Goal: Information Seeking & Learning: Learn about a topic

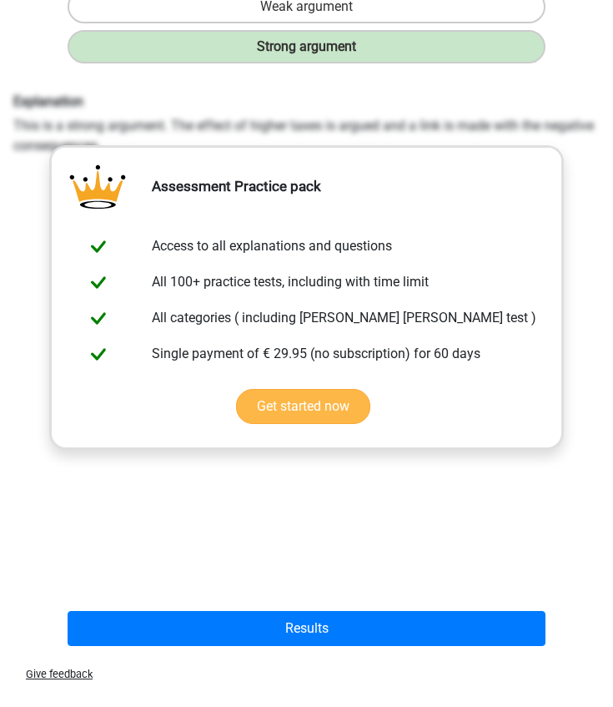
scroll to position [346, 0]
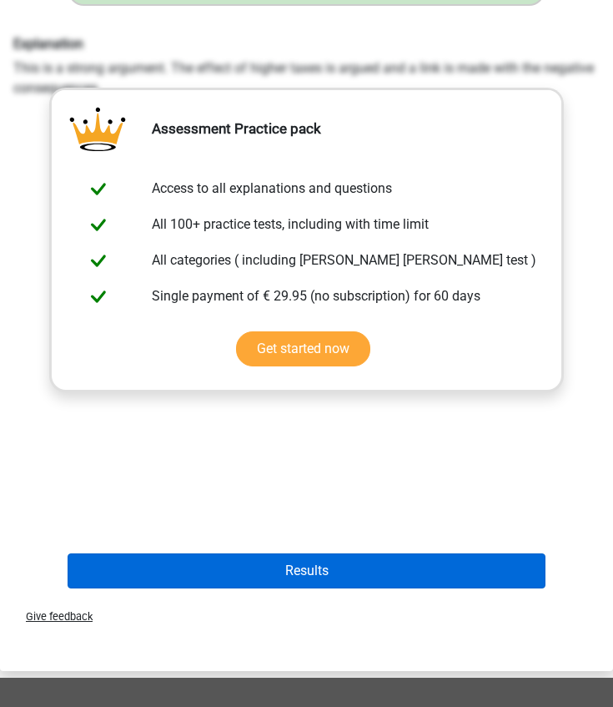
click at [279, 567] on button "Results" at bounding box center [307, 570] width 479 height 35
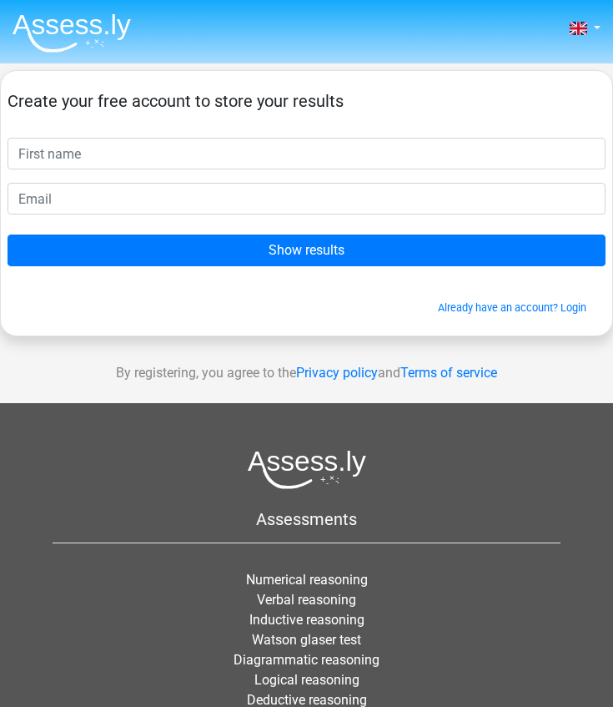
click at [64, 28] on img at bounding box center [72, 32] width 118 height 39
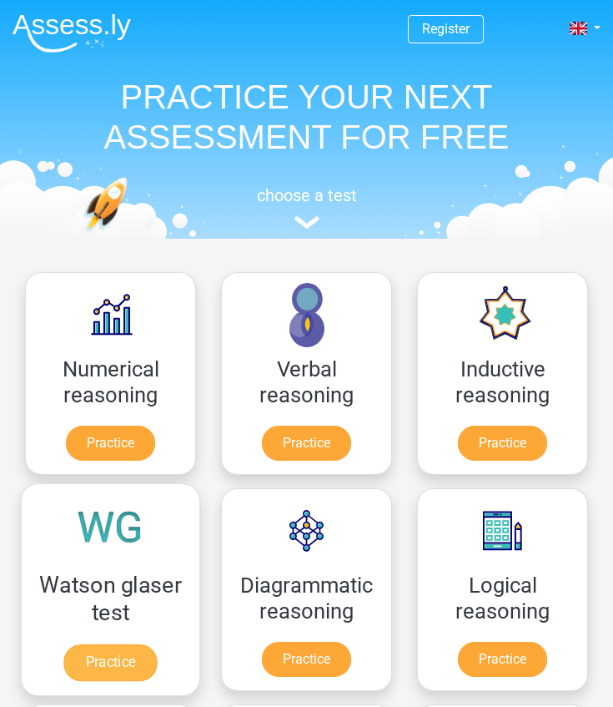
click at [96, 653] on link "Practice" at bounding box center [109, 662] width 93 height 37
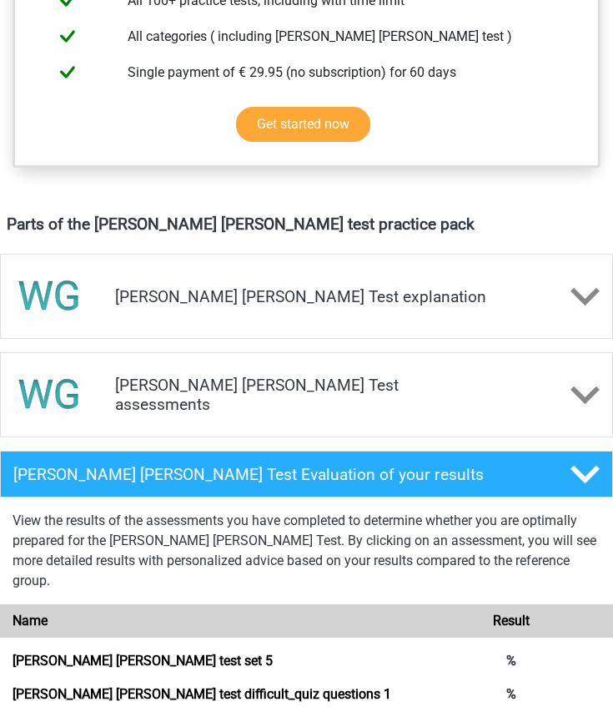
scroll to position [760, 0]
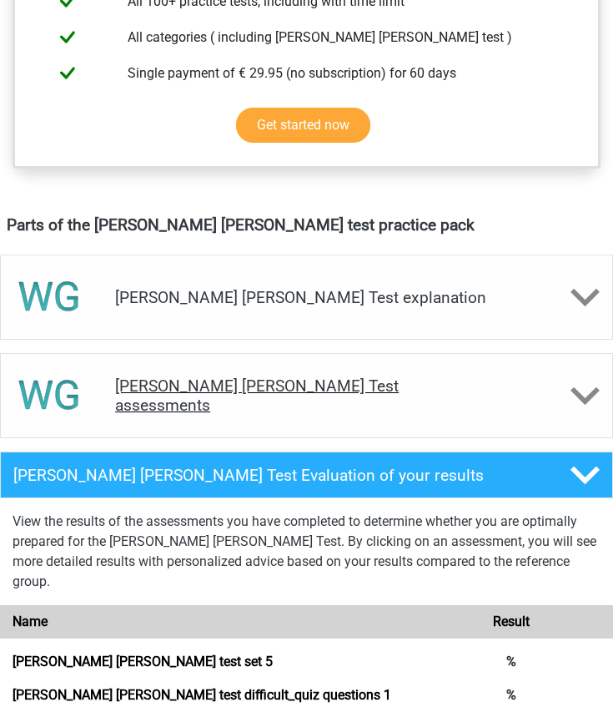
click at [209, 687] on link "[PERSON_NAME] [PERSON_NAME] test difficult_quiz questions 1" at bounding box center [202, 695] width 379 height 16
click at [192, 687] on link "Watson glaser test difficult_quiz questions 1" at bounding box center [202, 695] width 379 height 16
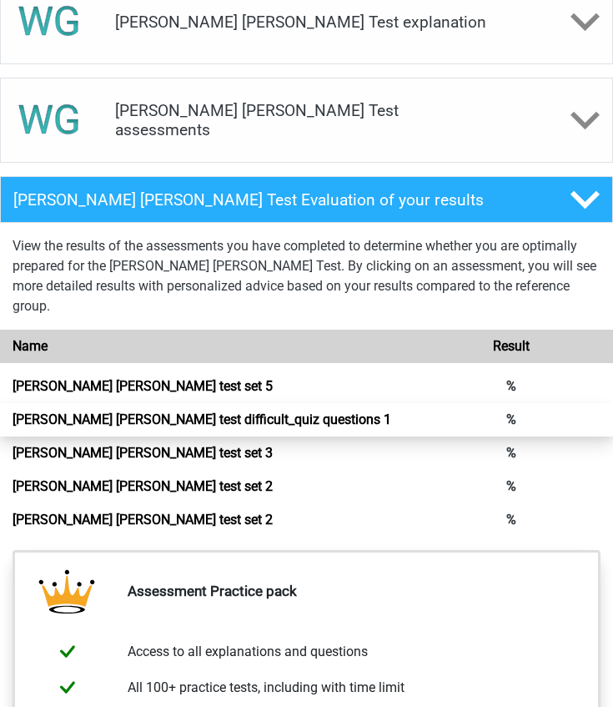
click at [391, 411] on link "Watson glaser test difficult_quiz questions 1" at bounding box center [202, 419] width 379 height 16
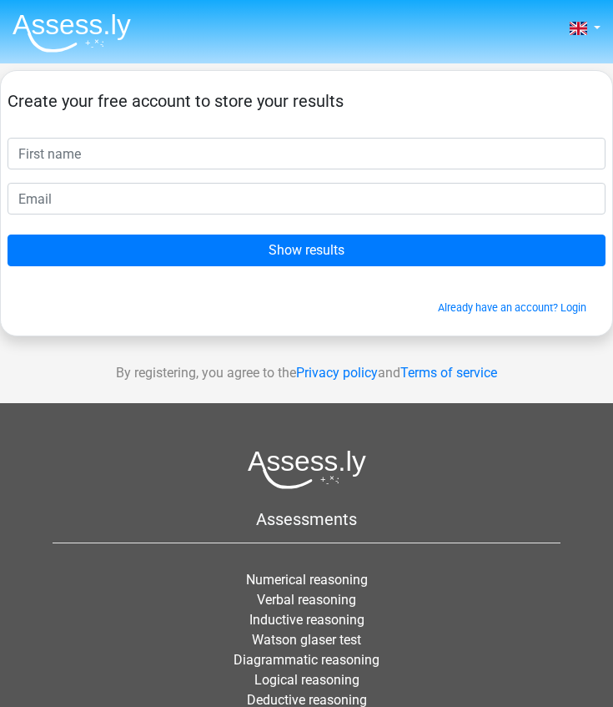
click at [76, 27] on img at bounding box center [72, 32] width 118 height 39
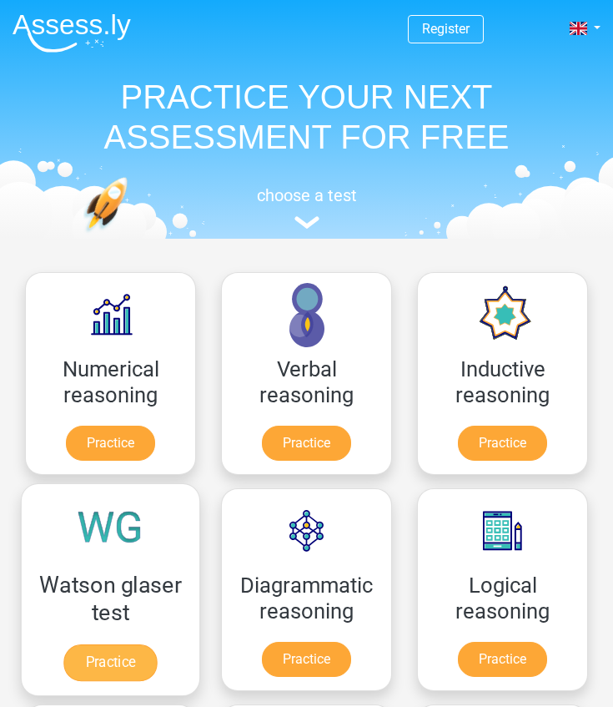
click at [114, 648] on link "Practice" at bounding box center [109, 662] width 93 height 37
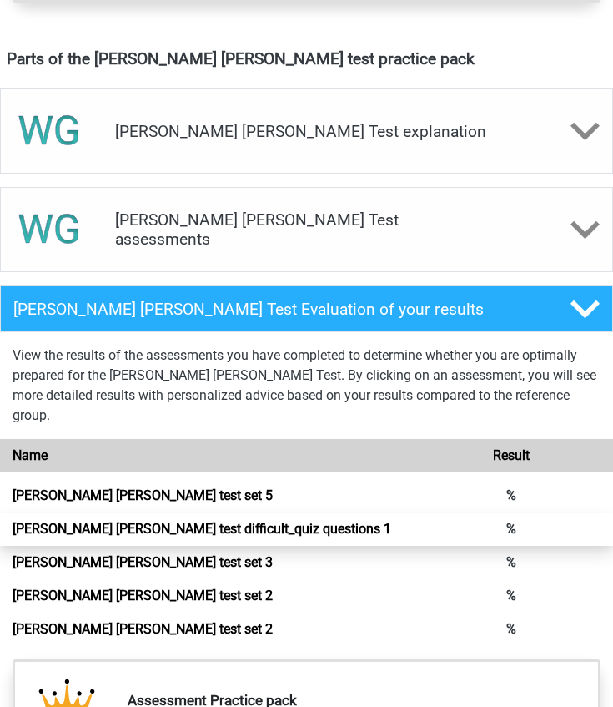
scroll to position [926, 0]
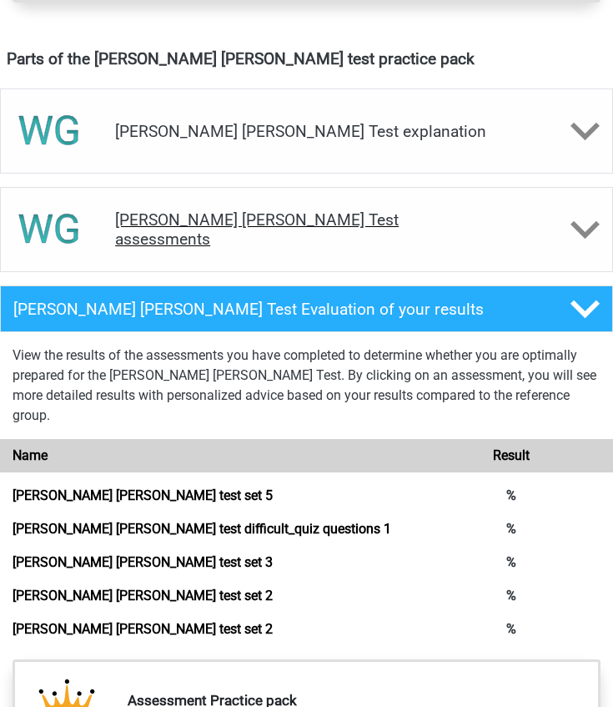
click at [591, 229] on polygon at bounding box center [585, 229] width 29 height 18
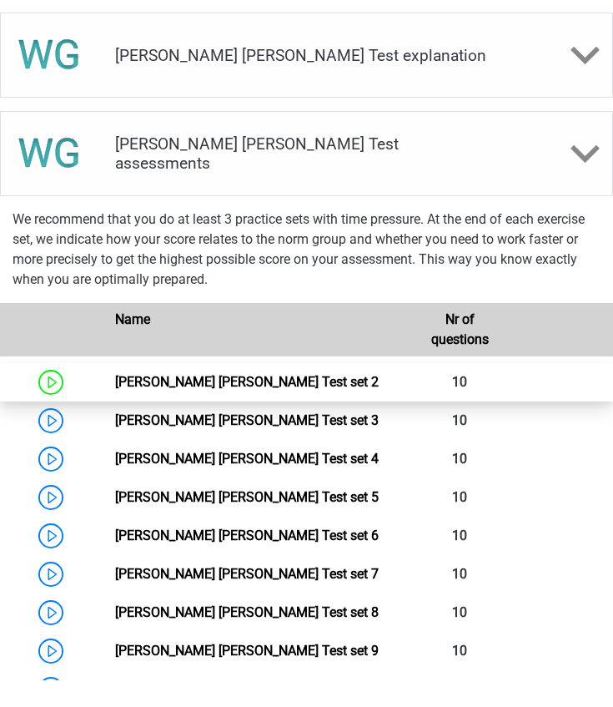
scroll to position [1016, 0]
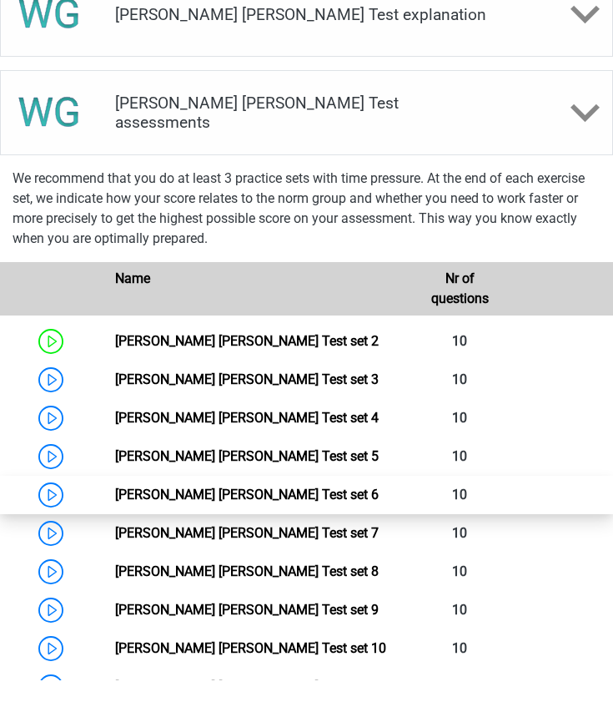
click at [210, 513] on link "Watson Glaser Test set 6" at bounding box center [247, 521] width 264 height 16
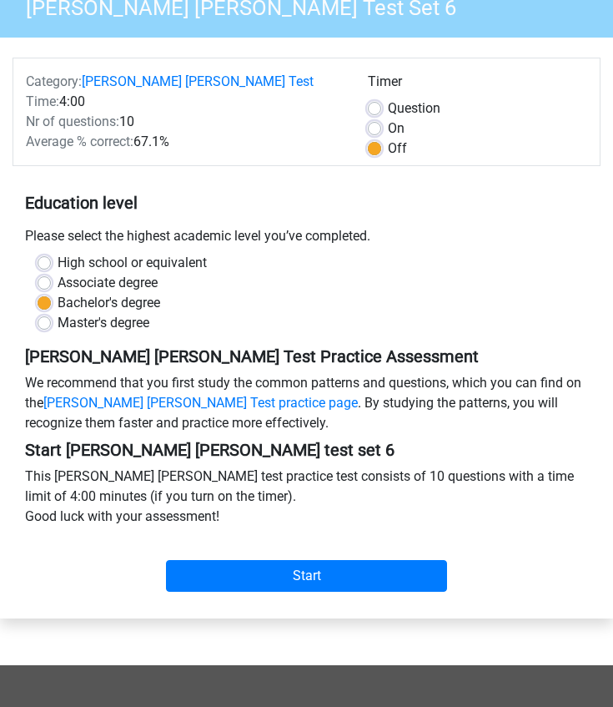
scroll to position [153, 0]
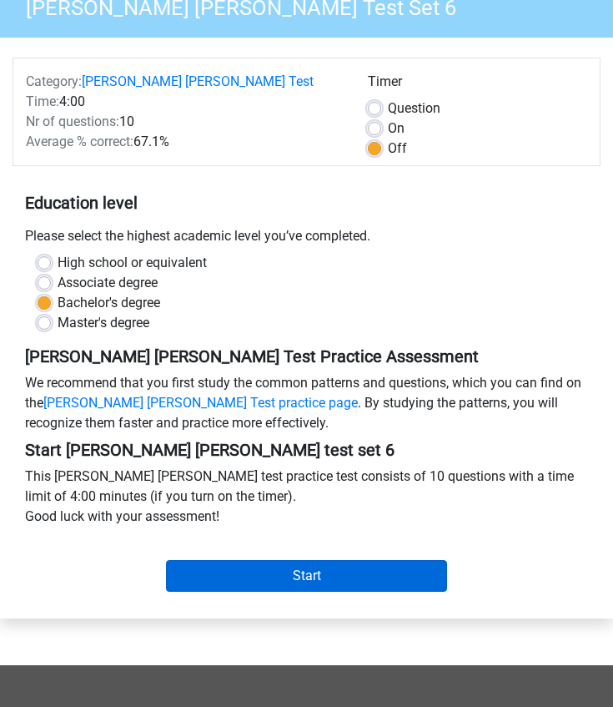
click at [284, 560] on input "Start" at bounding box center [307, 576] width 282 height 32
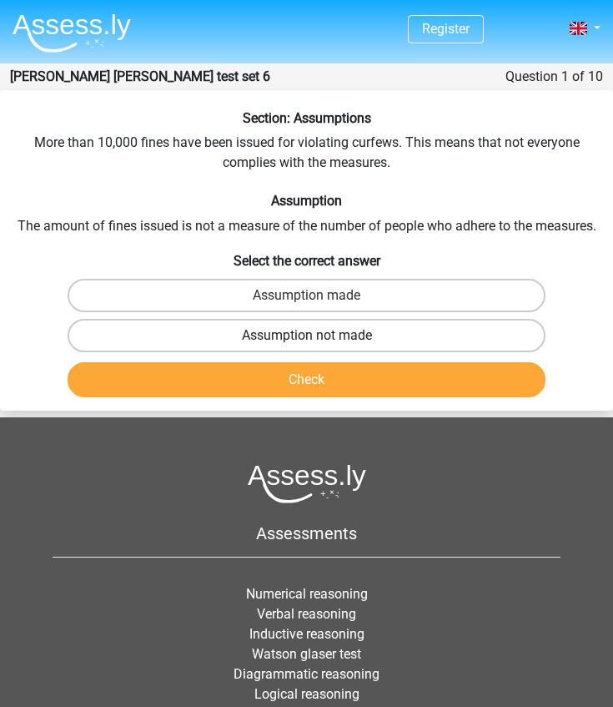
click at [368, 335] on label "Assumption not made" at bounding box center [307, 335] width 479 height 33
click at [318, 335] on input "Assumption not made" at bounding box center [312, 340] width 11 height 11
radio input "true"
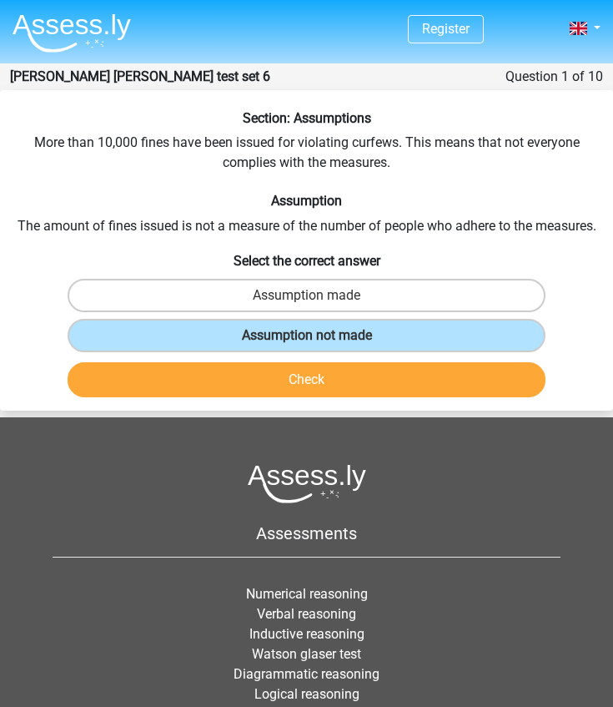
click at [345, 381] on button "Check" at bounding box center [307, 379] width 479 height 35
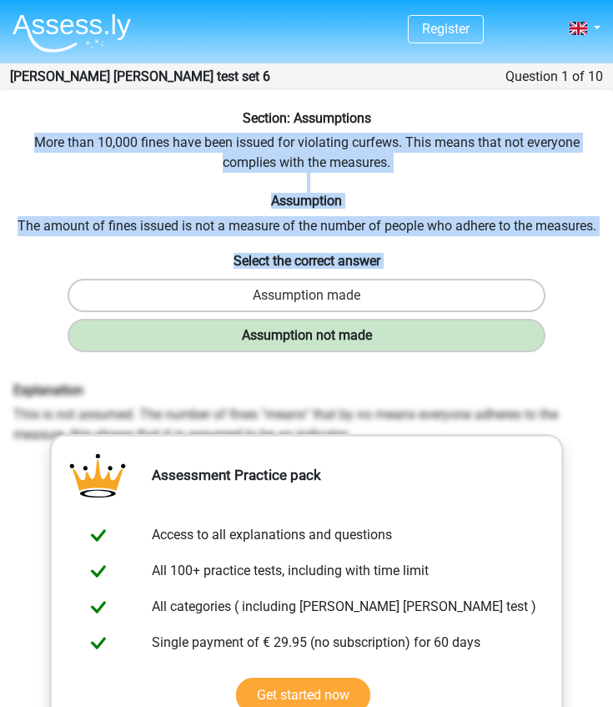
drag, startPoint x: 32, startPoint y: 140, endPoint x: 534, endPoint y: 339, distance: 540.1
click at [534, 339] on div "Section: Assumptions More than 10,000 fines have been issued for violating curf…" at bounding box center [306, 525] width 613 height 831
copy div "More than 10,000 fines have been issued for violating curfews. This means that …"
drag, startPoint x: 15, startPoint y: 390, endPoint x: 556, endPoint y: 424, distance: 541.7
click at [556, 424] on div "Explanation This is not assumed. The number of fines "means" that by no means e…" at bounding box center [307, 413] width 612 height 63
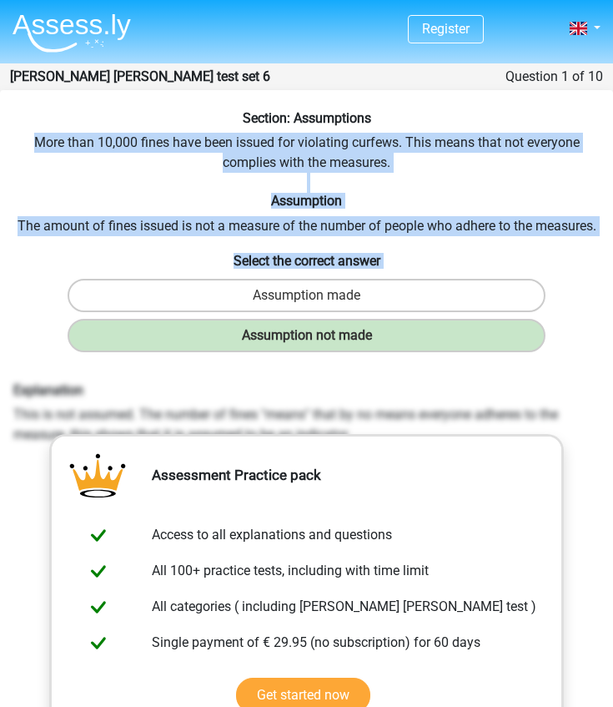
copy div "Explanation This is not assumed. The number of fines "means" that by no means e…"
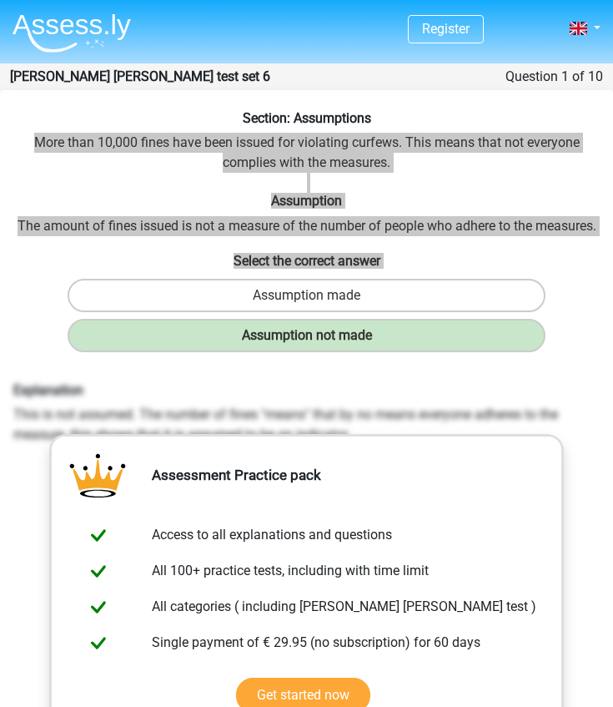
click at [451, 390] on h6 "Explanation" at bounding box center [306, 390] width 587 height 16
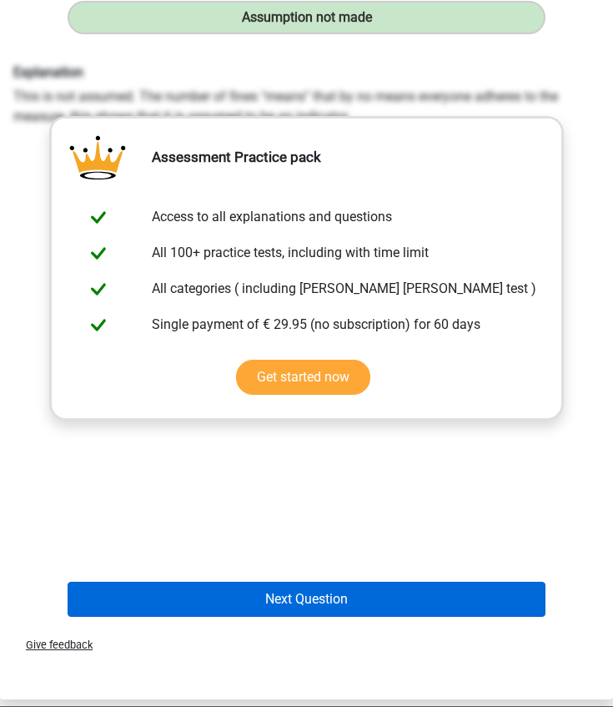
scroll to position [327, 0]
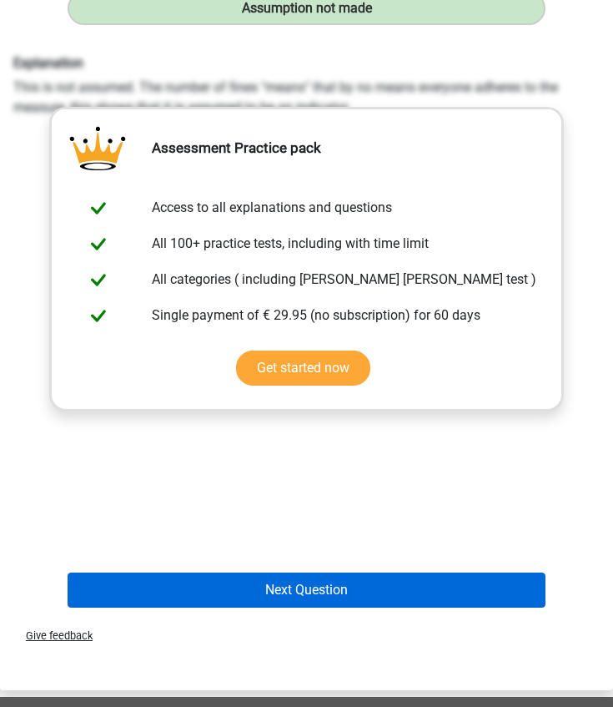
click at [245, 596] on button "Next Question" at bounding box center [307, 589] width 479 height 35
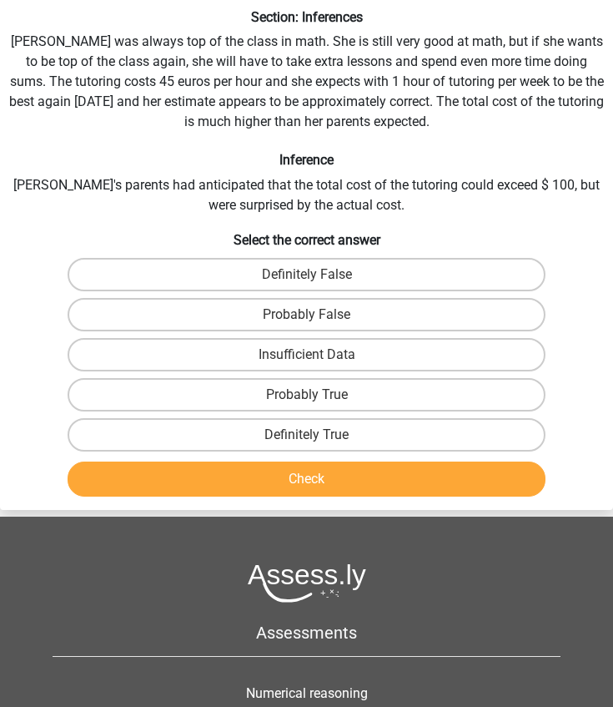
scroll to position [67, 0]
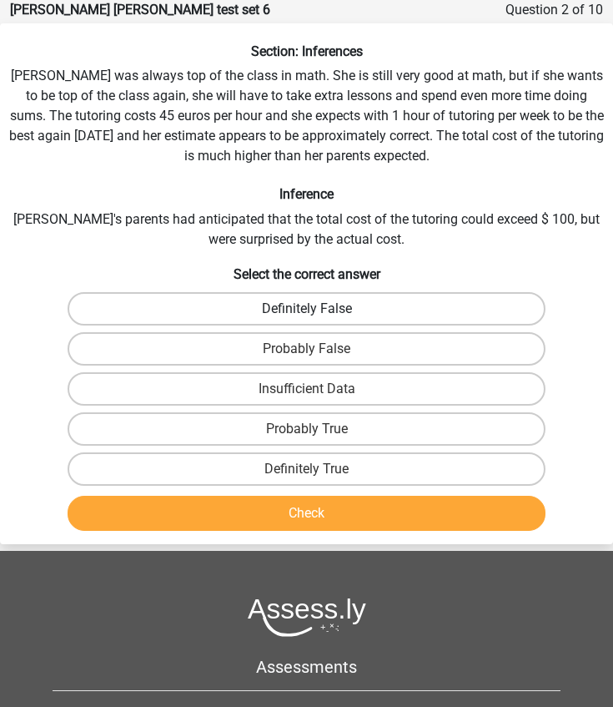
click at [264, 298] on label "Definitely False" at bounding box center [307, 308] width 479 height 33
click at [307, 309] on input "Definitely False" at bounding box center [312, 314] width 11 height 11
radio input "true"
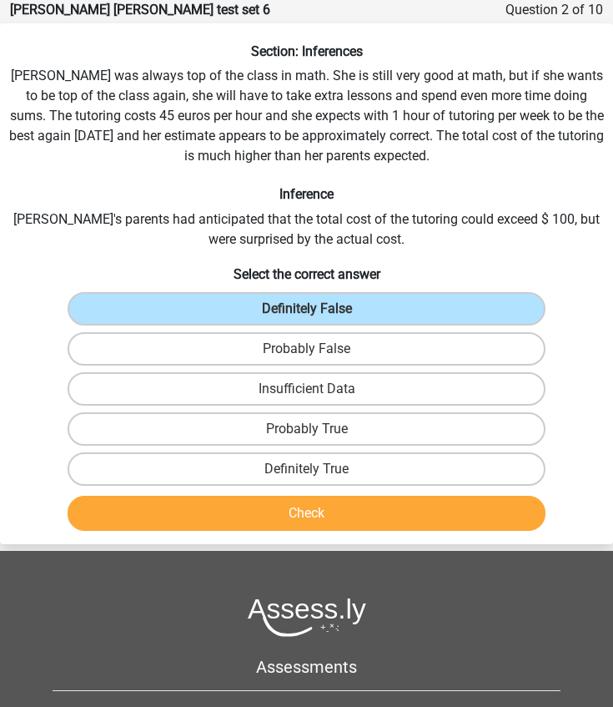
click at [264, 515] on button "Check" at bounding box center [307, 513] width 479 height 35
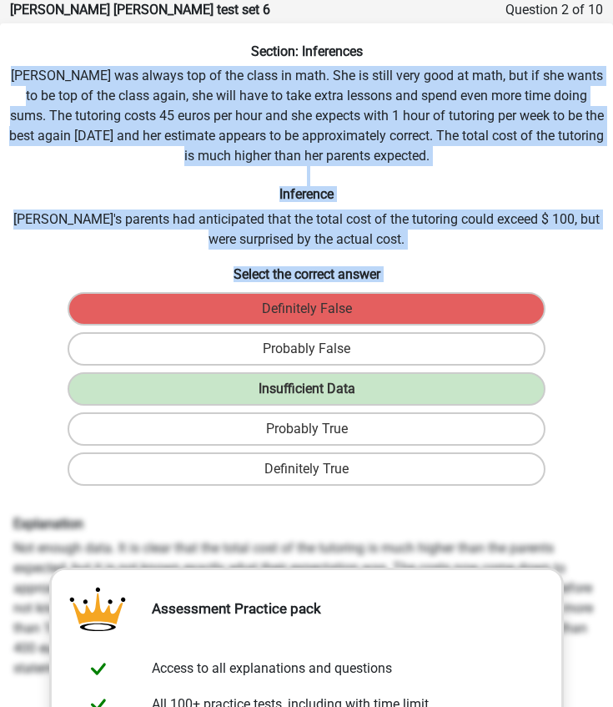
drag, startPoint x: 10, startPoint y: 73, endPoint x: 561, endPoint y: 466, distance: 677.0
click at [561, 466] on div "Section: Inferences Maria was always top of the class in math. She is still ver…" at bounding box center [306, 558] width 613 height 1031
copy div "Maria was always top of the class in math. She is still very good at math, but …"
drag, startPoint x: 15, startPoint y: 524, endPoint x: 611, endPoint y: 661, distance: 611.2
click at [611, 661] on div "Explanation Not enough data. It is clear that the total cost of the tutoring is…" at bounding box center [307, 597] width 612 height 163
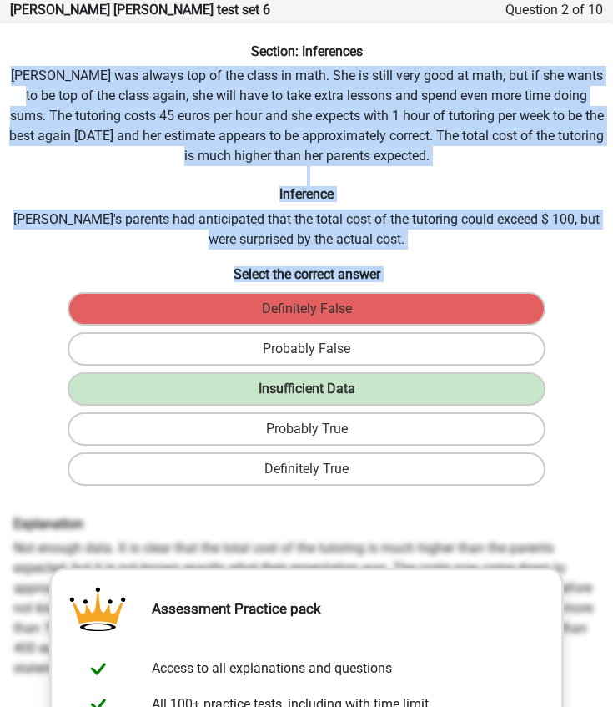
copy div "Explanation Not enough data. It is clear that the total cost of the tutoring is…"
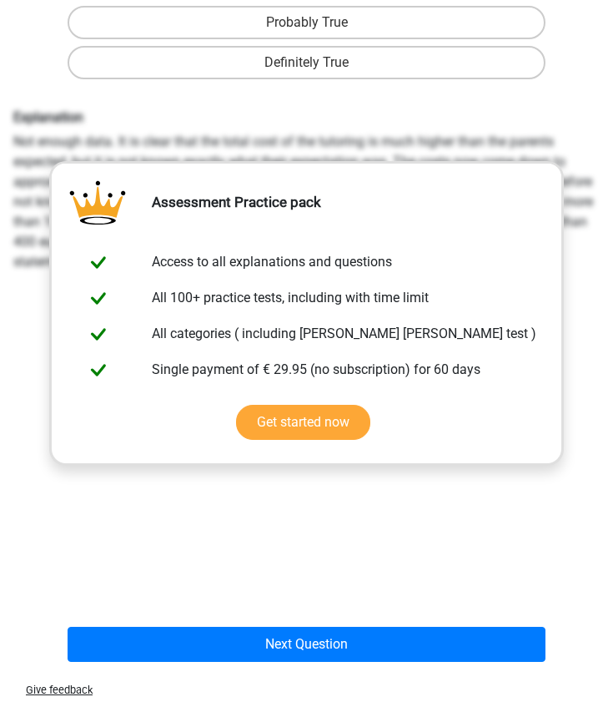
scroll to position [495, 0]
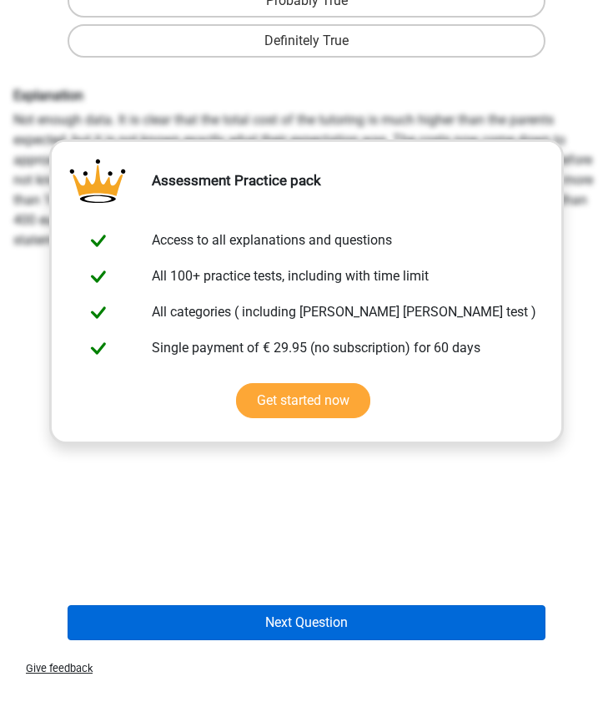
click at [300, 622] on button "Next Question" at bounding box center [307, 622] width 479 height 35
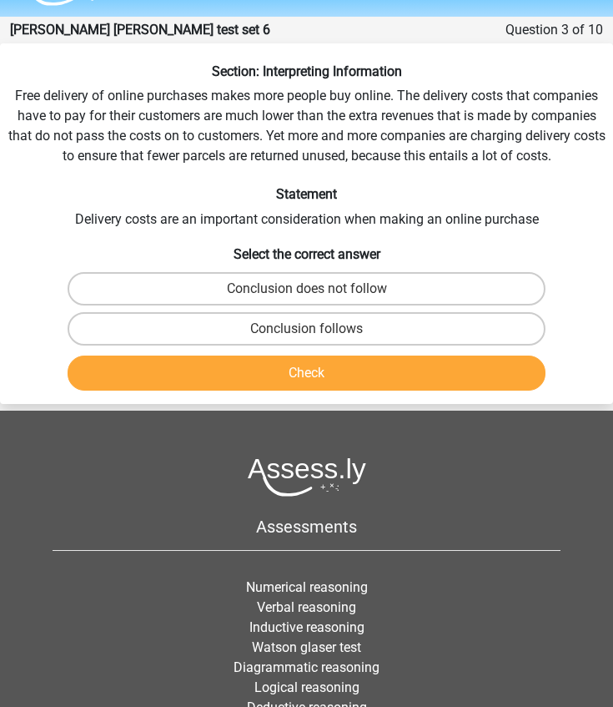
scroll to position [29, 0]
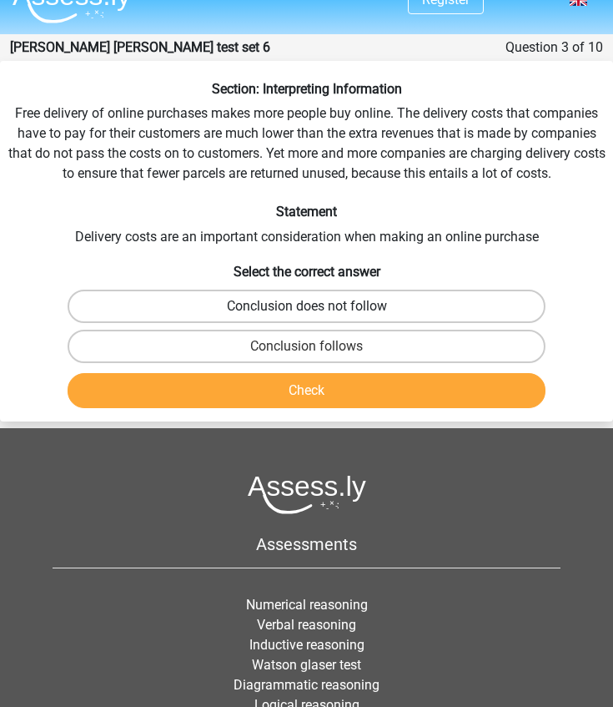
click at [191, 300] on label "Conclusion does not follow" at bounding box center [307, 306] width 479 height 33
click at [307, 306] on input "Conclusion does not follow" at bounding box center [312, 311] width 11 height 11
radio input "true"
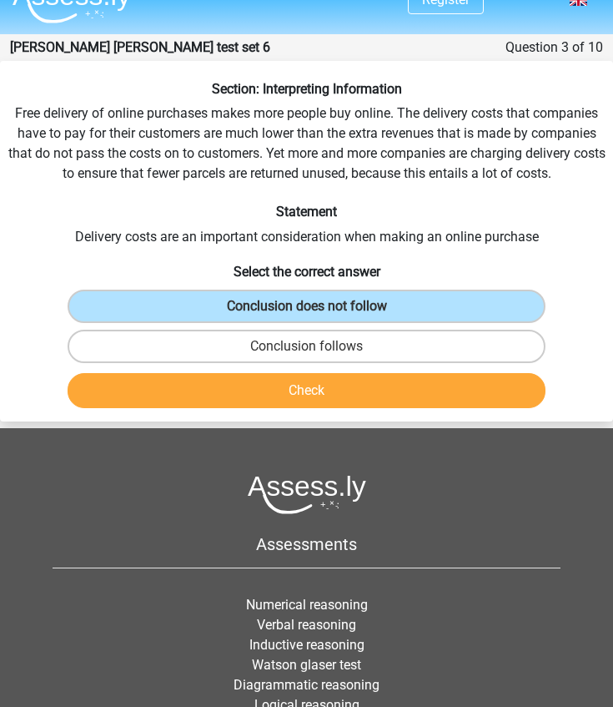
click at [215, 397] on button "Check" at bounding box center [307, 390] width 479 height 35
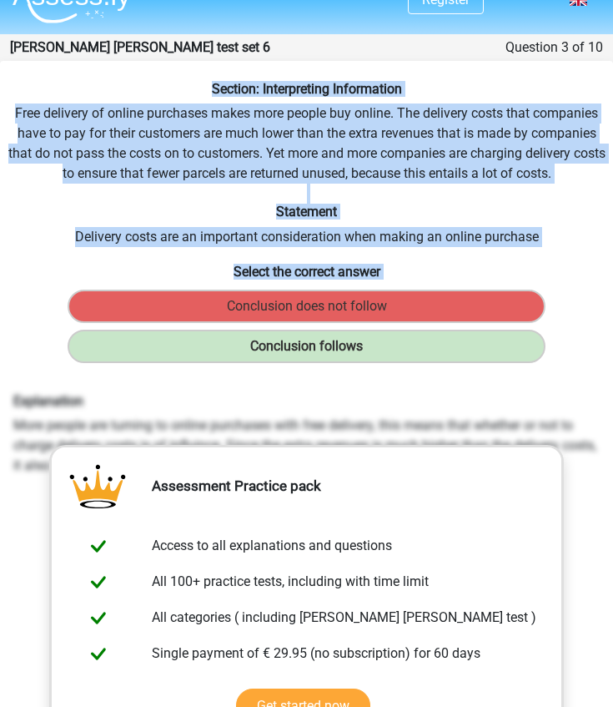
drag, startPoint x: 198, startPoint y: 84, endPoint x: 602, endPoint y: 335, distance: 476.2
click at [602, 335] on div "Section: Interpreting Information Free delivery of online purchases makes more …" at bounding box center [306, 516] width 613 height 871
copy div "Section: Interpreting Information Free delivery of online purchases makes more …"
drag, startPoint x: 15, startPoint y: 397, endPoint x: 592, endPoint y: 455, distance: 579.4
click at [592, 455] on div "Explanation More people are turning to online purchases with free delivery, thi…" at bounding box center [307, 434] width 612 height 83
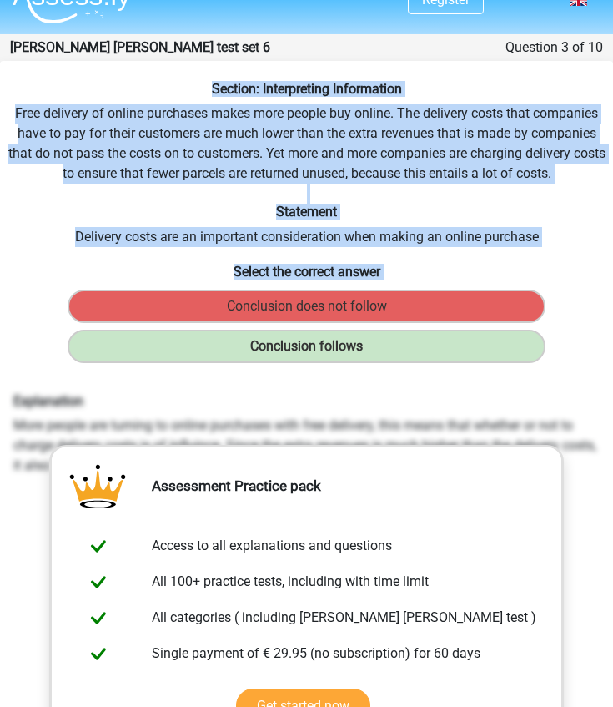
copy div "Explanation More people are turning to online purchases with free delivery, thi…"
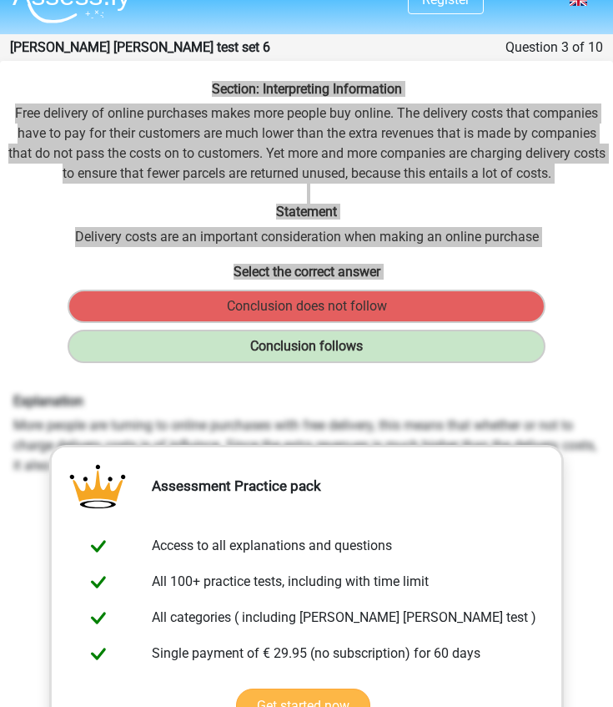
click at [521, 386] on div "Explanation More people are turning to online purchases with free delivery, thi…" at bounding box center [307, 644] width 600 height 517
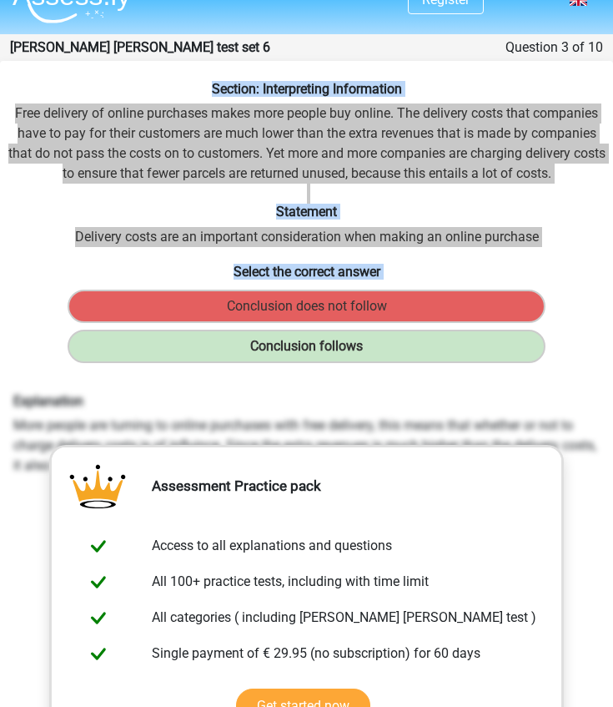
click at [566, 398] on h6 "Explanation" at bounding box center [306, 401] width 587 height 16
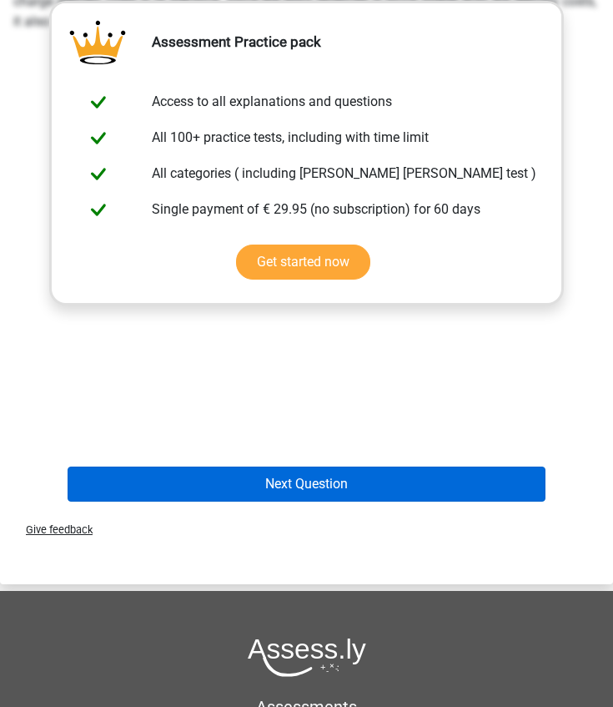
click at [330, 481] on button "Next Question" at bounding box center [307, 483] width 479 height 35
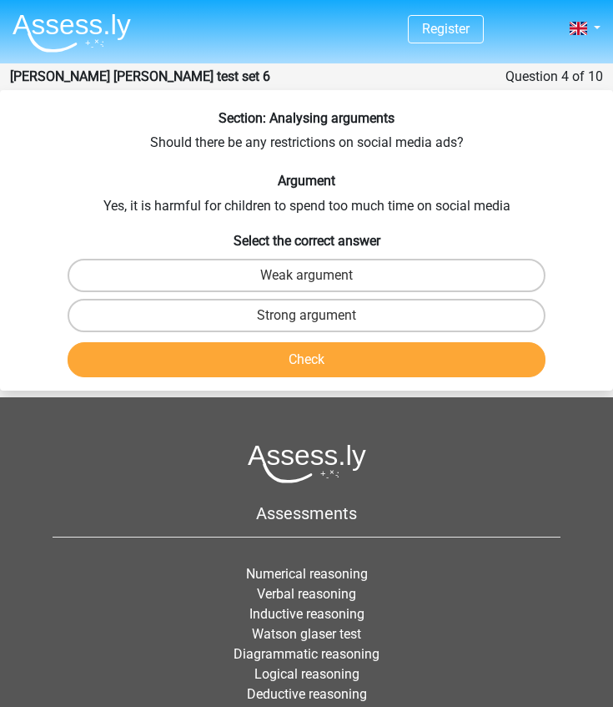
scroll to position [0, 0]
click at [298, 279] on label "Weak argument" at bounding box center [307, 275] width 479 height 33
click at [307, 279] on input "Weak argument" at bounding box center [312, 280] width 11 height 11
radio input "true"
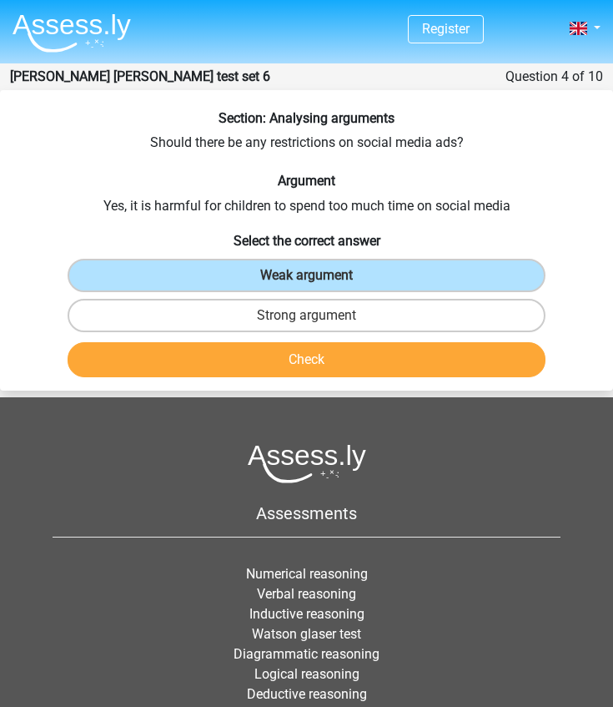
click at [291, 350] on button "Check" at bounding box center [307, 359] width 479 height 35
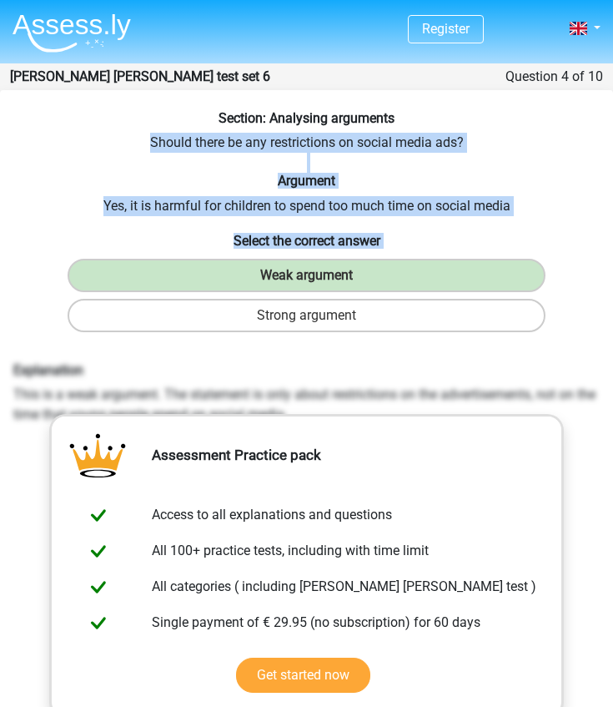
drag, startPoint x: 142, startPoint y: 138, endPoint x: 551, endPoint y: 315, distance: 445.9
click at [551, 315] on div "Section: Analysing arguments Should there be any restrictions on social media a…" at bounding box center [306, 515] width 613 height 811
copy div "Should there be any restrictions on social media ads? Argument Yes, it is harmf…"
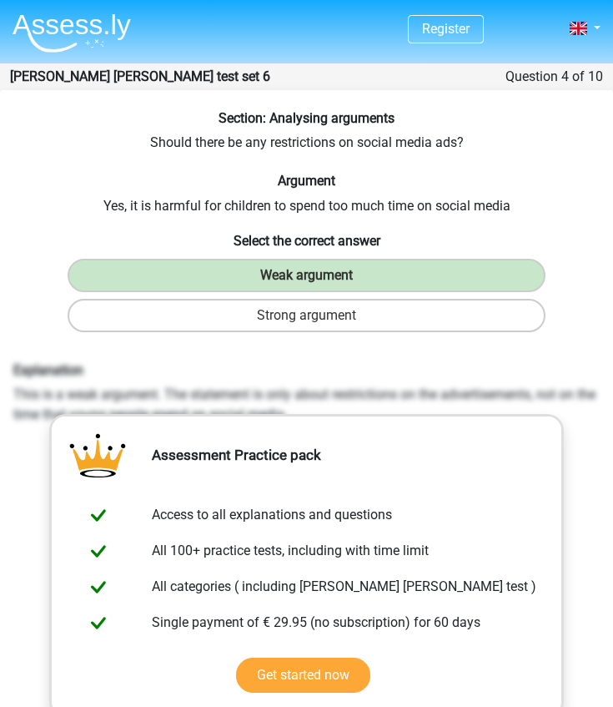
click at [12, 365] on div "Explanation This is a weak argument. The statement is only about restrictions o…" at bounding box center [307, 393] width 612 height 63
drag, startPoint x: 14, startPoint y: 366, endPoint x: 604, endPoint y: 410, distance: 591.5
click at [604, 410] on div "Explanation This is a weak argument. The statement is only about restrictions o…" at bounding box center [307, 393] width 612 height 63
copy div "Explanation This is a weak argument. The statement is only about restrictions o…"
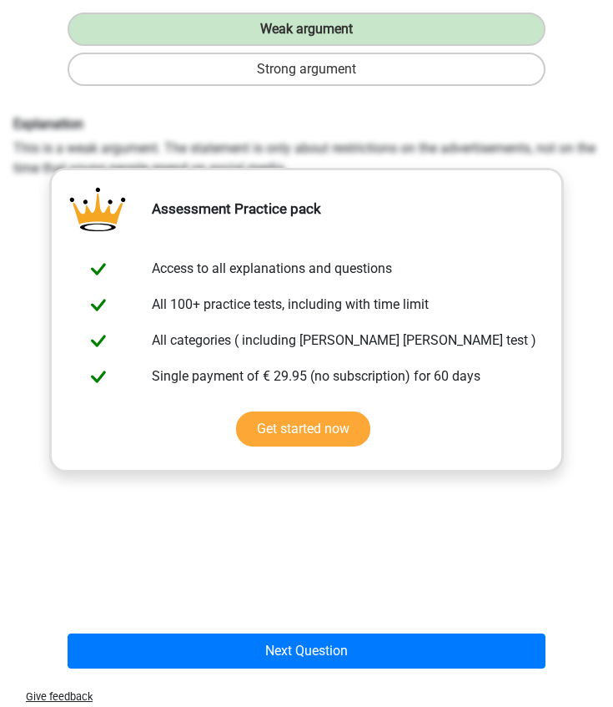
scroll to position [248, 0]
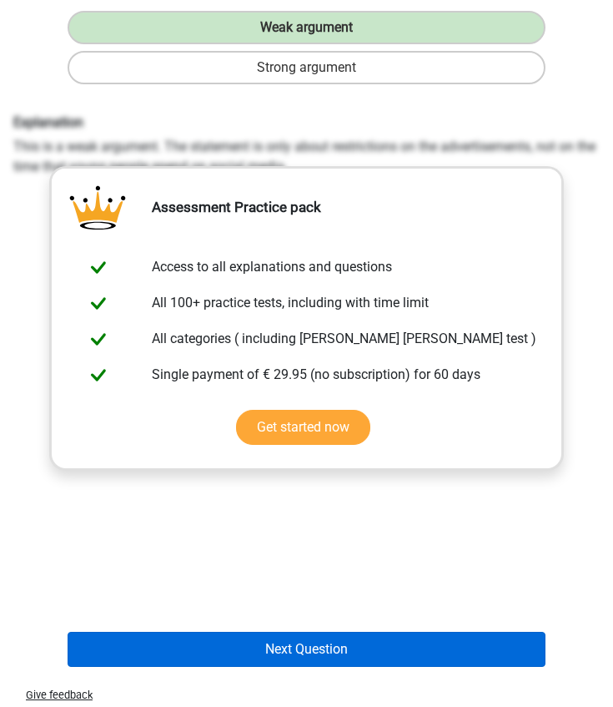
click at [284, 652] on button "Next Question" at bounding box center [307, 649] width 479 height 35
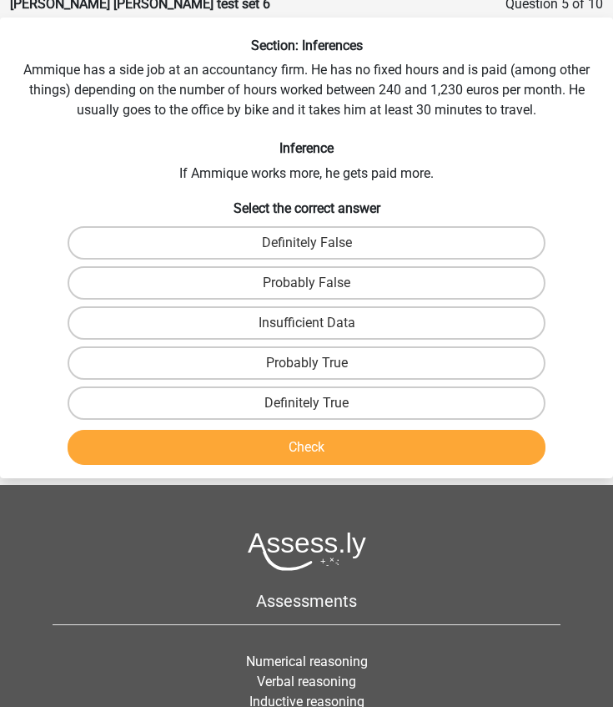
scroll to position [67, 0]
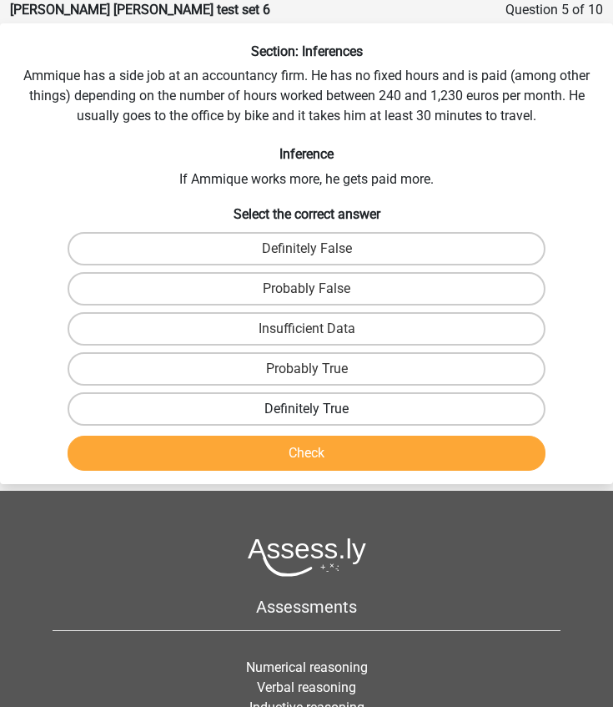
click at [276, 414] on label "Definitely True" at bounding box center [307, 408] width 479 height 33
click at [307, 414] on input "Definitely True" at bounding box center [312, 414] width 11 height 11
radio input "true"
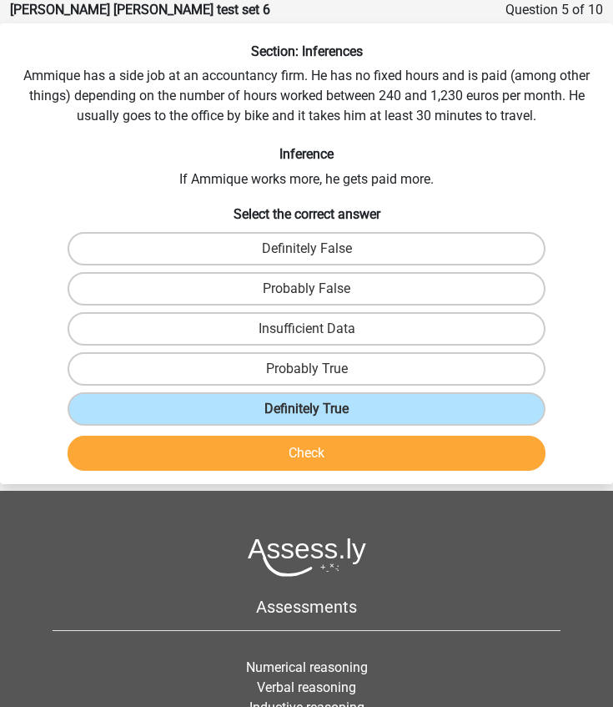
click at [287, 446] on button "Check" at bounding box center [307, 453] width 479 height 35
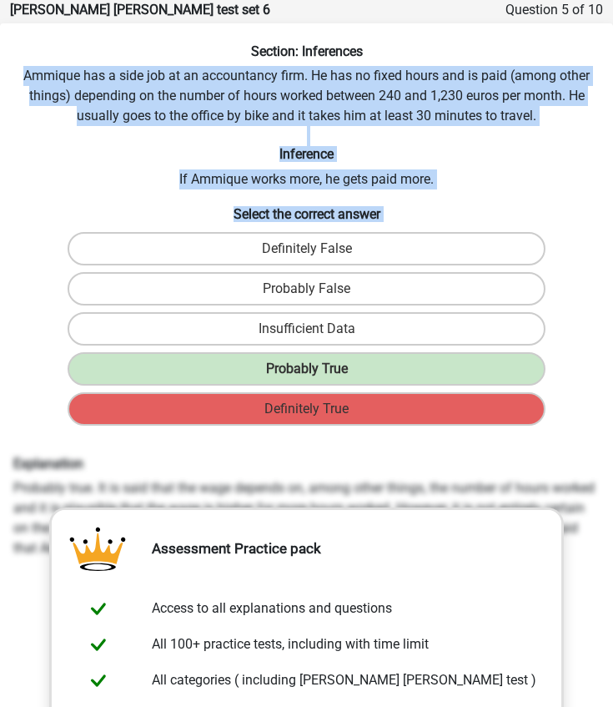
drag, startPoint x: 23, startPoint y: 73, endPoint x: 549, endPoint y: 393, distance: 615.6
click at [549, 393] on div "Section: Inferences Ammique has a side job at an accountancy firm. He has no fi…" at bounding box center [306, 528] width 613 height 971
copy div "Ammique has a side job at an accountancy firm. He has no fixed hours and is pai…"
copy div "Explanation Probably true. It is said that the wage depends on, among other thi…"
drag, startPoint x: 14, startPoint y: 465, endPoint x: 585, endPoint y: 551, distance: 577.1
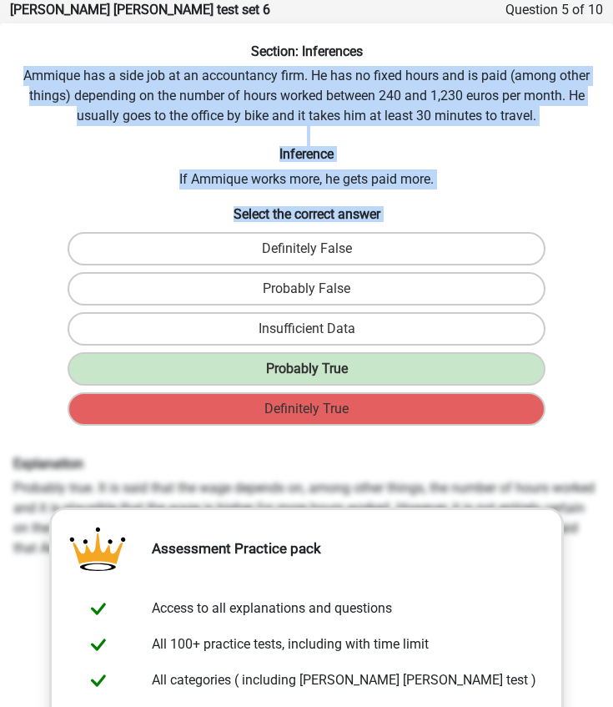
click at [585, 551] on div "Explanation Probably true. It is said that the wage depends on, among other thi…" at bounding box center [307, 507] width 612 height 103
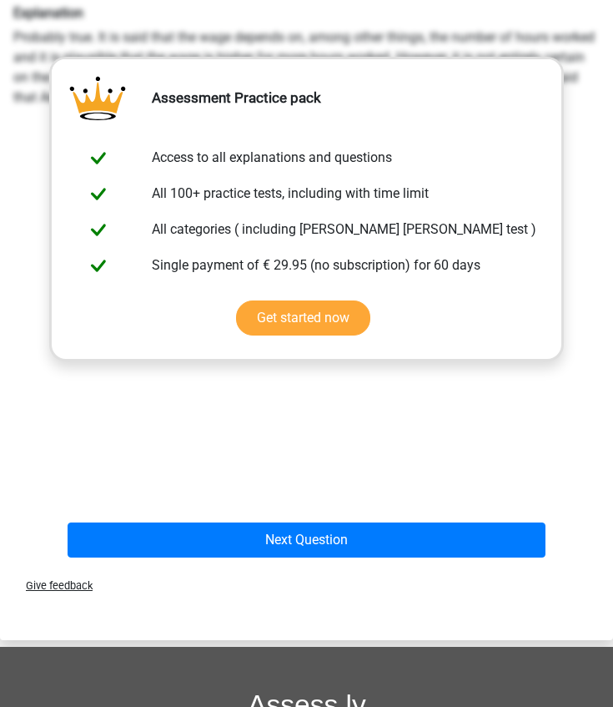
scroll to position [650, 0]
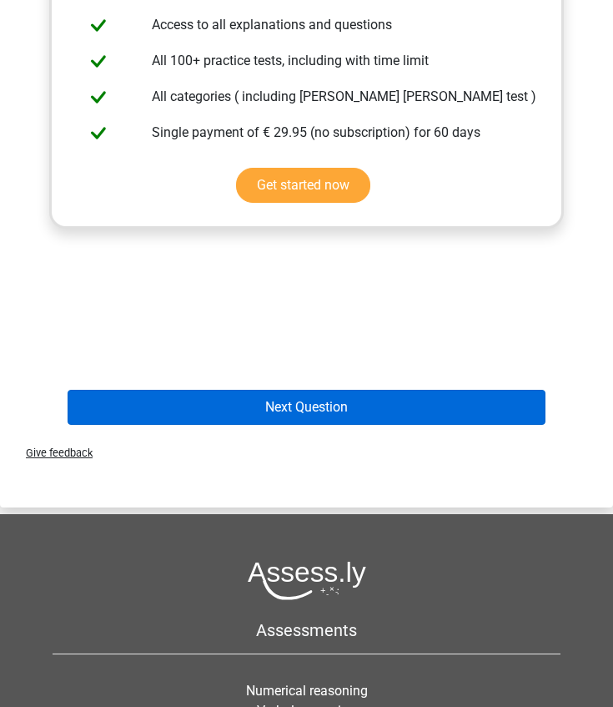
click at [297, 404] on button "Next Question" at bounding box center [307, 407] width 479 height 35
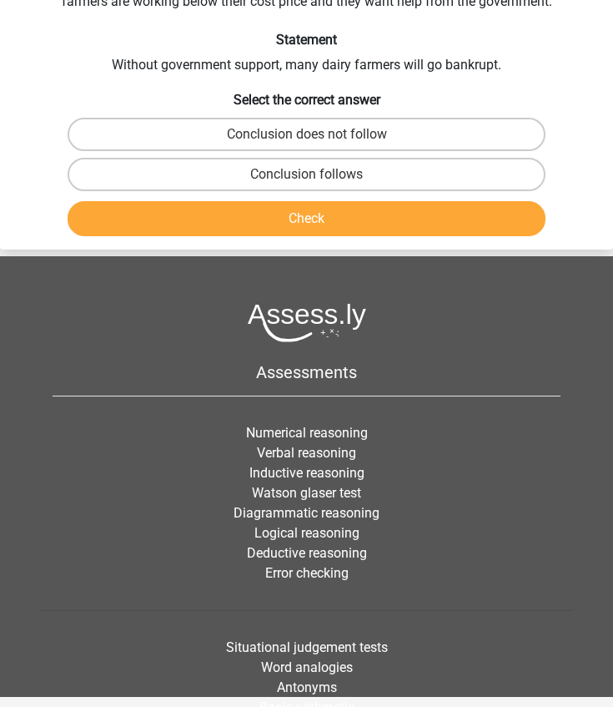
scroll to position [67, 0]
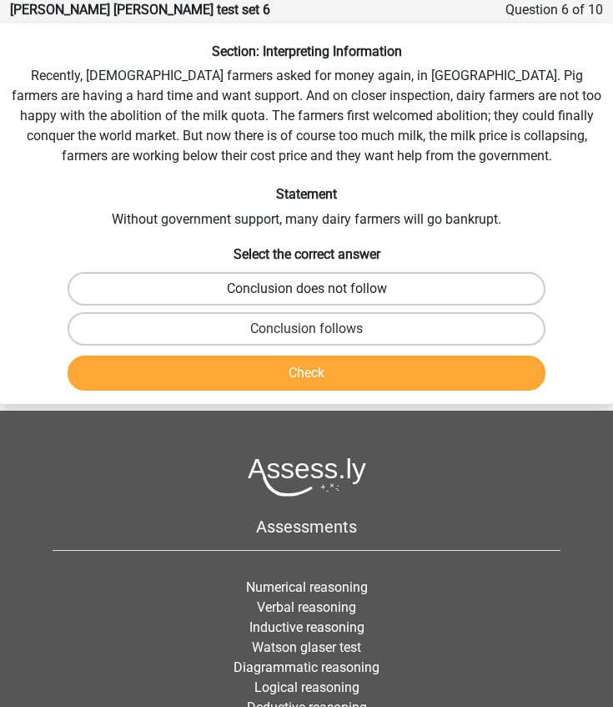
click at [305, 285] on label "Conclusion does not follow" at bounding box center [307, 288] width 479 height 33
click at [307, 289] on input "Conclusion does not follow" at bounding box center [312, 294] width 11 height 11
radio input "true"
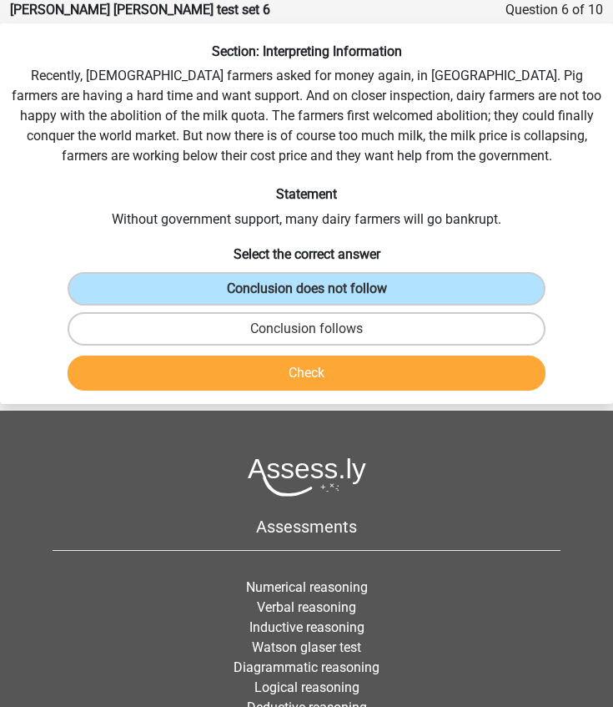
click at [297, 365] on button "Check" at bounding box center [307, 372] width 479 height 35
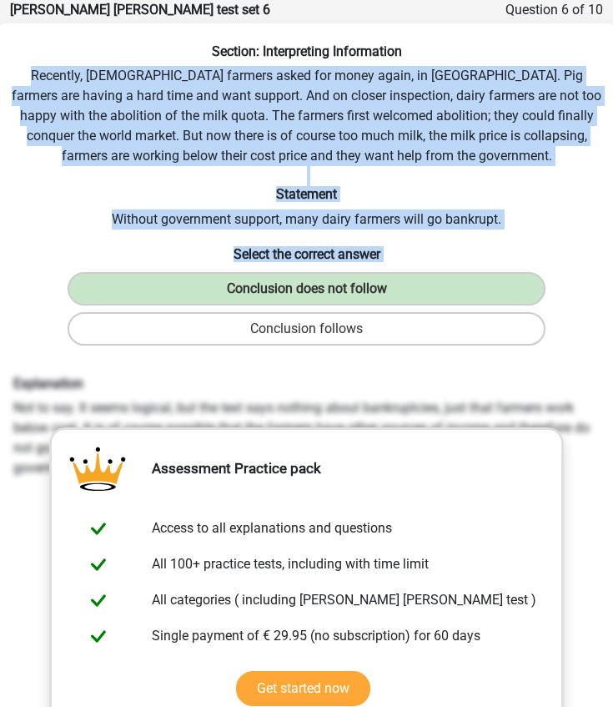
drag, startPoint x: 17, startPoint y: 75, endPoint x: 571, endPoint y: 333, distance: 611.0
click at [571, 333] on div "Section: Interpreting Information Recently, European farmers asked for money ag…" at bounding box center [306, 488] width 613 height 891
drag, startPoint x: 13, startPoint y: 380, endPoint x: 601, endPoint y: 472, distance: 594.6
click at [601, 472] on div "Explanation Not to say. It seems logical, but the text says nothing about bankr…" at bounding box center [307, 426] width 612 height 103
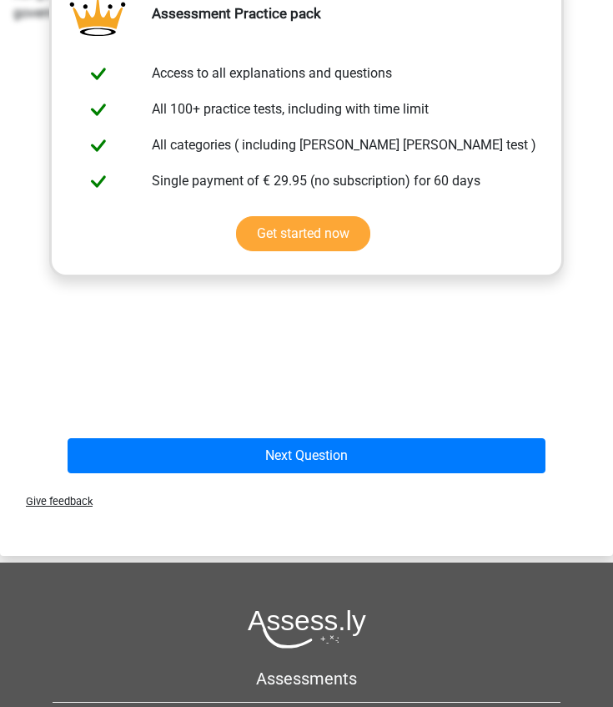
scroll to position [681, 0]
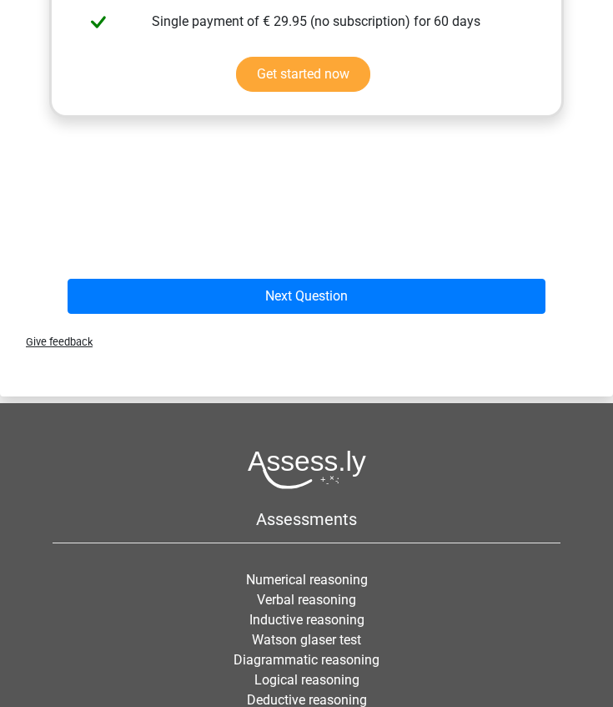
click at [456, 238] on div "Explanation Not to say. It seems logical, but the text says nothing about bankr…" at bounding box center [307, 13] width 600 height 517
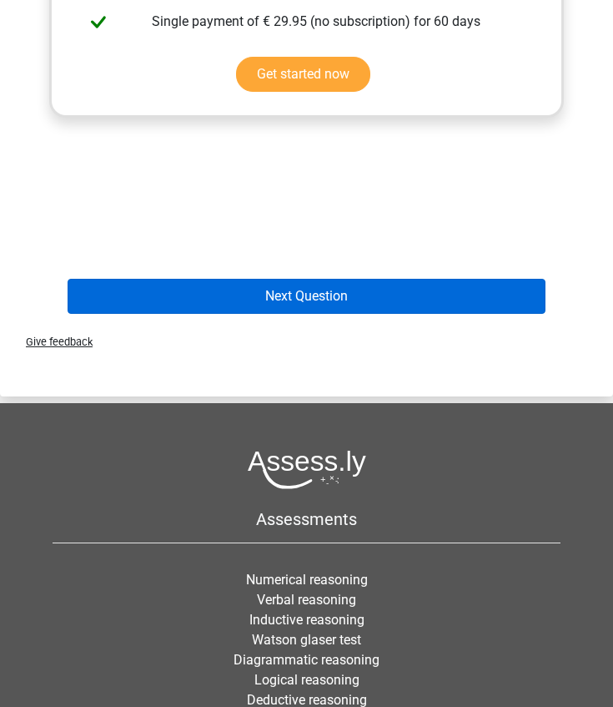
click at [328, 284] on button "Next Question" at bounding box center [307, 296] width 479 height 35
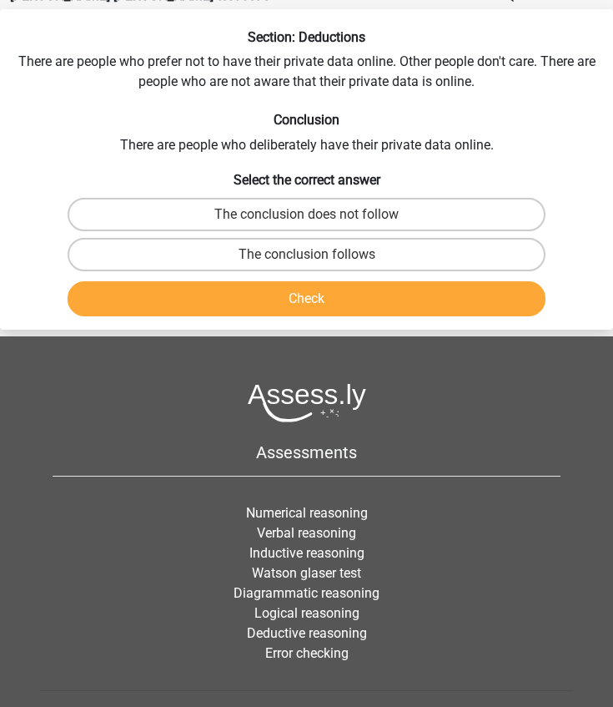
scroll to position [67, 0]
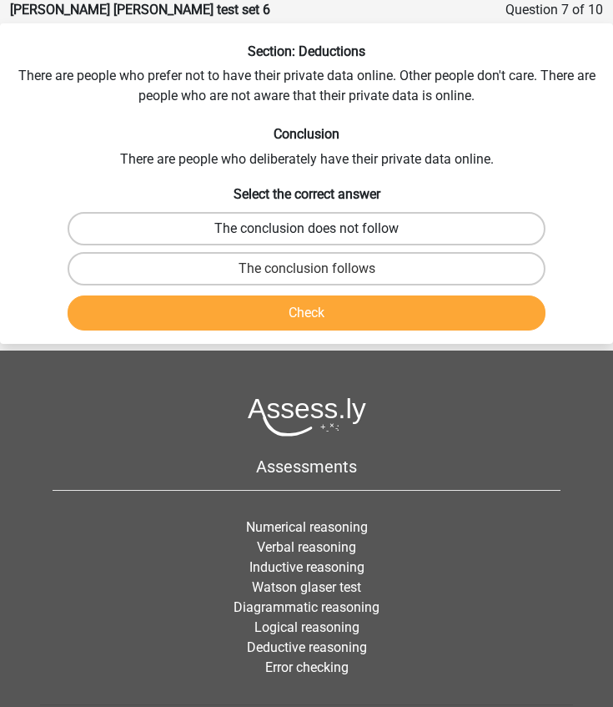
click at [347, 224] on label "The conclusion does not follow" at bounding box center [307, 228] width 479 height 33
click at [318, 229] on input "The conclusion does not follow" at bounding box center [312, 234] width 11 height 11
radio input "true"
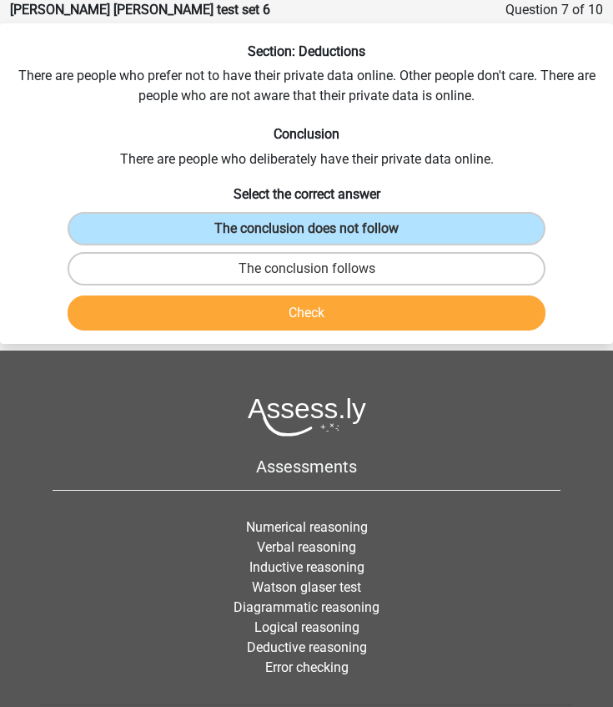
click at [301, 321] on button "Check" at bounding box center [307, 312] width 479 height 35
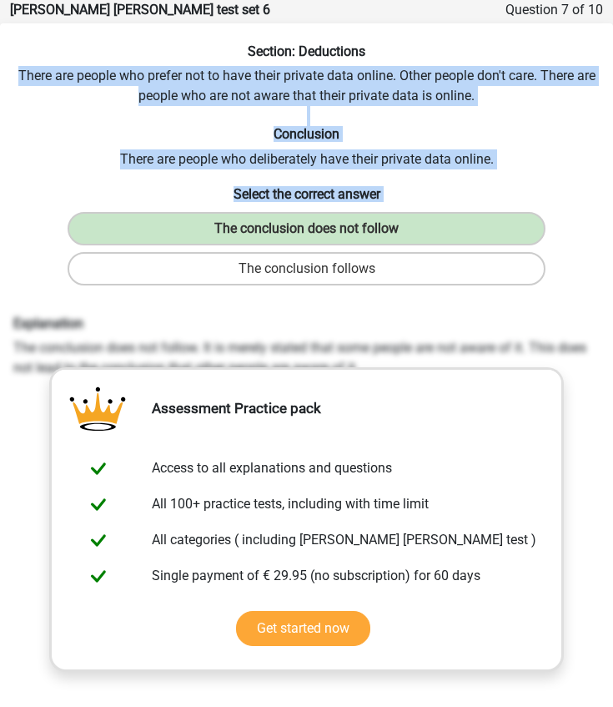
drag, startPoint x: 17, startPoint y: 71, endPoint x: 587, endPoint y: 278, distance: 606.2
click at [587, 278] on div "Section: Deductions There are people who prefer not to have their private data …" at bounding box center [306, 458] width 613 height 831
drag, startPoint x: 13, startPoint y: 321, endPoint x: 602, endPoint y: 375, distance: 590.6
click at [602, 375] on div "Explanation The conclusion does not follow. It is merely stated that some peopl…" at bounding box center [307, 346] width 612 height 63
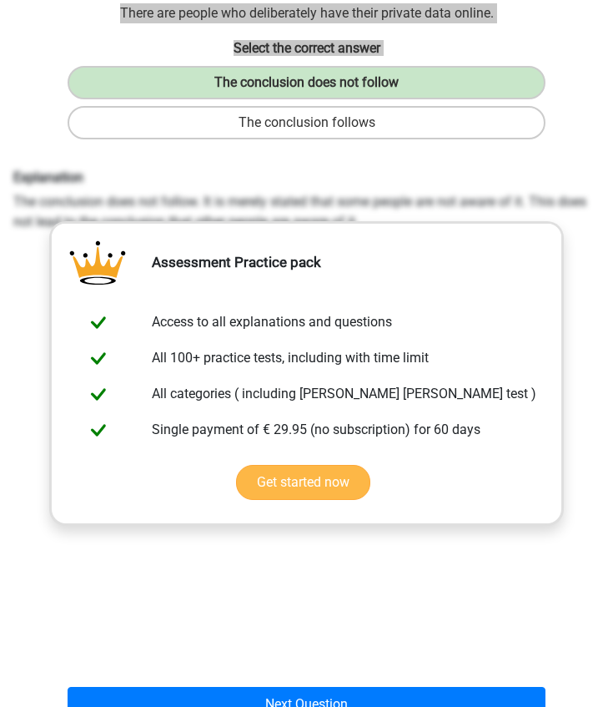
scroll to position [379, 0]
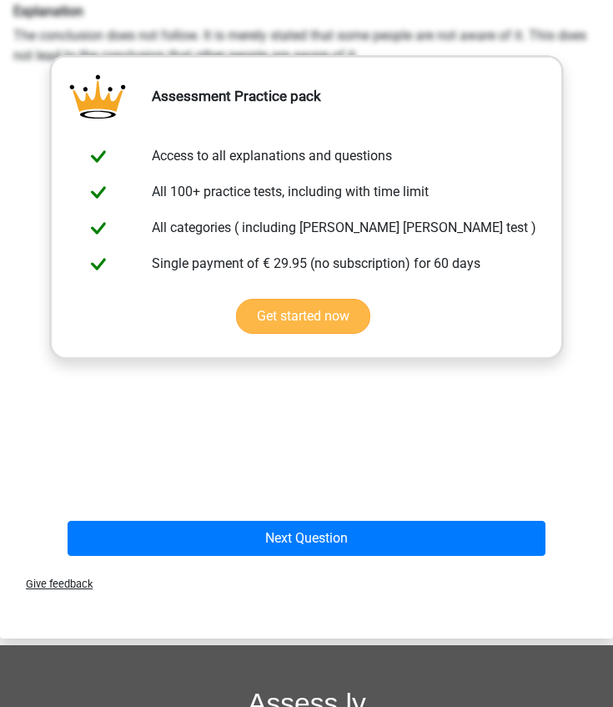
click at [315, 444] on div "Explanation The conclusion does not follow. It is merely stated that some peopl…" at bounding box center [307, 255] width 600 height 517
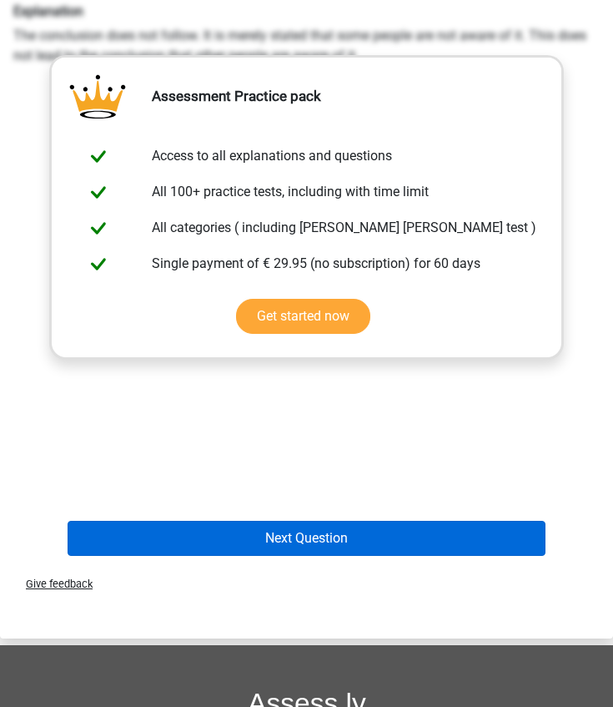
click at [299, 541] on button "Next Question" at bounding box center [307, 538] width 479 height 35
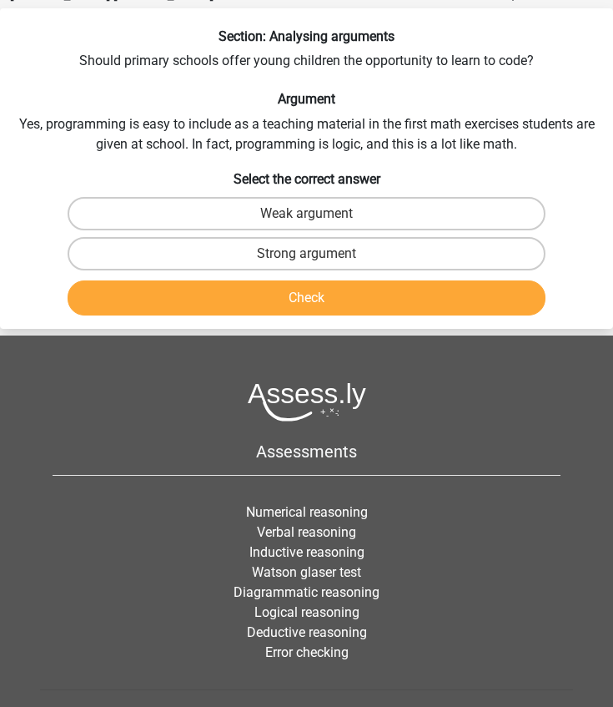
scroll to position [67, 0]
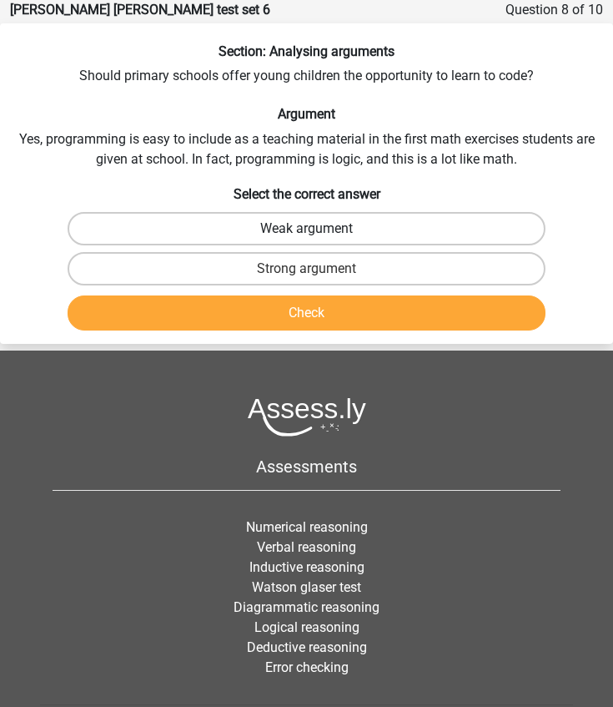
click at [240, 229] on label "Weak argument" at bounding box center [307, 228] width 479 height 33
click at [307, 229] on input "Weak argument" at bounding box center [312, 234] width 11 height 11
radio input "true"
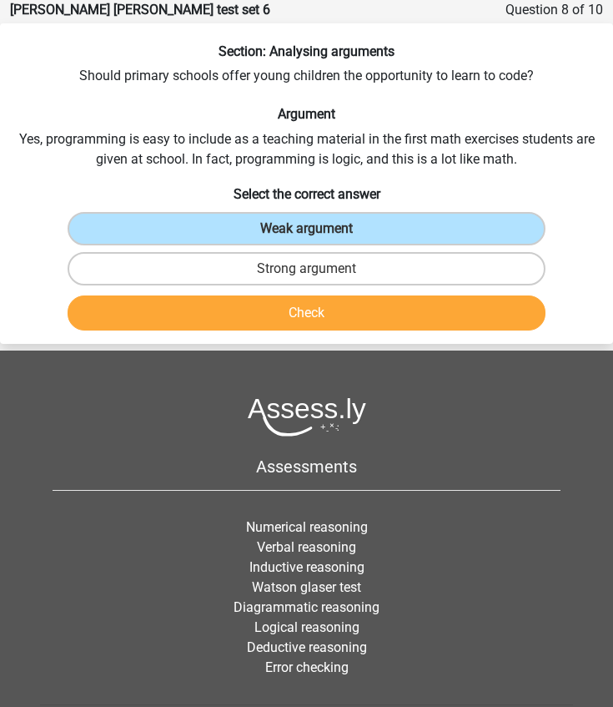
click at [246, 300] on button "Check" at bounding box center [307, 312] width 479 height 35
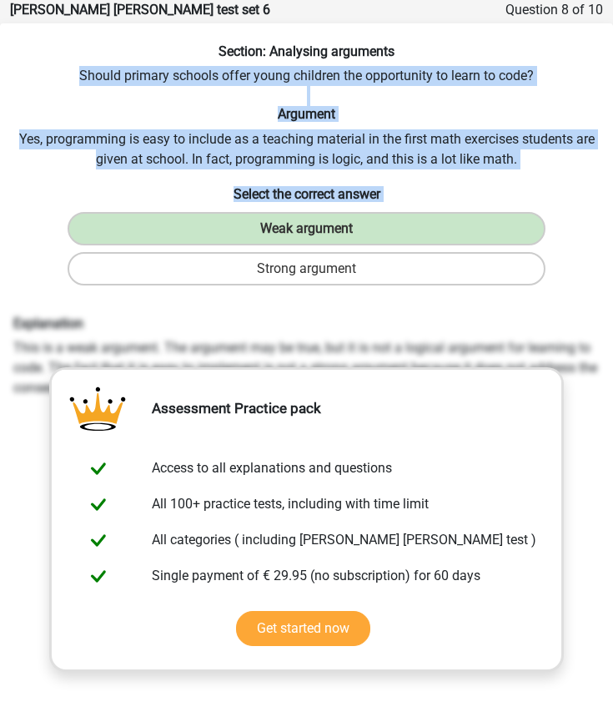
drag, startPoint x: 77, startPoint y: 71, endPoint x: 577, endPoint y: 278, distance: 541.7
click at [577, 278] on div "Section: Analysing arguments Should primary schools offer young children the op…" at bounding box center [306, 458] width 613 height 831
drag, startPoint x: 23, startPoint y: 325, endPoint x: 612, endPoint y: 388, distance: 591.6
click at [612, 388] on div "Explanation This is a weak argument. The argument may be true, but it is not a …" at bounding box center [307, 356] width 612 height 83
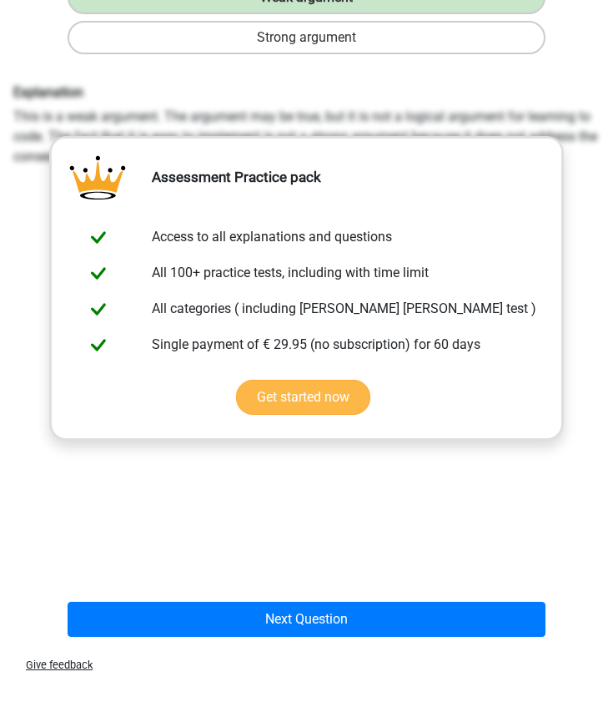
scroll to position [298, 0]
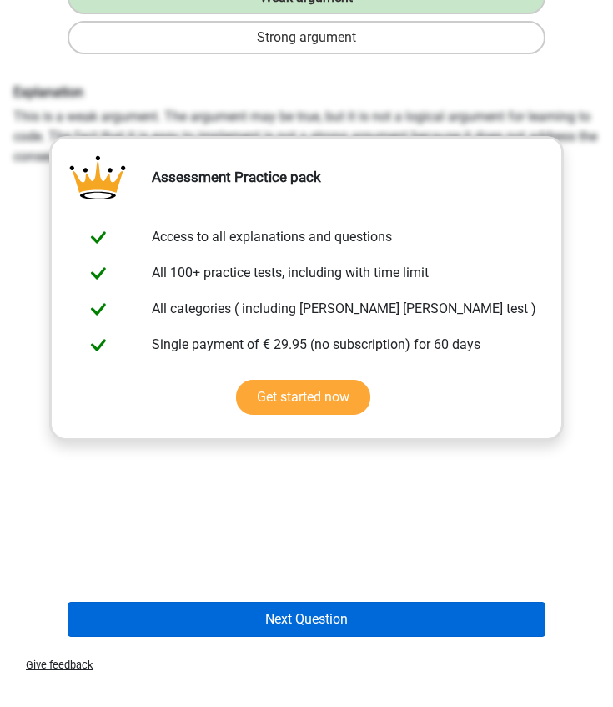
click at [255, 617] on button "Next Question" at bounding box center [307, 619] width 479 height 35
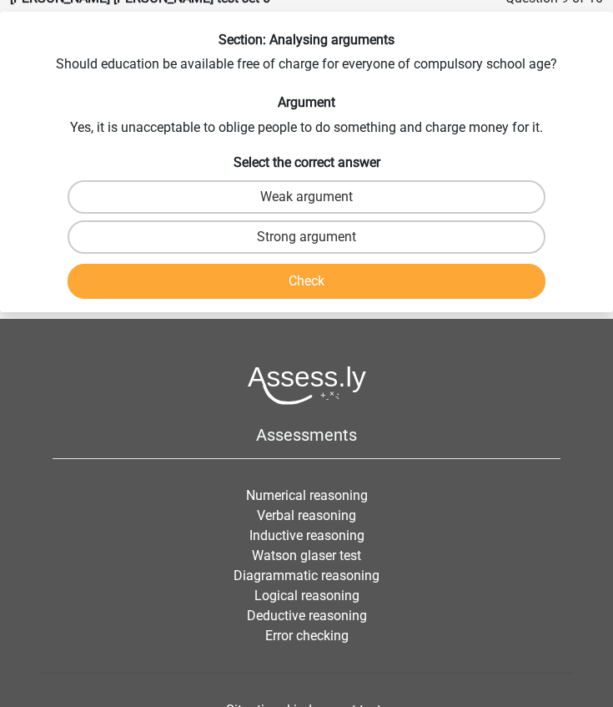
scroll to position [67, 0]
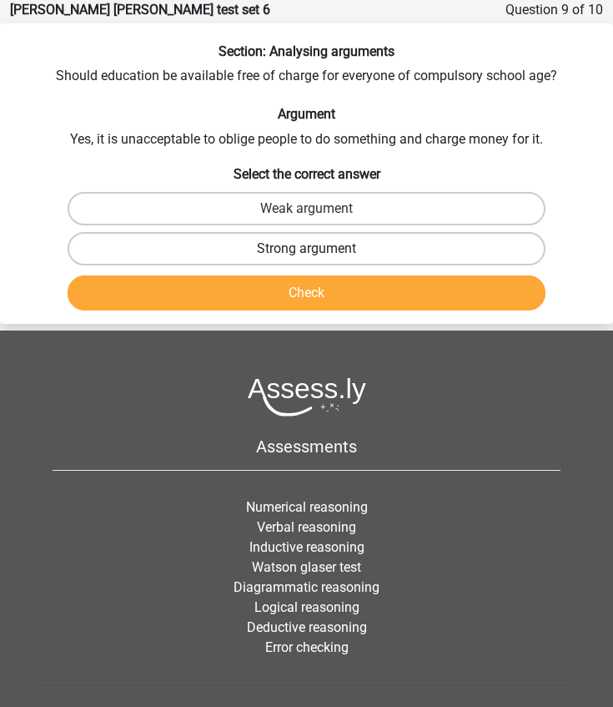
click at [295, 250] on label "Strong argument" at bounding box center [307, 248] width 479 height 33
click at [307, 250] on input "Strong argument" at bounding box center [312, 254] width 11 height 11
radio input "true"
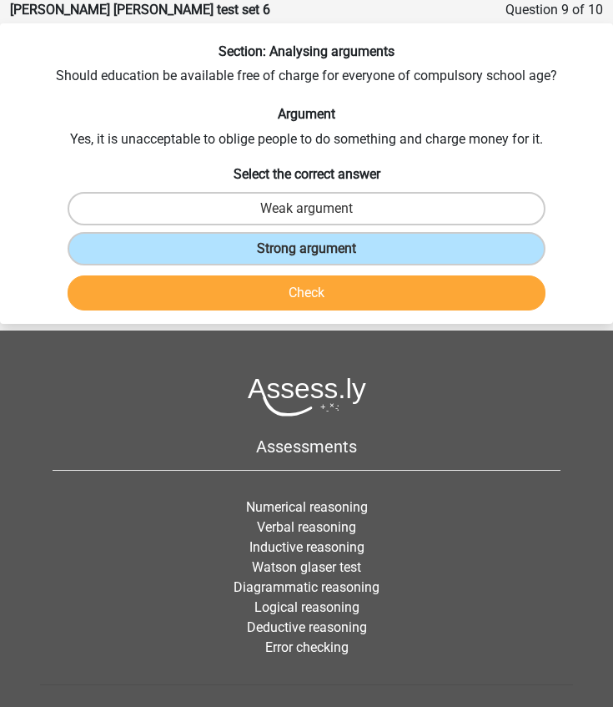
click at [293, 292] on button "Check" at bounding box center [307, 292] width 479 height 35
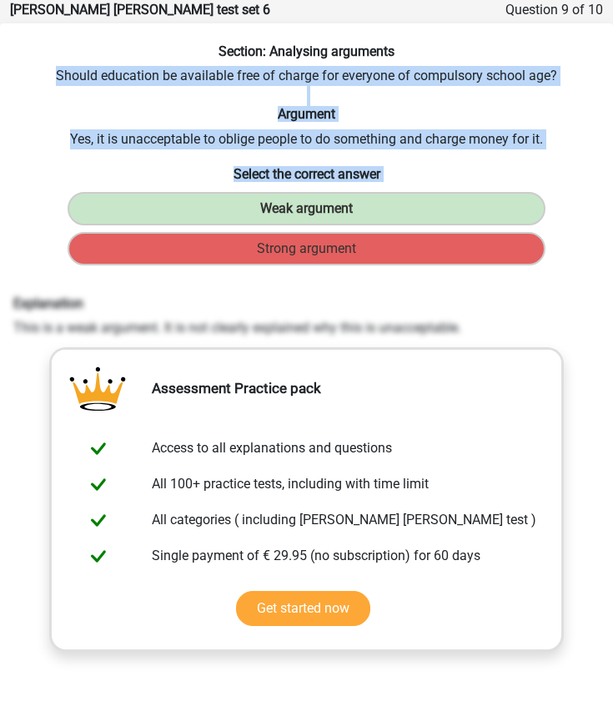
drag, startPoint x: 55, startPoint y: 73, endPoint x: 587, endPoint y: 252, distance: 560.9
click at [587, 252] on div "Section: Analysing arguments Should education be available free of charge for e…" at bounding box center [306, 448] width 613 height 811
drag, startPoint x: 16, startPoint y: 299, endPoint x: 482, endPoint y: 332, distance: 467.6
click at [482, 332] on div "Explanation This is a weak argument. It is not clearly explained why this is un…" at bounding box center [307, 316] width 612 height 43
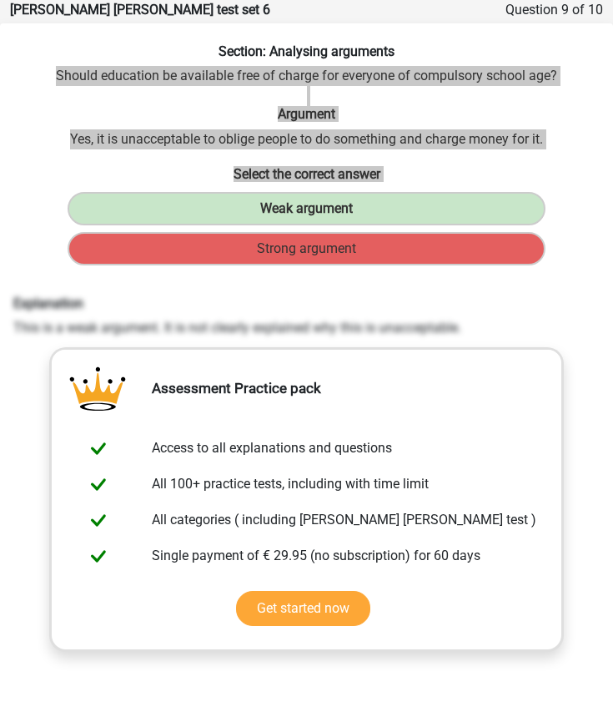
click at [46, 297] on h6 "Explanation" at bounding box center [306, 303] width 587 height 16
click at [33, 270] on div "Section: Analysing arguments Should education be available free of charge for e…" at bounding box center [306, 448] width 613 height 811
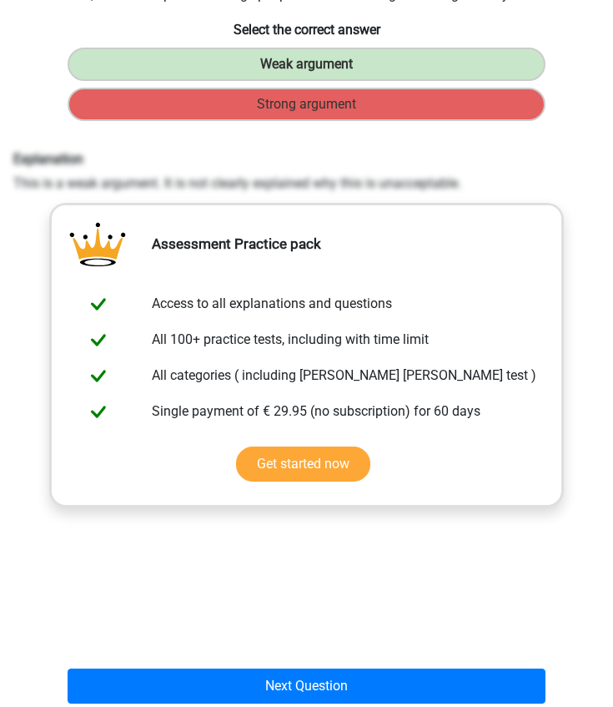
scroll to position [469, 0]
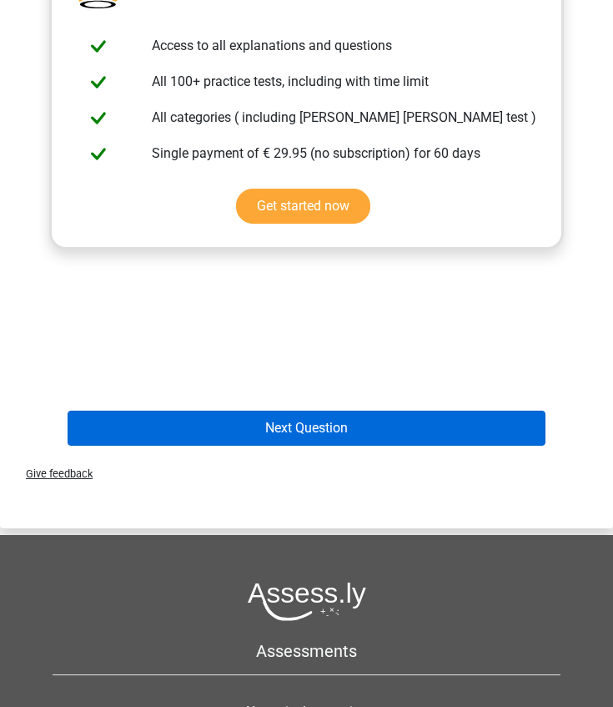
click at [199, 420] on button "Next Question" at bounding box center [307, 427] width 479 height 35
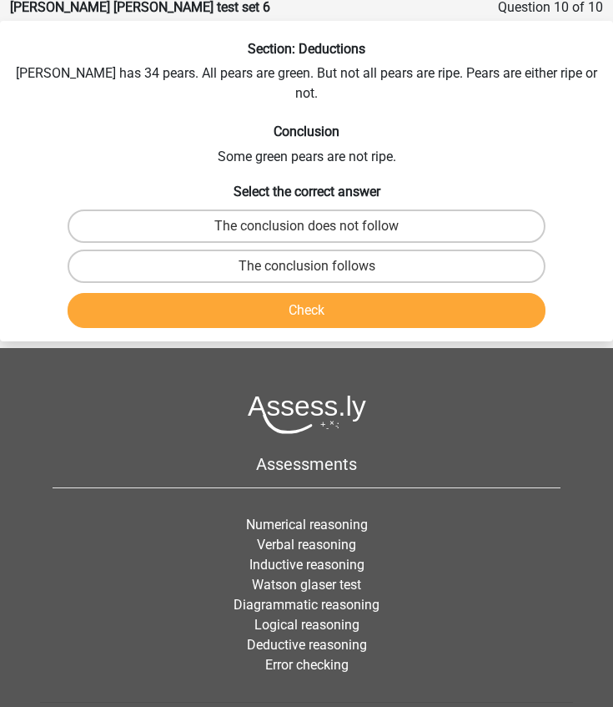
scroll to position [67, 0]
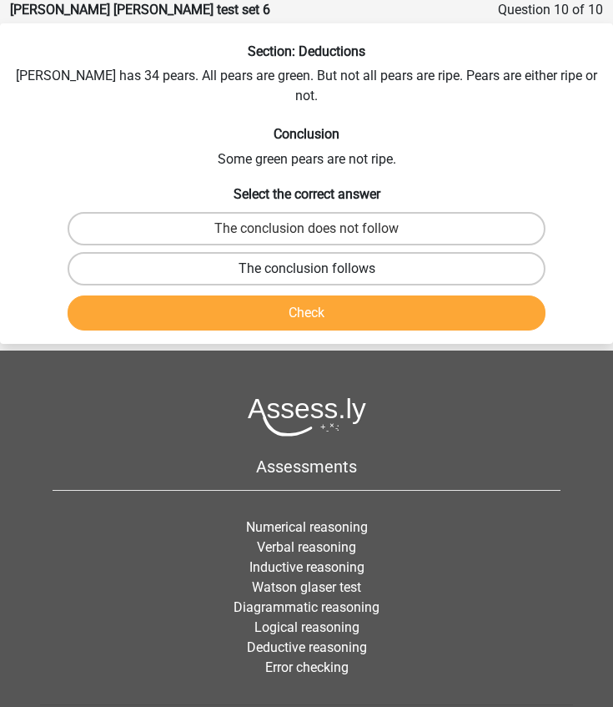
click at [309, 252] on label "The conclusion follows" at bounding box center [307, 268] width 479 height 33
click at [309, 269] on input "The conclusion follows" at bounding box center [312, 274] width 11 height 11
radio input "true"
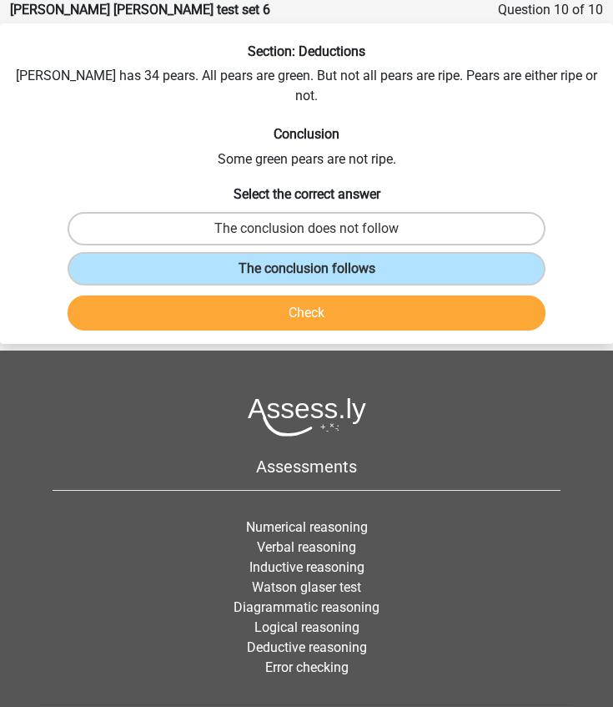
click at [276, 295] on button "Check" at bounding box center [307, 312] width 479 height 35
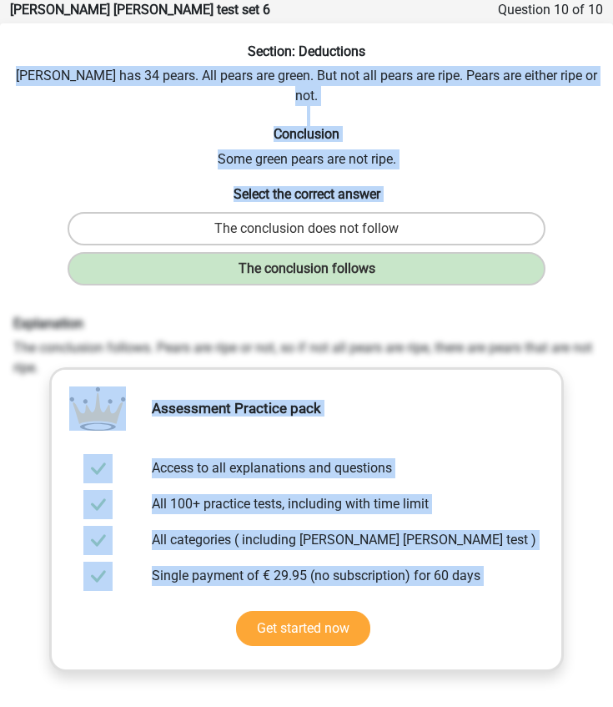
drag, startPoint x: 35, startPoint y: 74, endPoint x: 604, endPoint y: 289, distance: 608.1
click at [604, 289] on div "Section: Deductions Peter has 34 pears. All pears are green. But not all pears …" at bounding box center [306, 458] width 613 height 831
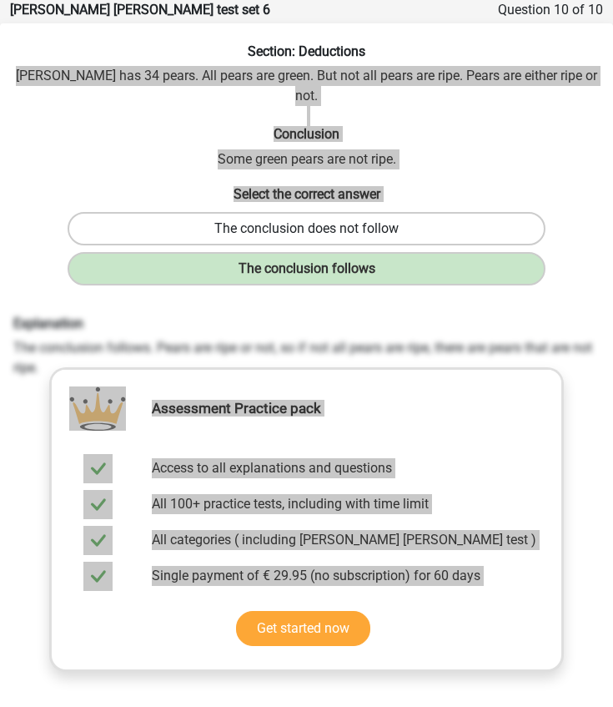
drag, startPoint x: 30, startPoint y: 245, endPoint x: 281, endPoint y: 195, distance: 256.1
click at [281, 212] on label "The conclusion does not follow" at bounding box center [307, 228] width 479 height 33
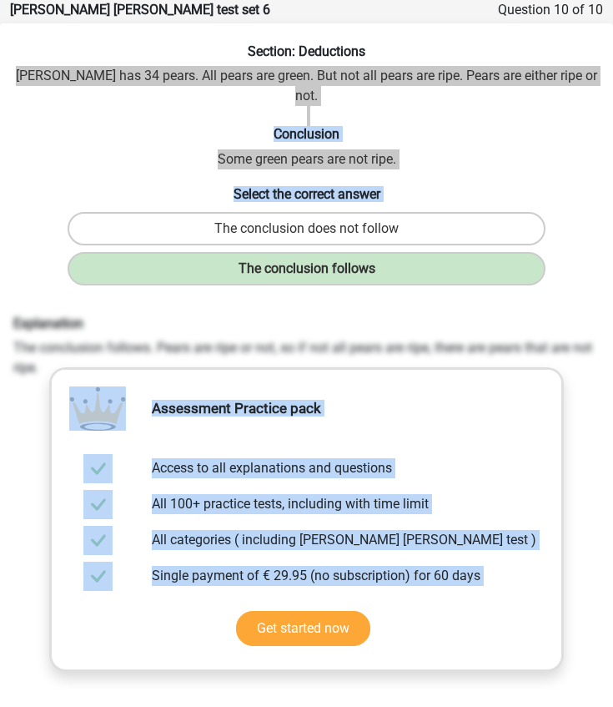
click at [96, 73] on div "Section: Deductions Peter has 34 pears. All pears are green. But not all pears …" at bounding box center [306, 458] width 613 height 831
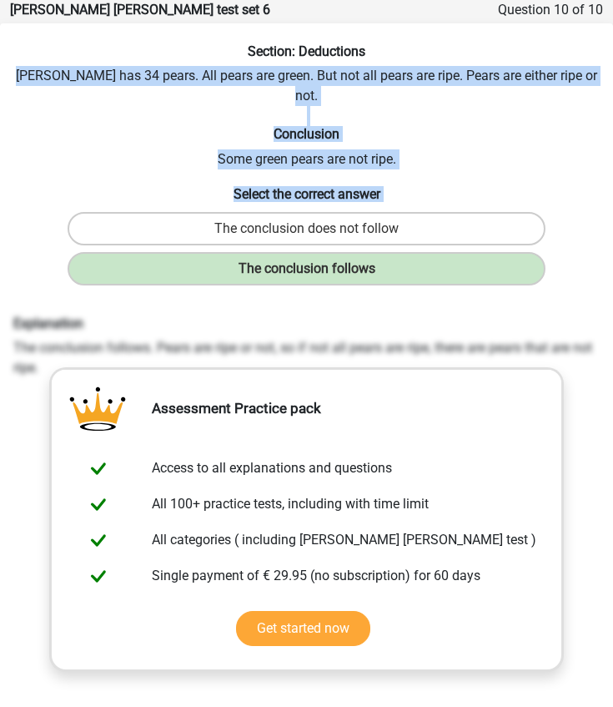
drag, startPoint x: 32, startPoint y: 69, endPoint x: 549, endPoint y: 239, distance: 544.3
click at [548, 240] on div "Section: Deductions Peter has 34 pears. All pears are green. But not all pears …" at bounding box center [306, 458] width 613 height 831
drag, startPoint x: 15, startPoint y: 299, endPoint x: 41, endPoint y: 354, distance: 60.8
click at [41, 354] on div "Explanation The conclusion follows. Pears are ripe or not, so if not all pears …" at bounding box center [307, 346] width 612 height 63
click at [567, 269] on div "Section: Deductions Peter has 34 pears. All pears are green. But not all pears …" at bounding box center [306, 458] width 613 height 831
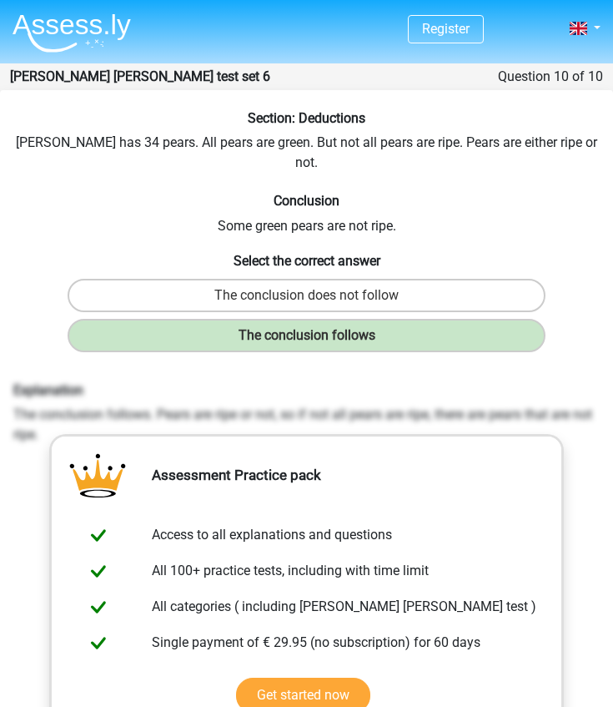
scroll to position [0, 0]
click at [71, 33] on img at bounding box center [72, 32] width 118 height 39
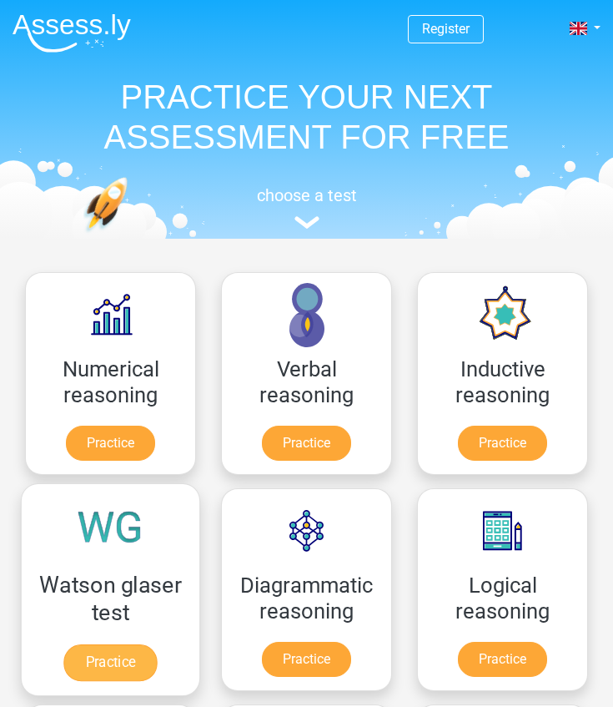
click at [109, 649] on link "Practice" at bounding box center [109, 662] width 93 height 37
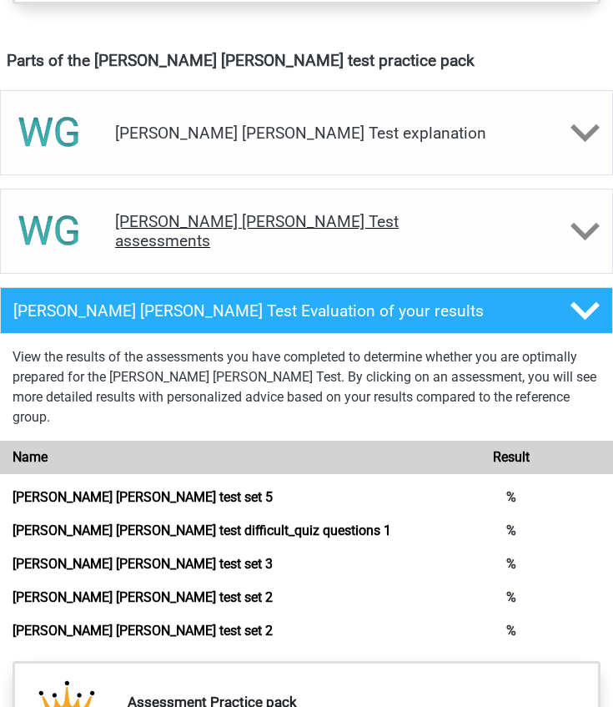
click at [189, 230] on h4 "Watson Glaser Test assessments" at bounding box center [306, 231] width 383 height 38
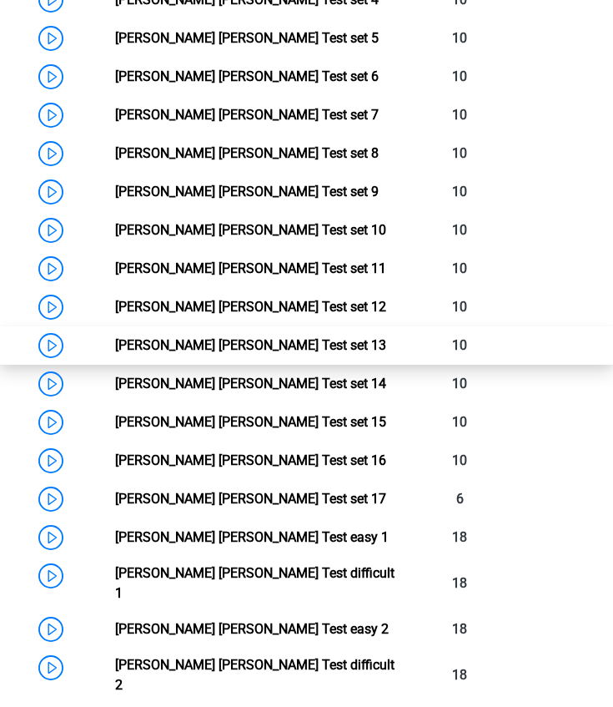
scroll to position [1626, 0]
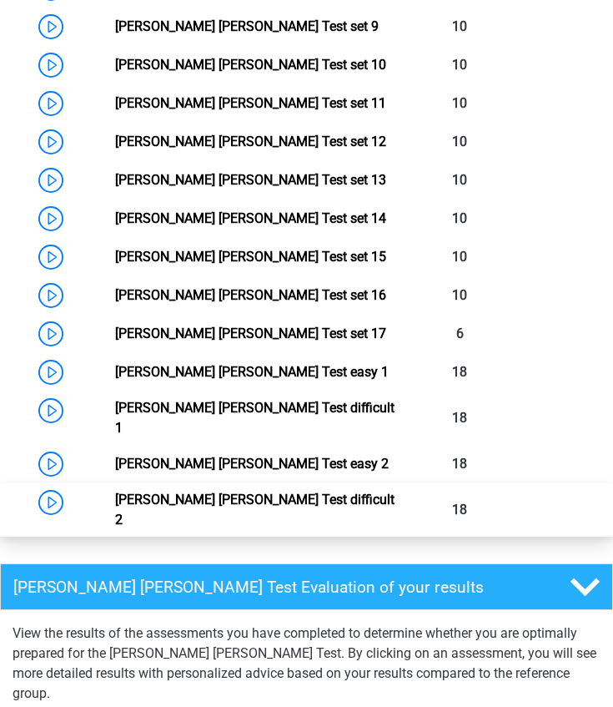
click at [196, 491] on link "Watson Glaser Test difficult 2" at bounding box center [254, 509] width 279 height 36
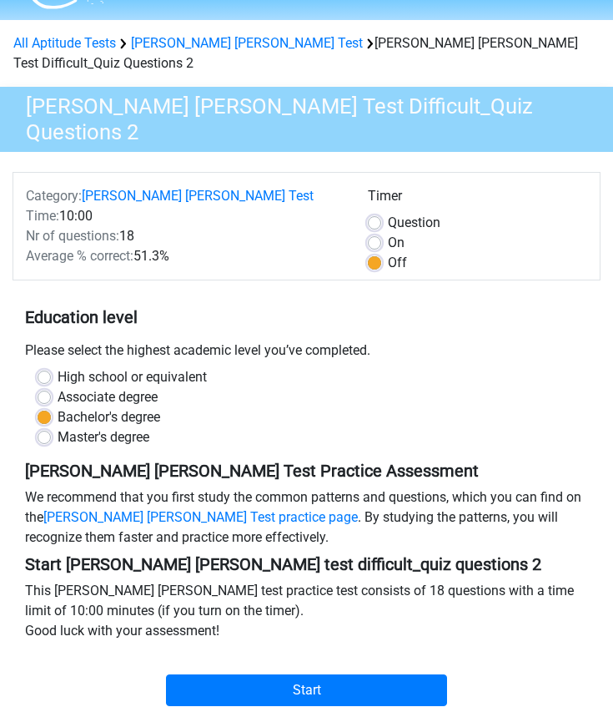
scroll to position [91, 0]
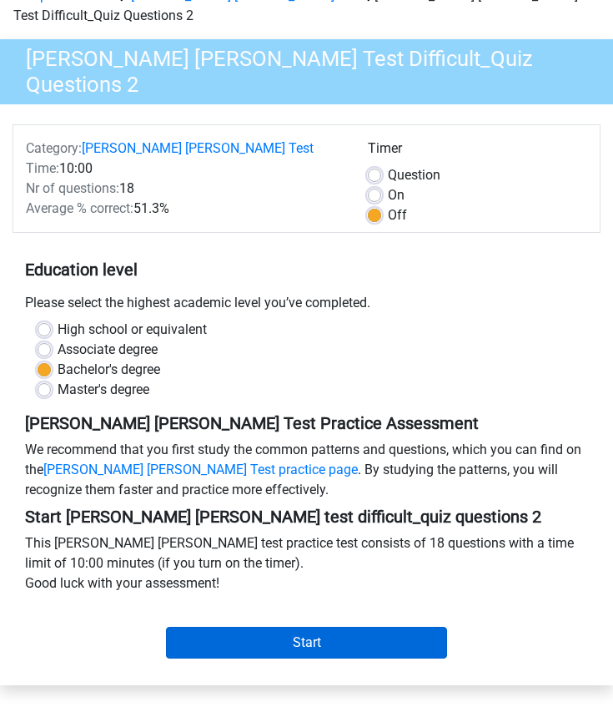
click at [309, 627] on input "Start" at bounding box center [307, 643] width 282 height 32
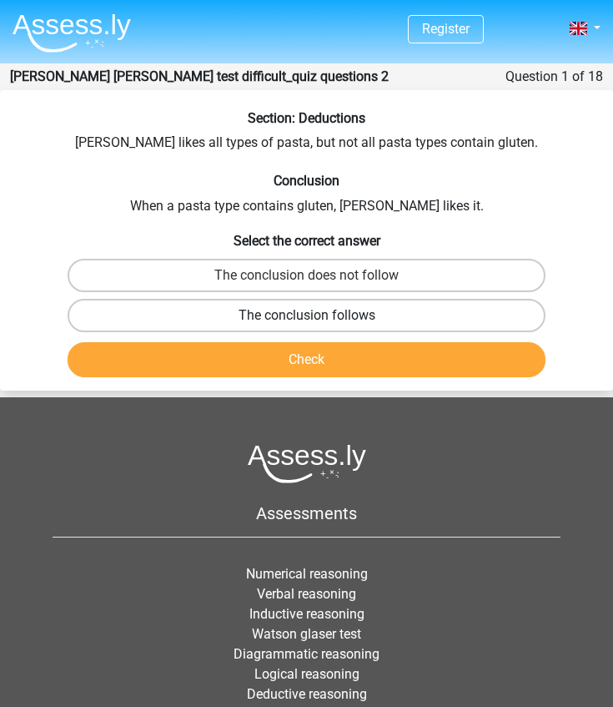
click at [299, 312] on label "The conclusion follows" at bounding box center [307, 315] width 479 height 33
click at [307, 315] on input "The conclusion follows" at bounding box center [312, 320] width 11 height 11
radio input "true"
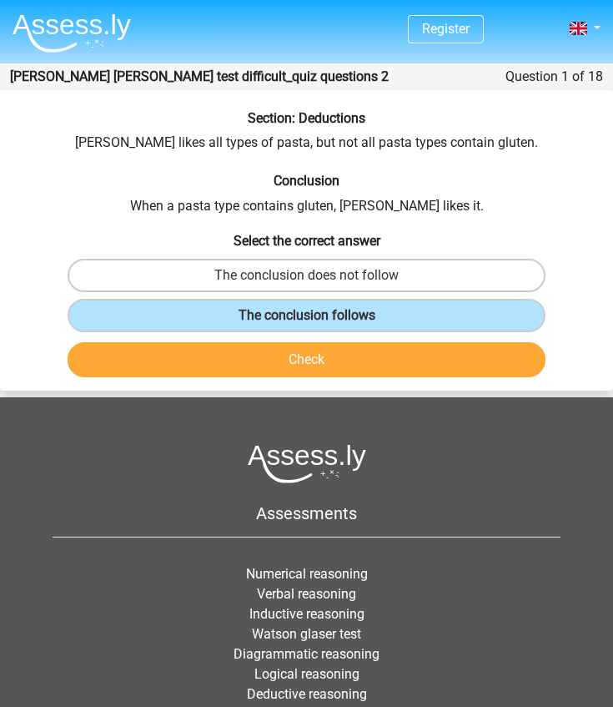
click at [305, 365] on button "Check" at bounding box center [307, 359] width 479 height 35
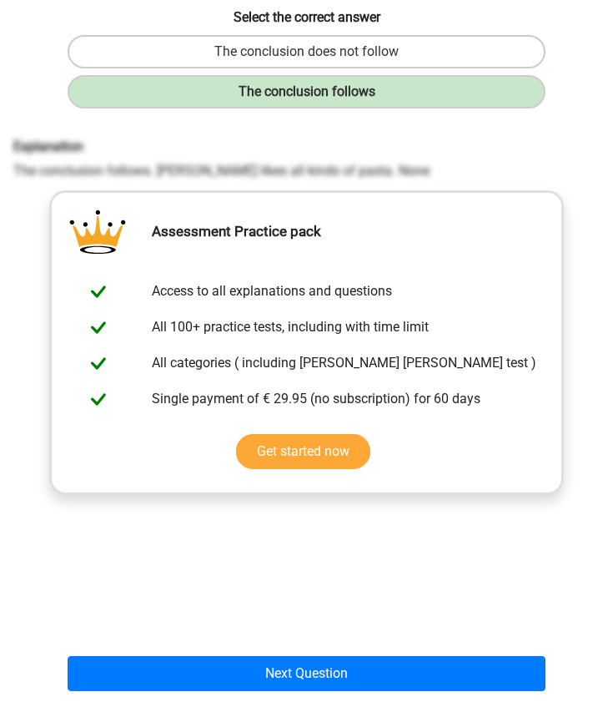
scroll to position [356, 0]
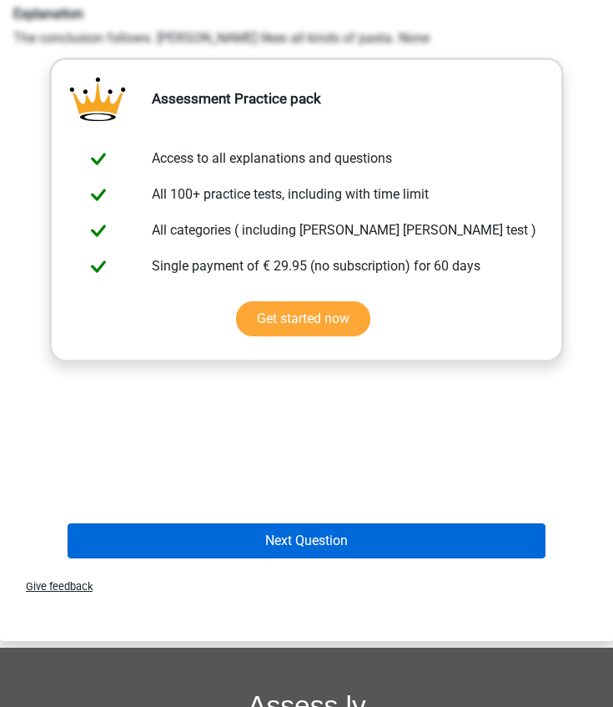
click at [302, 527] on button "Next Question" at bounding box center [307, 540] width 479 height 35
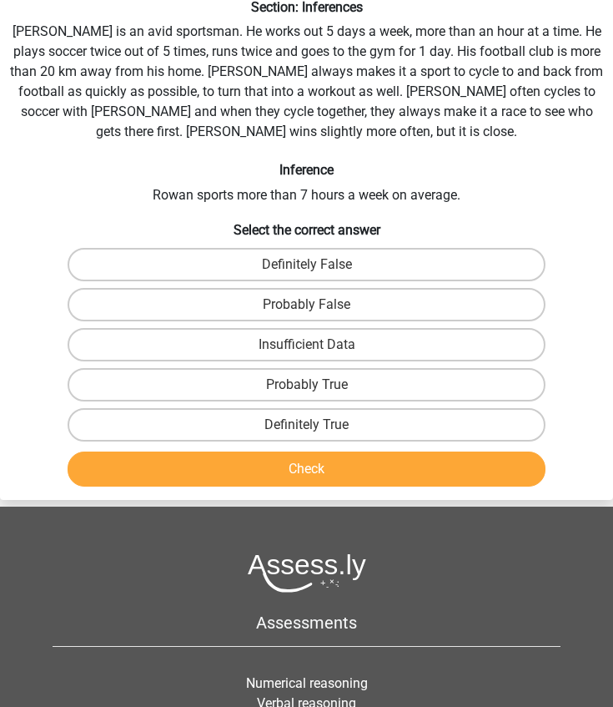
scroll to position [67, 0]
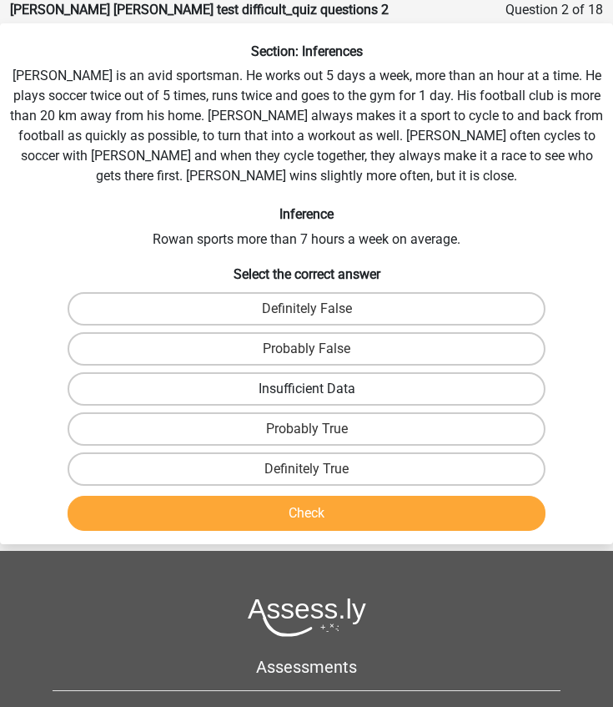
click at [192, 384] on label "Insufficient Data" at bounding box center [307, 388] width 479 height 33
click at [307, 389] on input "Insufficient Data" at bounding box center [312, 394] width 11 height 11
radio input "true"
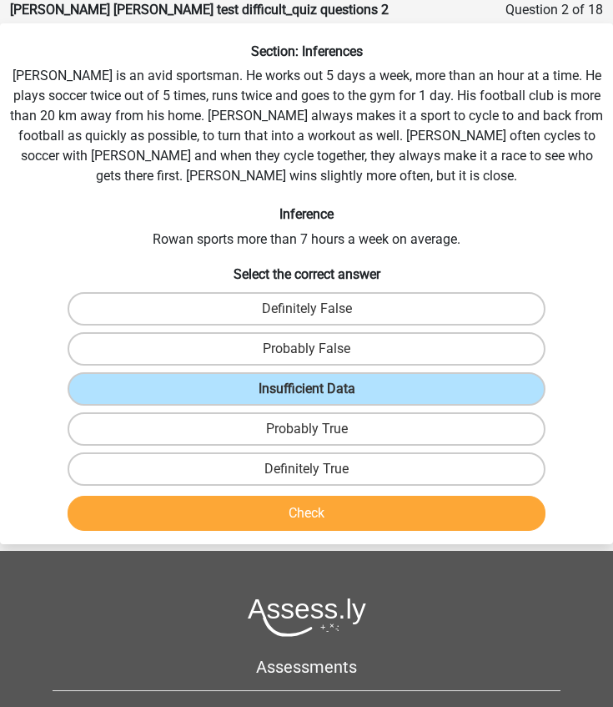
click at [256, 521] on button "Check" at bounding box center [307, 513] width 479 height 35
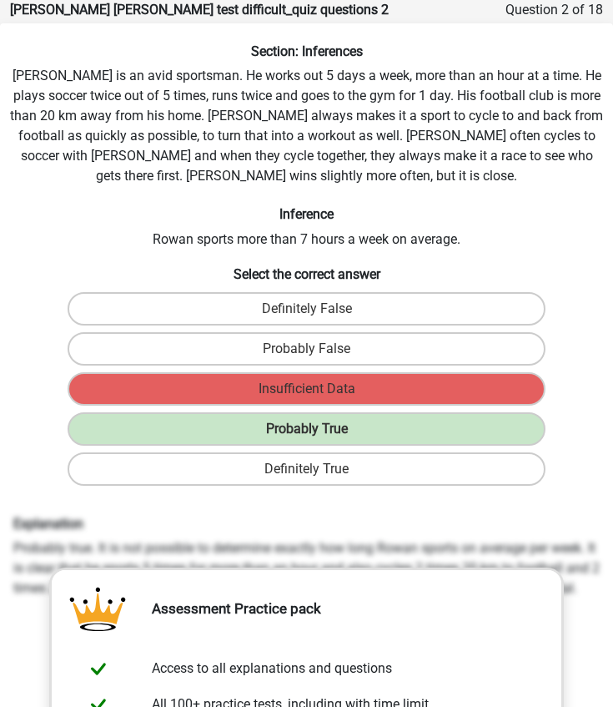
click at [43, 542] on div "Explanation Probably true. It is not possible to determine exactly how long Row…" at bounding box center [307, 557] width 612 height 83
drag, startPoint x: 14, startPoint y: 522, endPoint x: 579, endPoint y: 594, distance: 569.4
click at [585, 597] on div "Explanation Probably true. It is not possible to determine exactly how long Row…" at bounding box center [307, 557] width 612 height 83
copy div "Explanation Probably true. It is not possible to determine exactly how long Row…"
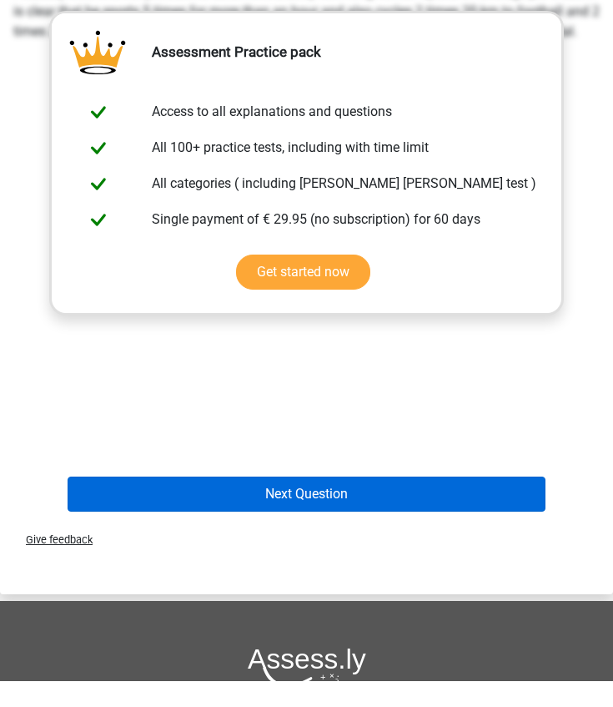
click at [277, 502] on button "Next Question" at bounding box center [307, 519] width 479 height 35
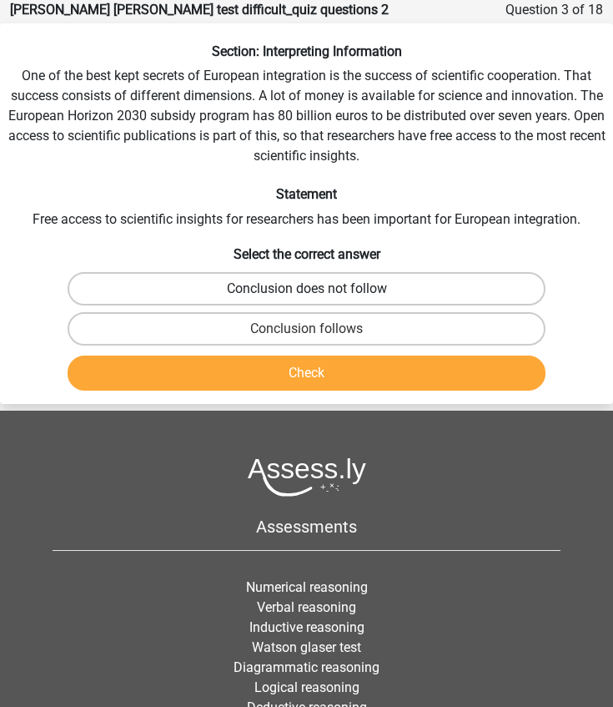
click at [285, 285] on label "Conclusion does not follow" at bounding box center [307, 288] width 479 height 33
click at [307, 289] on input "Conclusion does not follow" at bounding box center [312, 294] width 11 height 11
radio input "true"
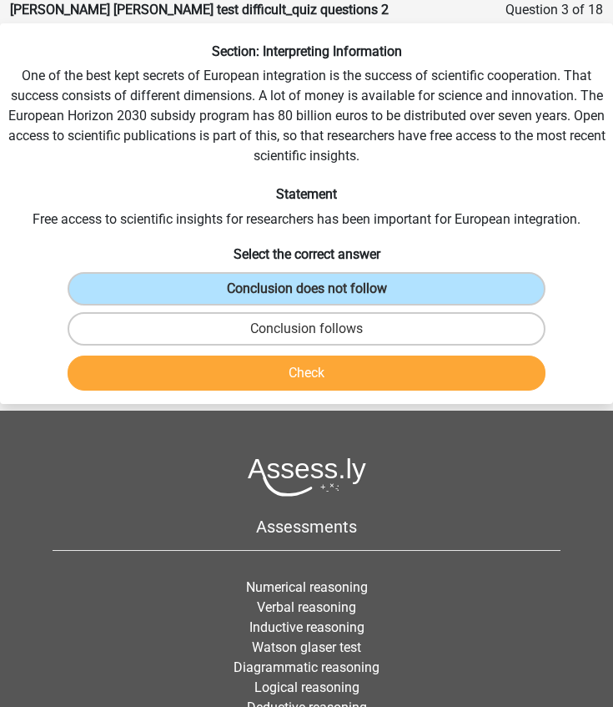
click at [281, 373] on button "Check" at bounding box center [307, 372] width 479 height 35
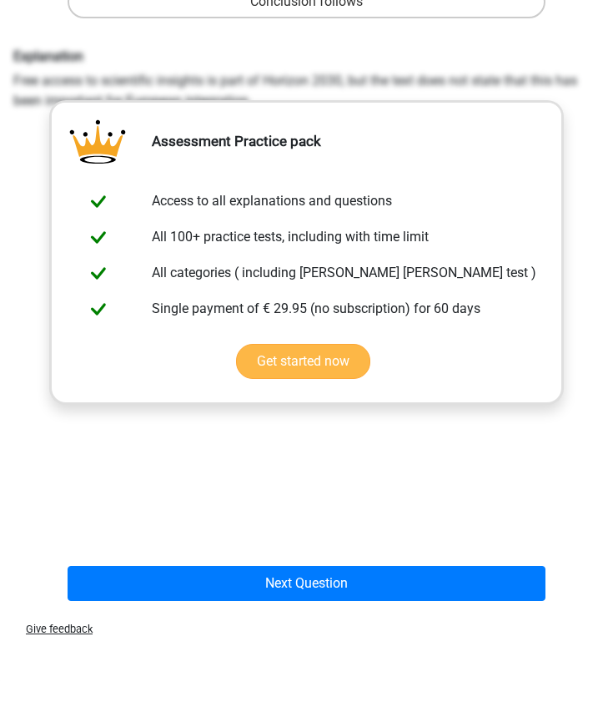
scroll to position [415, 0]
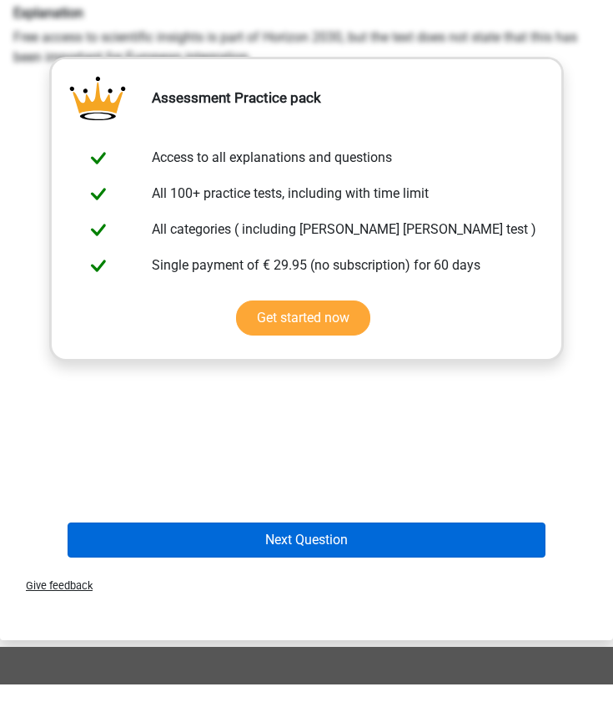
click at [300, 545] on button "Next Question" at bounding box center [307, 562] width 479 height 35
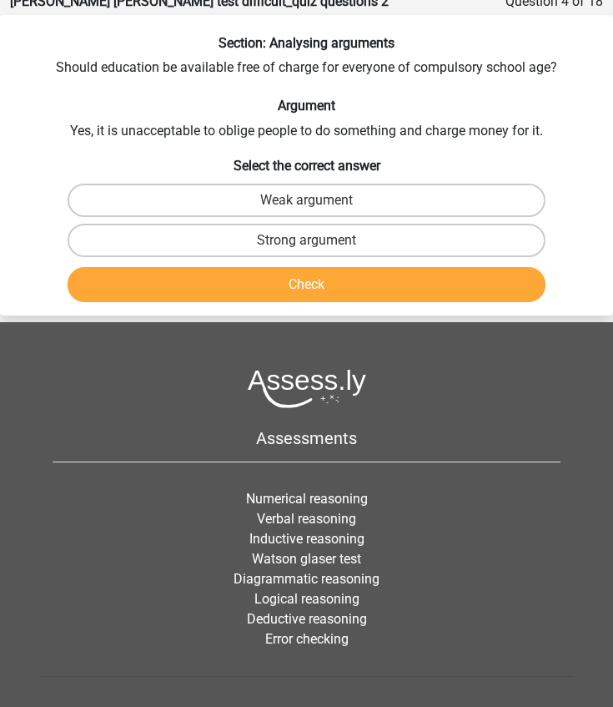
scroll to position [67, 0]
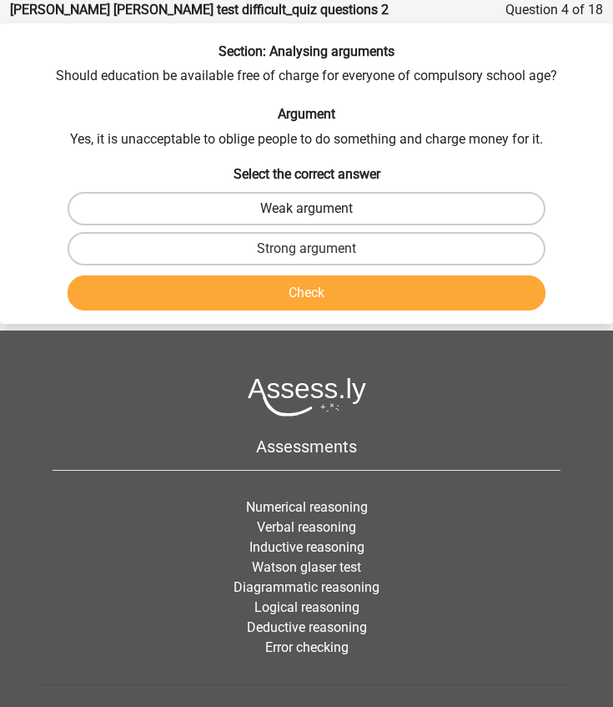
click at [229, 209] on label "Weak argument" at bounding box center [307, 208] width 479 height 33
click at [307, 209] on input "Weak argument" at bounding box center [312, 214] width 11 height 11
radio input "true"
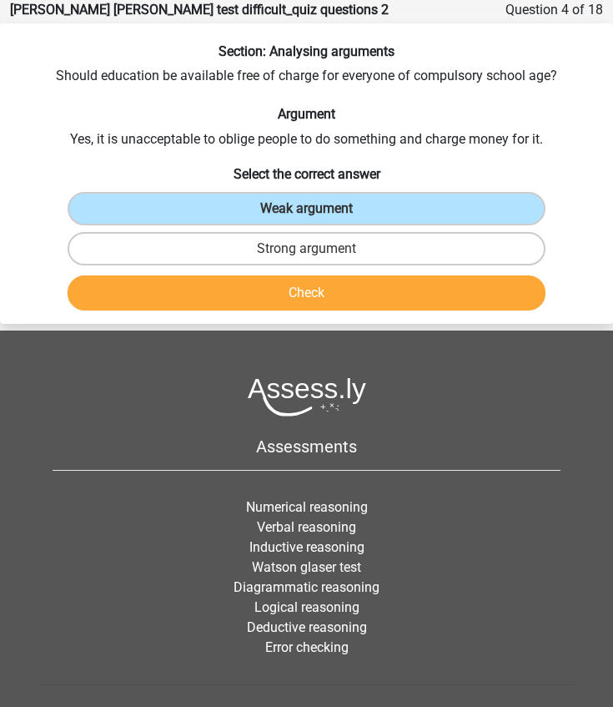
click at [249, 293] on button "Check" at bounding box center [307, 292] width 479 height 35
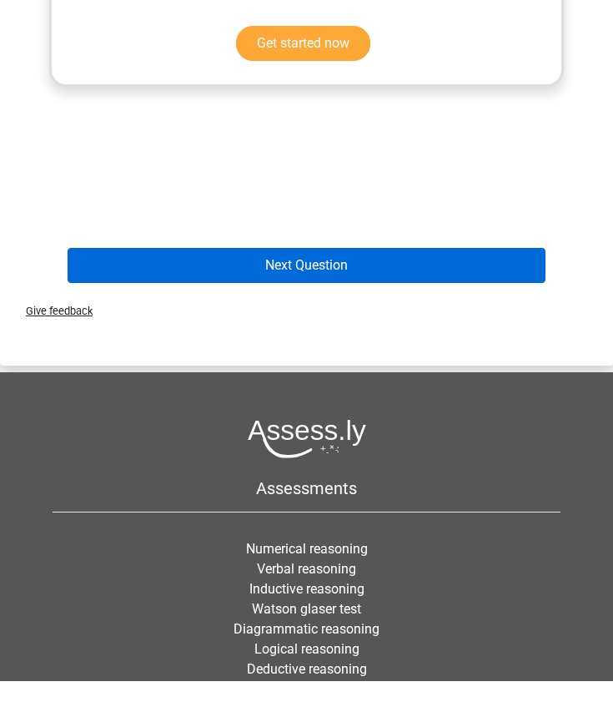
click at [305, 274] on button "Next Question" at bounding box center [307, 291] width 479 height 35
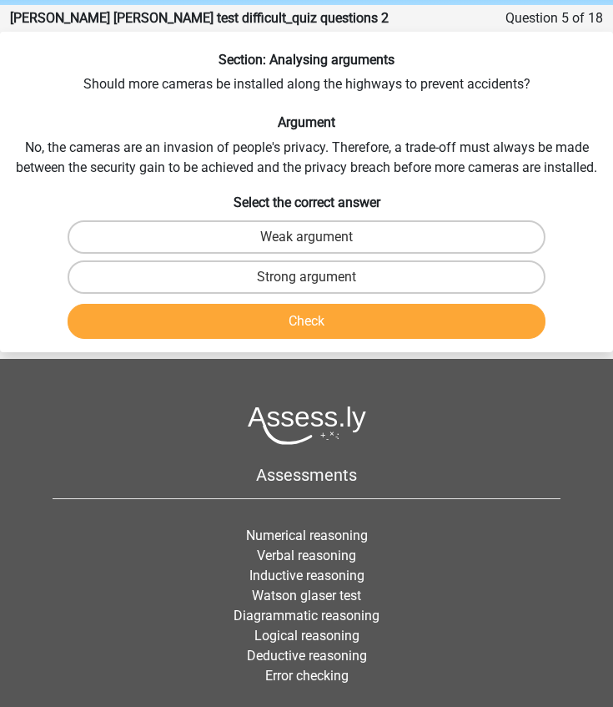
scroll to position [58, 0]
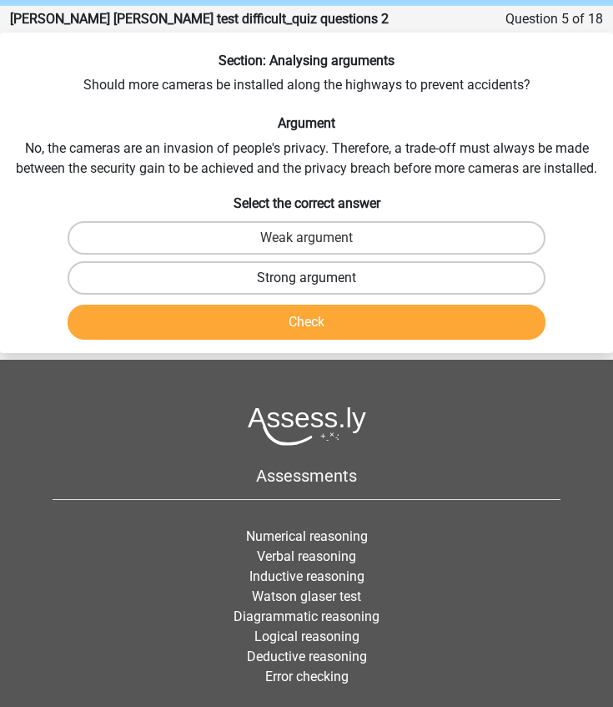
click at [324, 279] on label "Strong argument" at bounding box center [307, 277] width 479 height 33
click at [318, 279] on input "Strong argument" at bounding box center [312, 283] width 11 height 11
radio input "true"
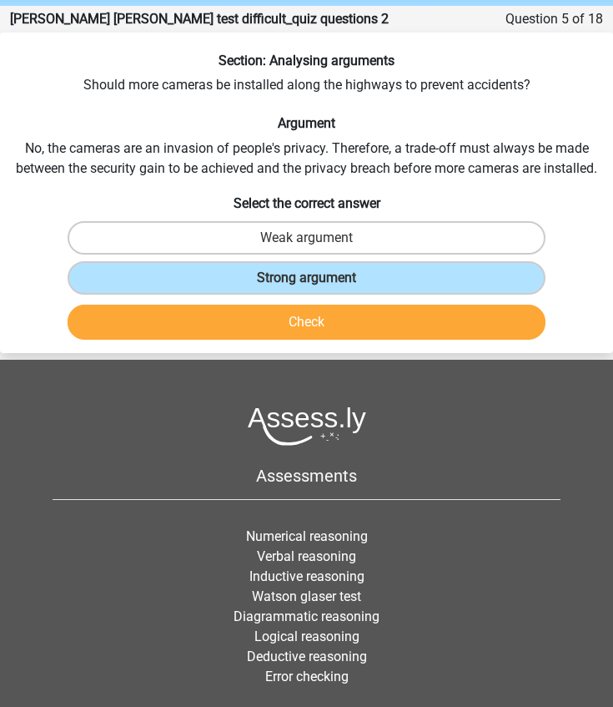
click at [324, 325] on button "Check" at bounding box center [307, 322] width 479 height 35
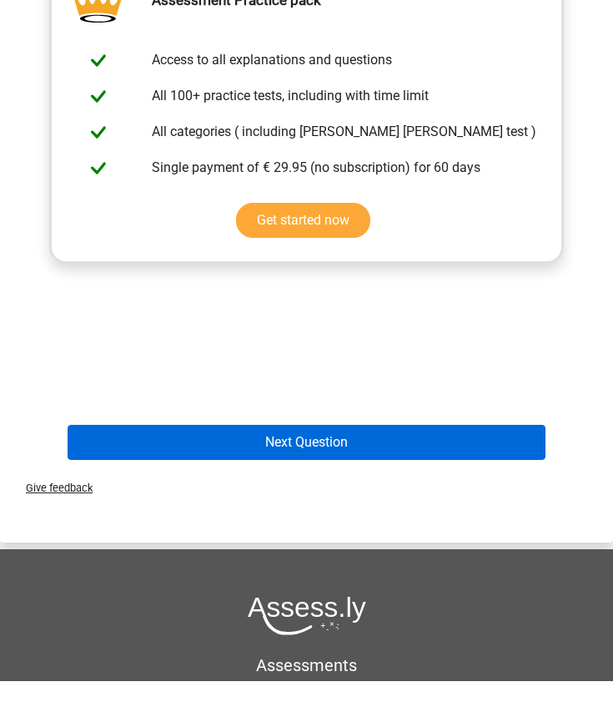
click at [288, 451] on button "Next Question" at bounding box center [307, 468] width 479 height 35
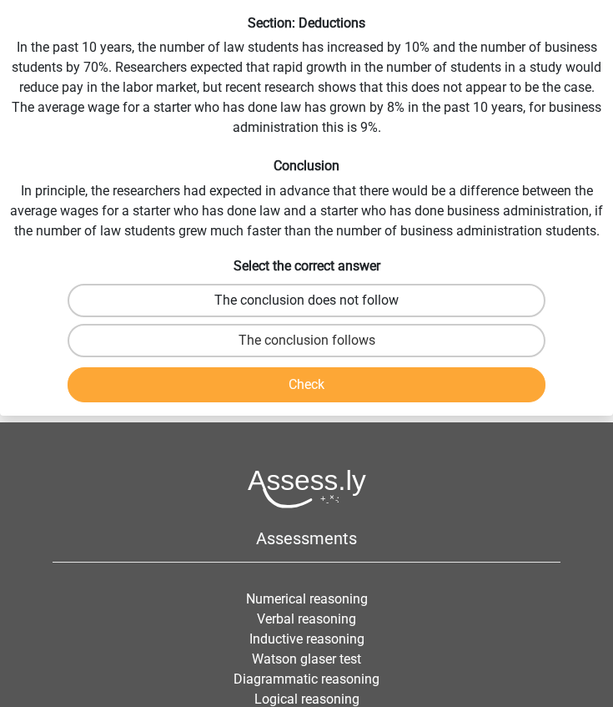
scroll to position [67, 0]
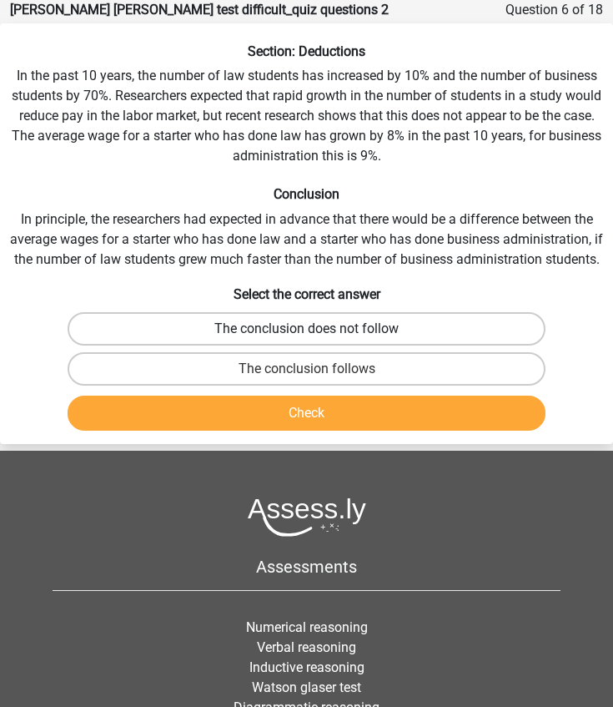
click at [281, 330] on label "The conclusion does not follow" at bounding box center [307, 328] width 479 height 33
click at [307, 330] on input "The conclusion does not follow" at bounding box center [312, 334] width 11 height 11
radio input "true"
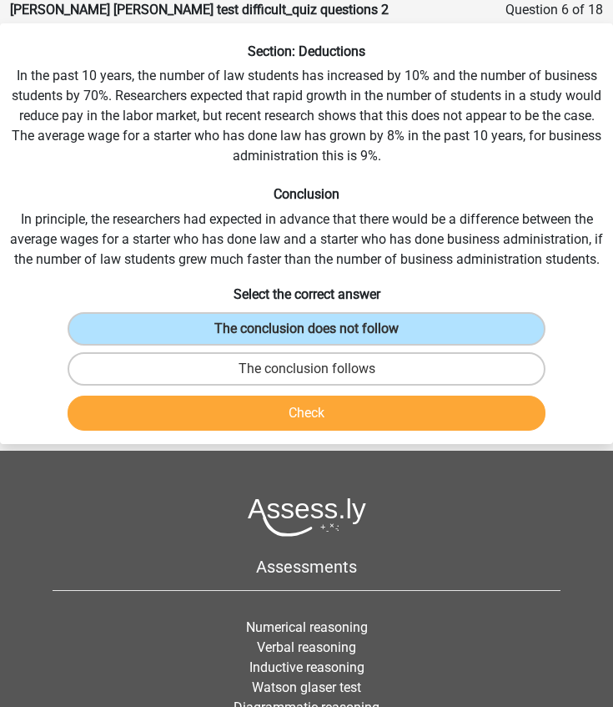
click at [275, 413] on button "Check" at bounding box center [307, 412] width 479 height 35
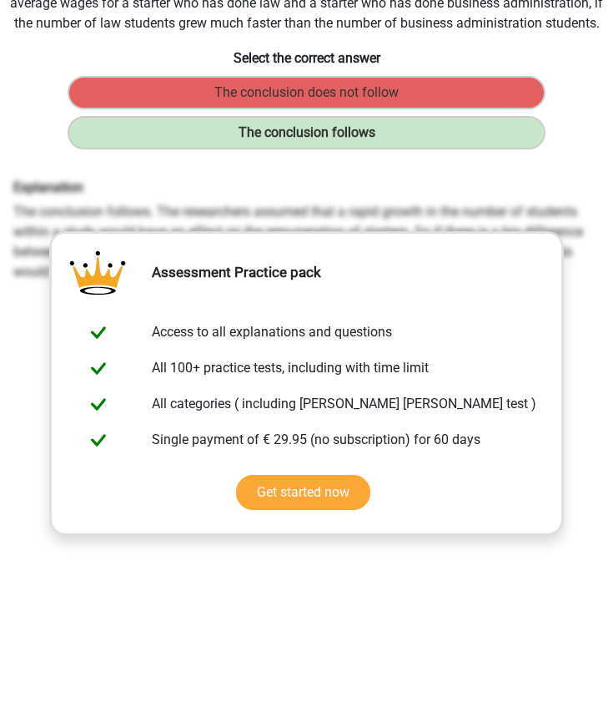
scroll to position [408, 0]
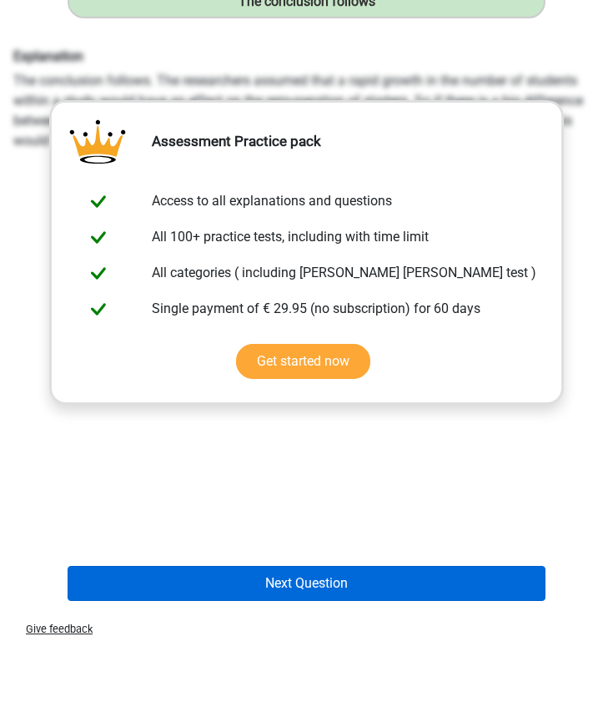
click at [246, 592] on button "Next Question" at bounding box center [307, 609] width 479 height 35
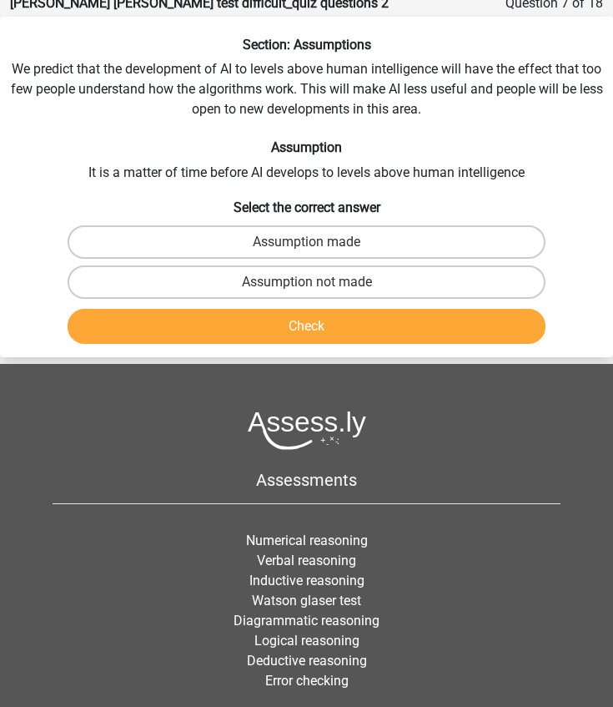
scroll to position [67, 0]
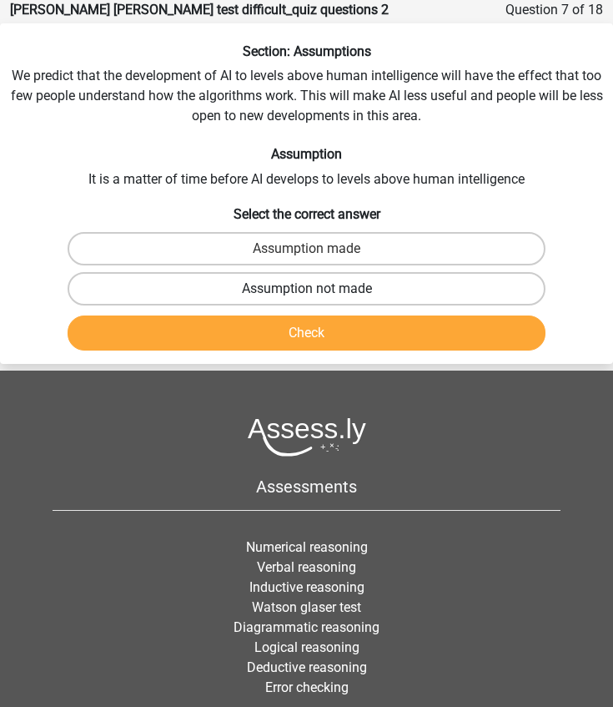
click at [292, 290] on label "Assumption not made" at bounding box center [307, 288] width 479 height 33
click at [307, 290] on input "Assumption not made" at bounding box center [312, 294] width 11 height 11
radio input "true"
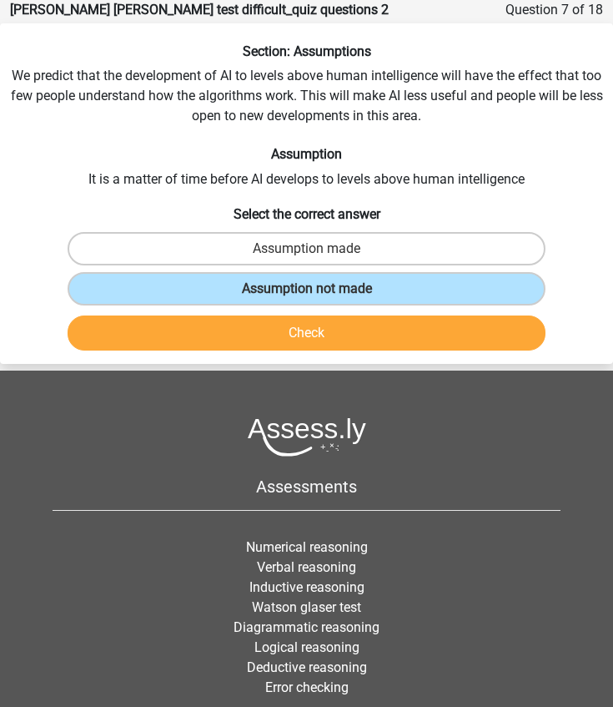
click at [292, 335] on button "Check" at bounding box center [307, 332] width 479 height 35
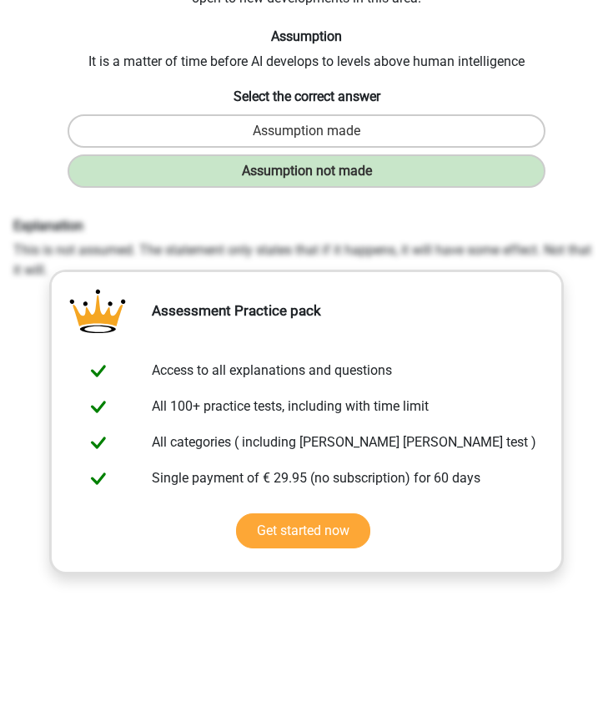
scroll to position [293, 0]
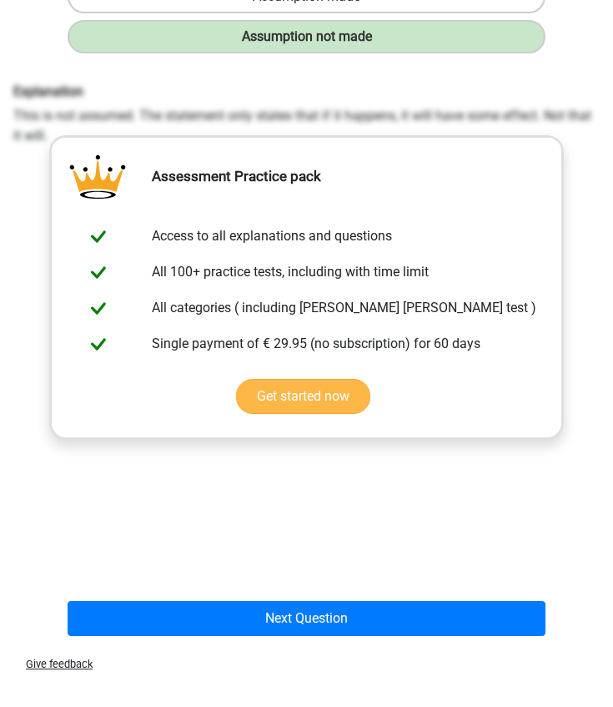
click at [274, 627] on button "Next Question" at bounding box center [307, 644] width 479 height 35
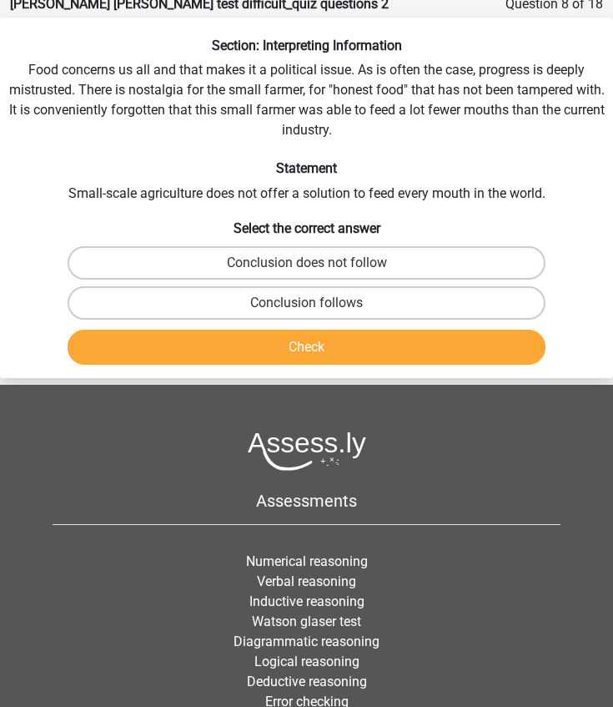
scroll to position [67, 0]
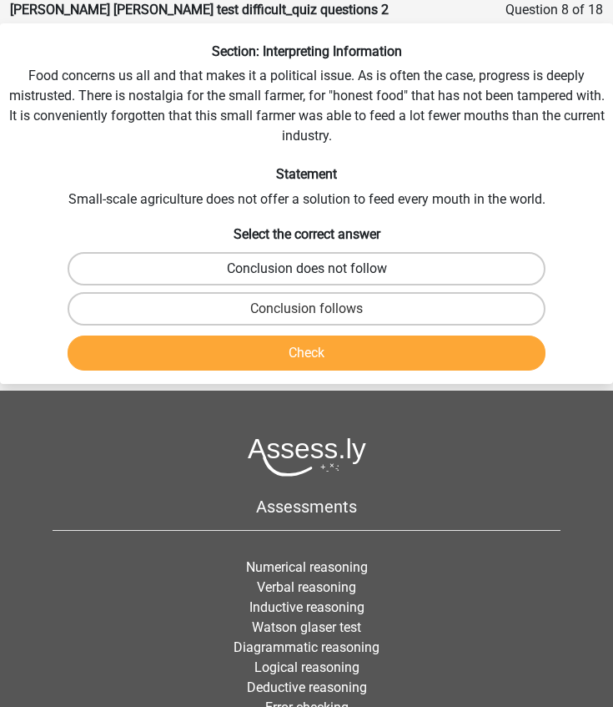
click at [218, 265] on label "Conclusion does not follow" at bounding box center [307, 268] width 479 height 33
click at [307, 269] on input "Conclusion does not follow" at bounding box center [312, 274] width 11 height 11
radio input "true"
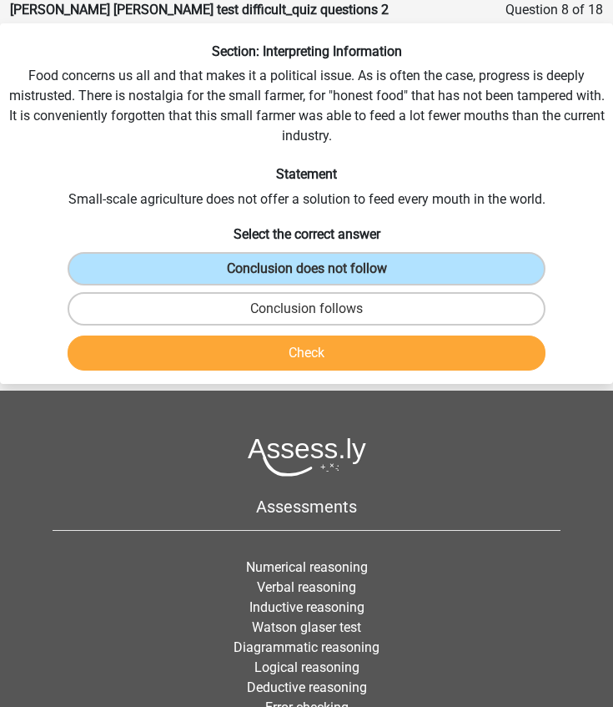
click at [232, 354] on button "Check" at bounding box center [307, 352] width 479 height 35
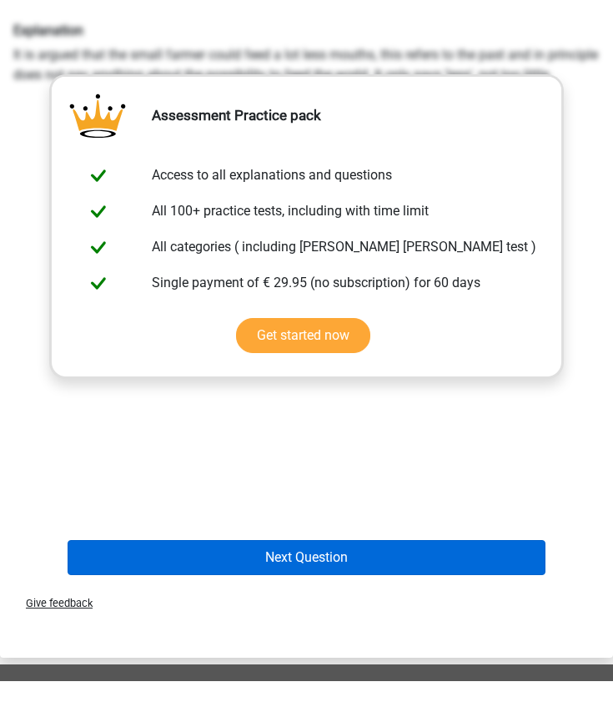
click at [282, 566] on button "Next Question" at bounding box center [307, 583] width 479 height 35
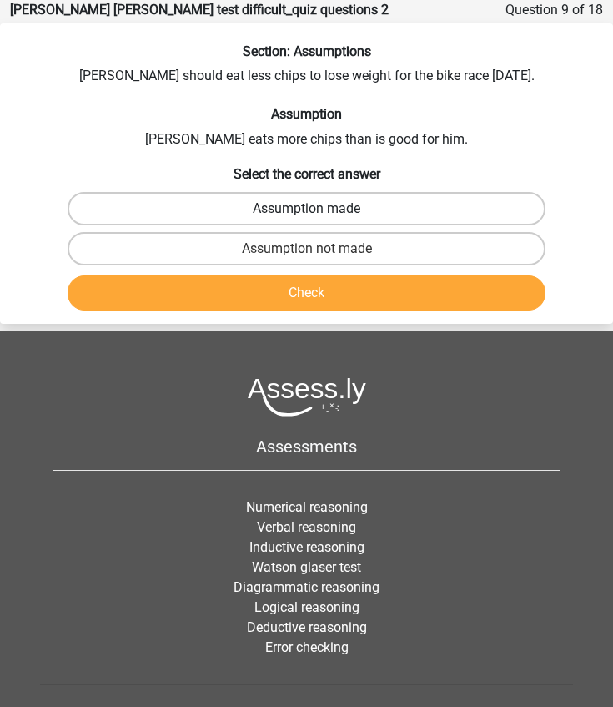
click at [309, 198] on label "Assumption made" at bounding box center [307, 208] width 479 height 33
click at [309, 209] on input "Assumption made" at bounding box center [312, 214] width 11 height 11
radio input "true"
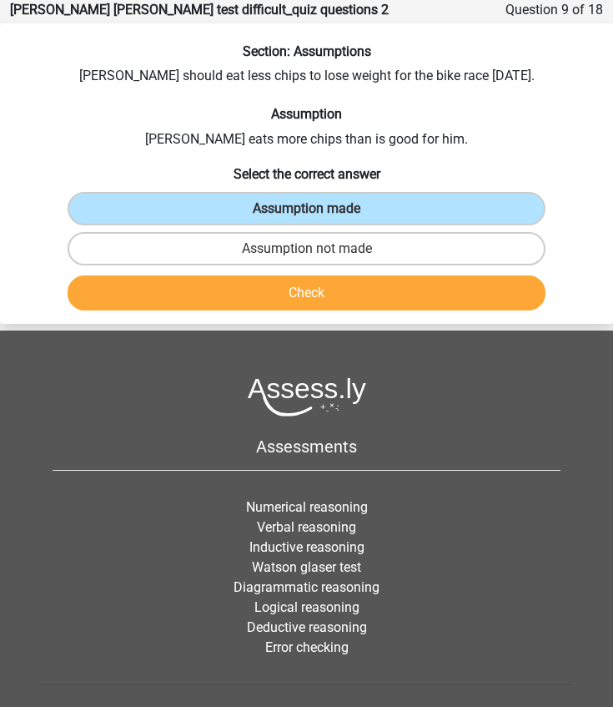
click at [282, 312] on div "Check" at bounding box center [307, 296] width 612 height 42
click at [274, 288] on button "Check" at bounding box center [307, 292] width 479 height 35
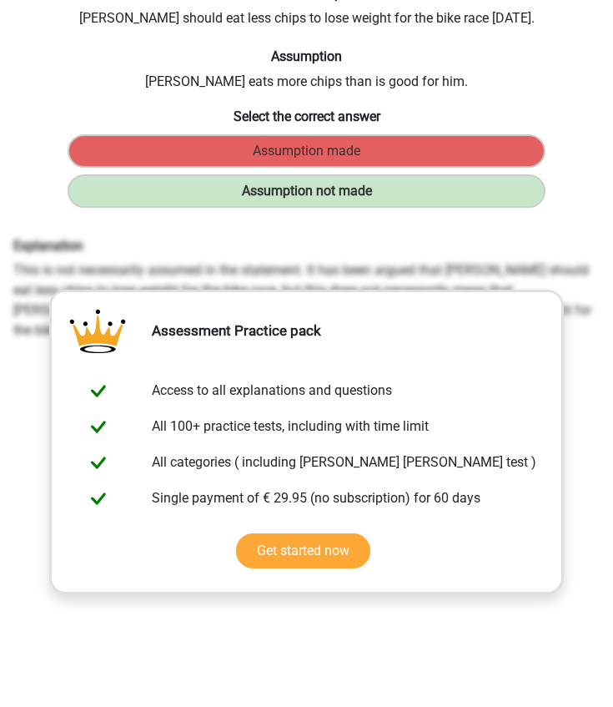
scroll to position [108, 0]
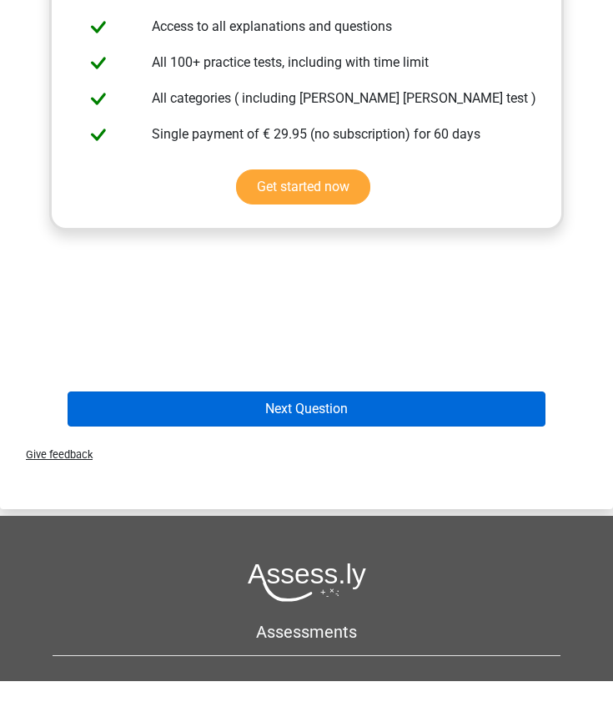
click at [294, 417] on button "Next Question" at bounding box center [307, 434] width 479 height 35
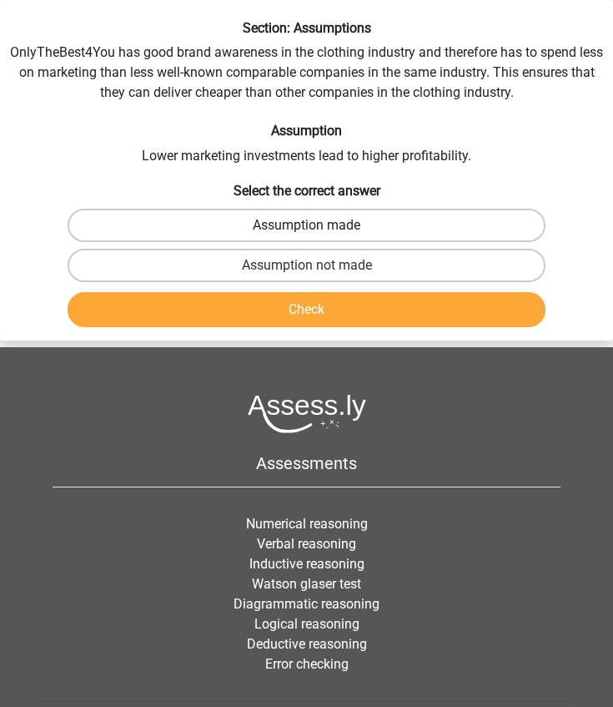
scroll to position [67, 0]
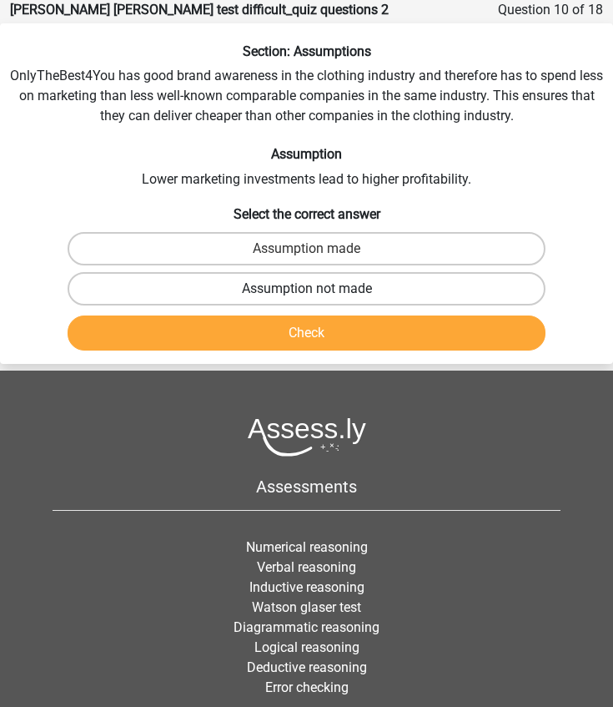
click at [263, 290] on label "Assumption not made" at bounding box center [307, 288] width 479 height 33
click at [307, 290] on input "Assumption not made" at bounding box center [312, 294] width 11 height 11
radio input "true"
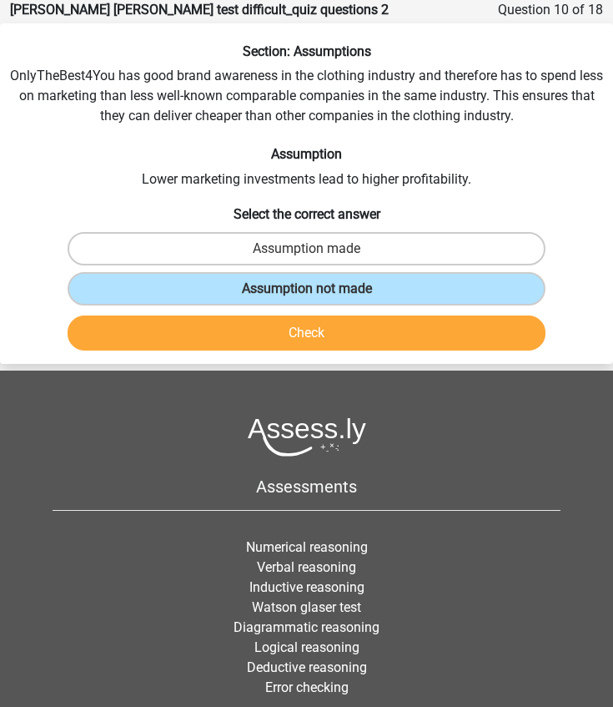
click at [274, 335] on button "Check" at bounding box center [307, 332] width 479 height 35
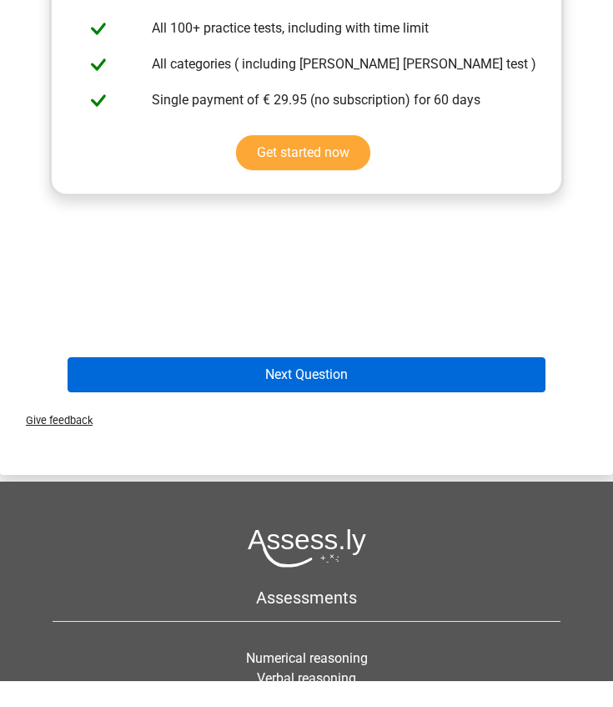
click at [309, 383] on button "Next Question" at bounding box center [307, 400] width 479 height 35
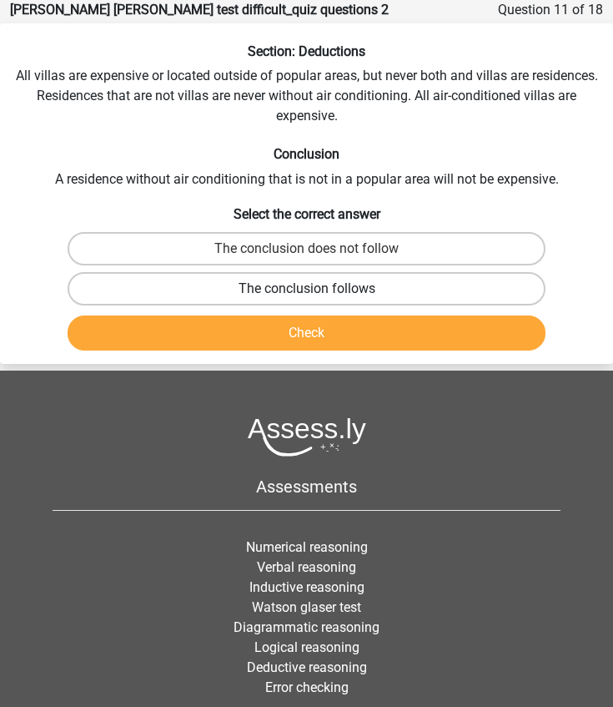
click at [301, 287] on label "The conclusion follows" at bounding box center [307, 288] width 479 height 33
click at [307, 289] on input "The conclusion follows" at bounding box center [312, 294] width 11 height 11
radio input "true"
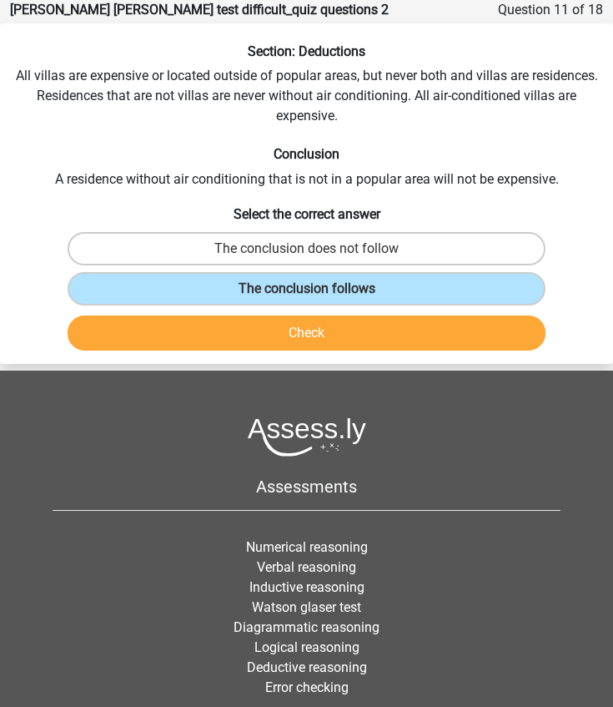
click at [292, 323] on button "Check" at bounding box center [307, 332] width 479 height 35
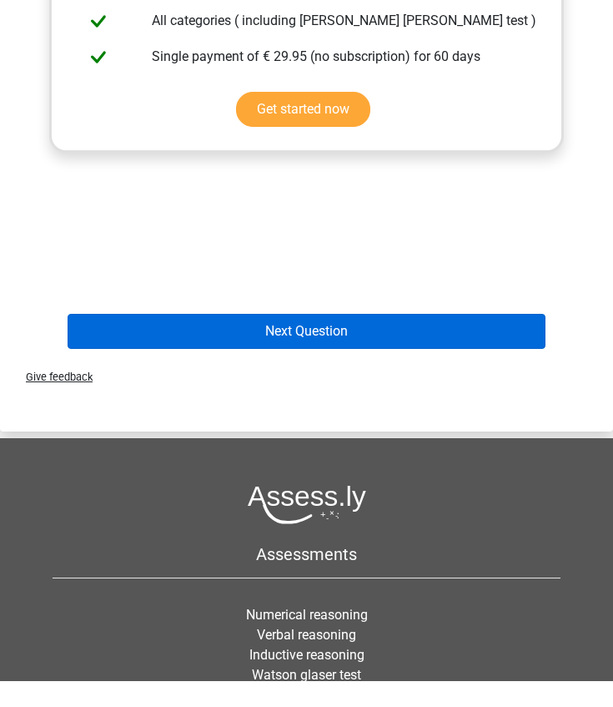
click at [310, 340] on button "Next Question" at bounding box center [307, 357] width 479 height 35
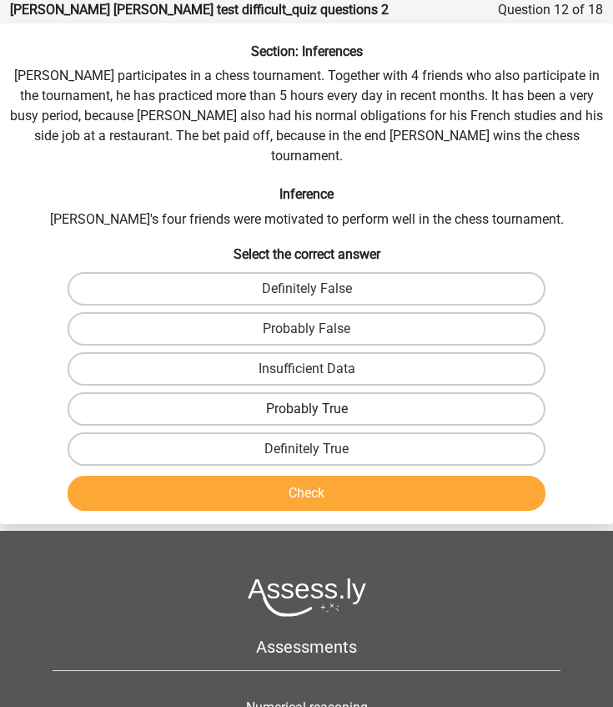
click at [263, 392] on label "Probably True" at bounding box center [307, 408] width 479 height 33
click at [307, 409] on input "Probably True" at bounding box center [312, 414] width 11 height 11
radio input "true"
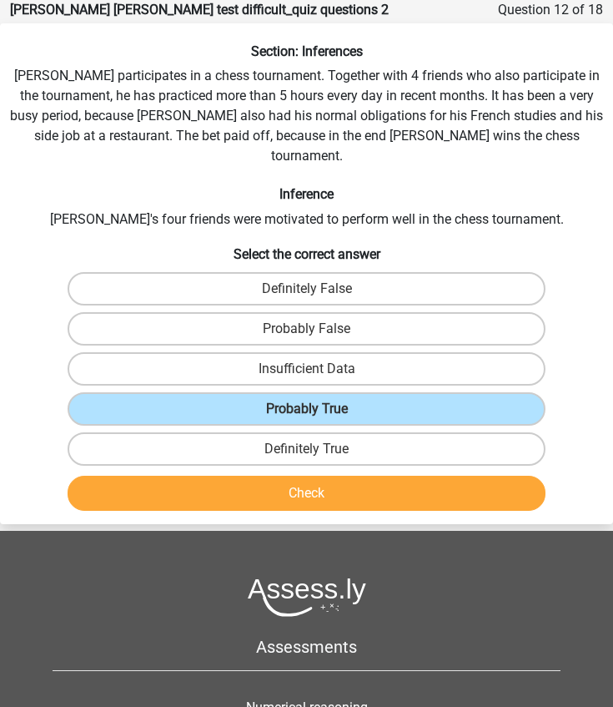
click at [267, 476] on button "Check" at bounding box center [307, 493] width 479 height 35
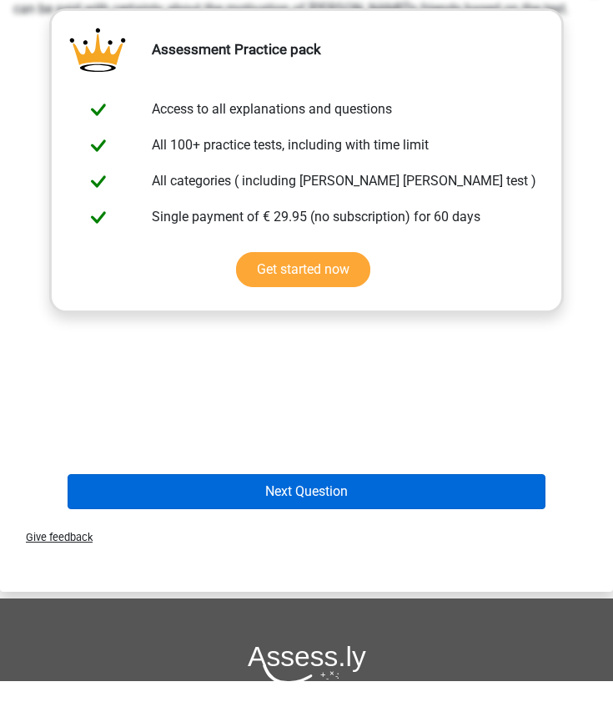
click at [297, 500] on button "Next Question" at bounding box center [307, 517] width 479 height 35
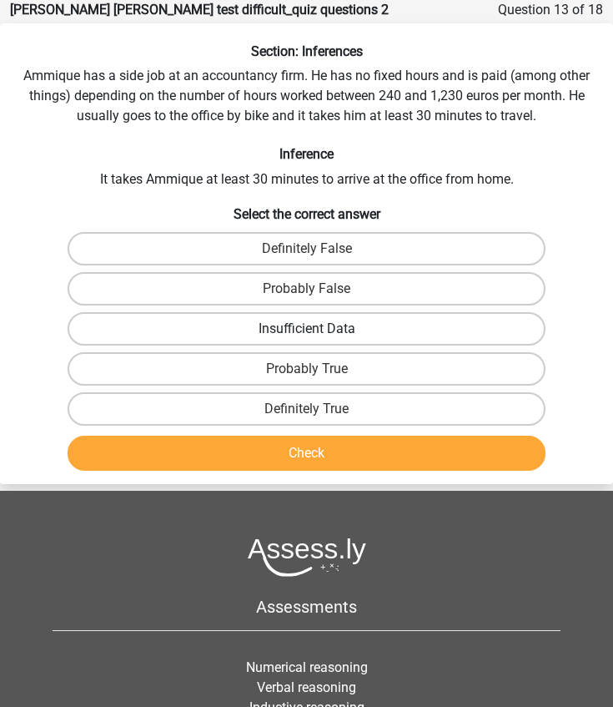
click at [259, 319] on label "Insufficient Data" at bounding box center [307, 328] width 479 height 33
click at [307, 329] on input "Insufficient Data" at bounding box center [312, 334] width 11 height 11
radio input "true"
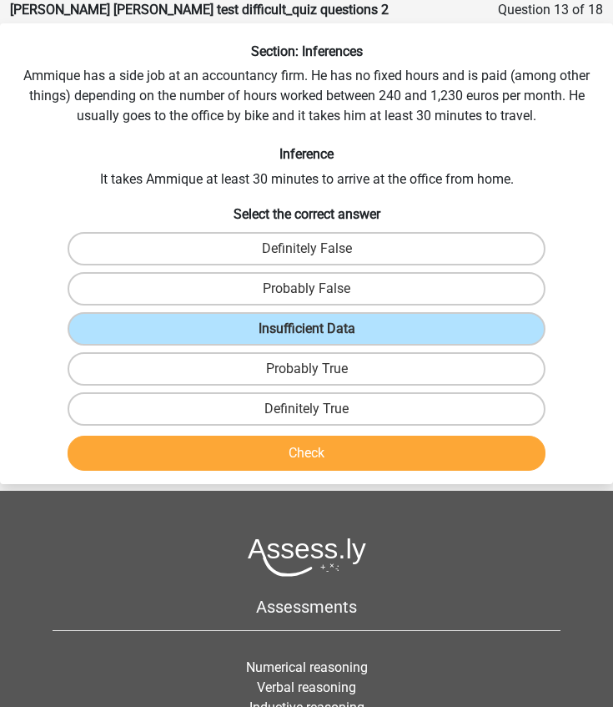
click at [255, 452] on button "Check" at bounding box center [307, 453] width 479 height 35
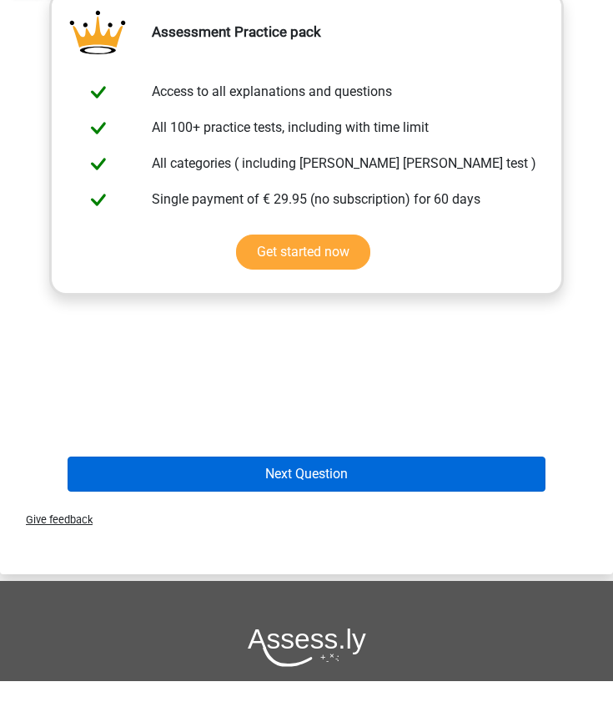
click at [292, 485] on button "Next Question" at bounding box center [307, 499] width 479 height 35
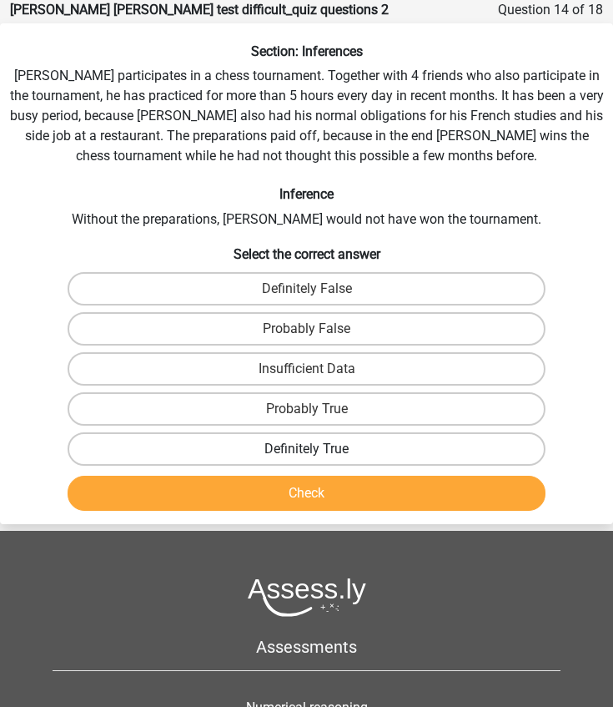
click at [239, 453] on label "Definitely True" at bounding box center [307, 448] width 479 height 33
click at [307, 453] on input "Definitely True" at bounding box center [312, 454] width 11 height 11
radio input "true"
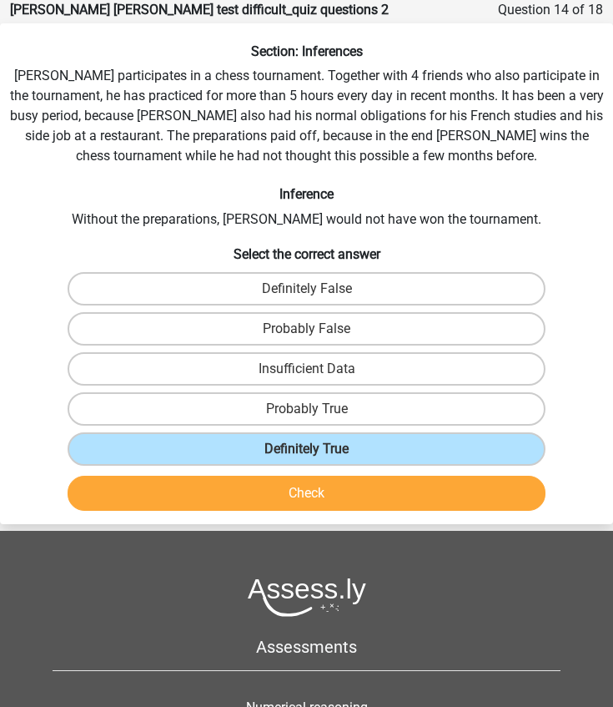
click at [239, 494] on button "Check" at bounding box center [307, 493] width 479 height 35
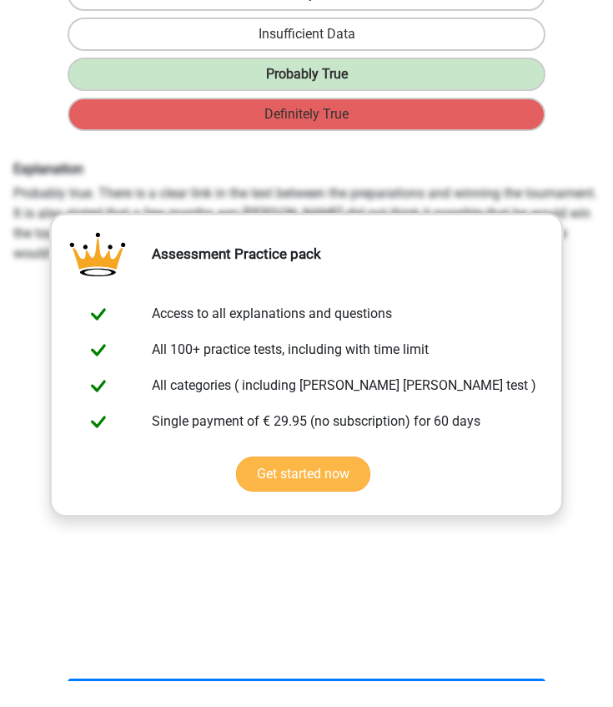
scroll to position [481, 0]
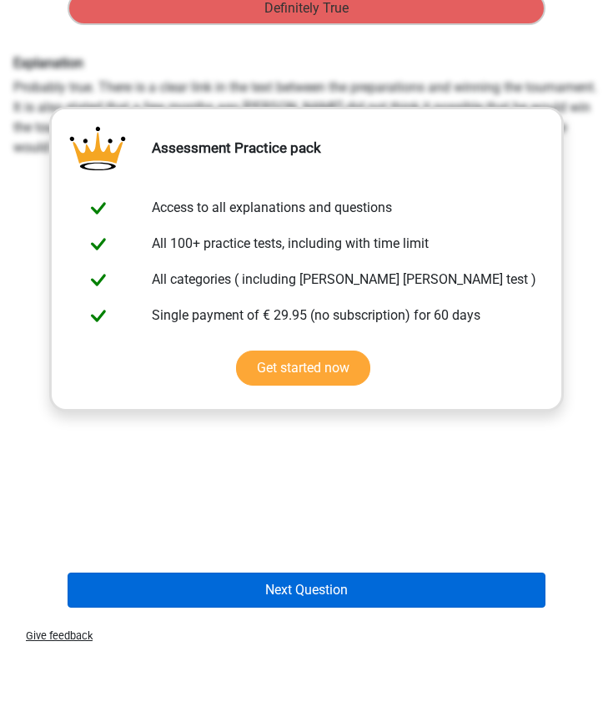
click at [263, 598] on button "Next Question" at bounding box center [307, 615] width 479 height 35
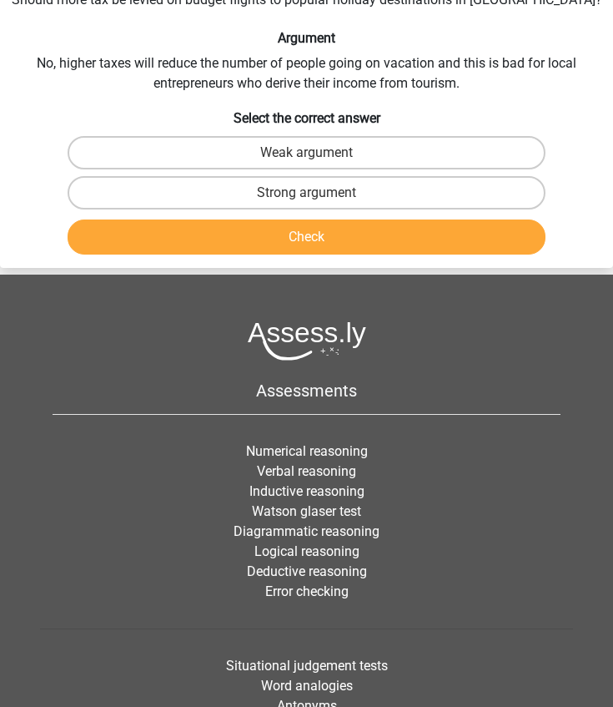
scroll to position [67, 0]
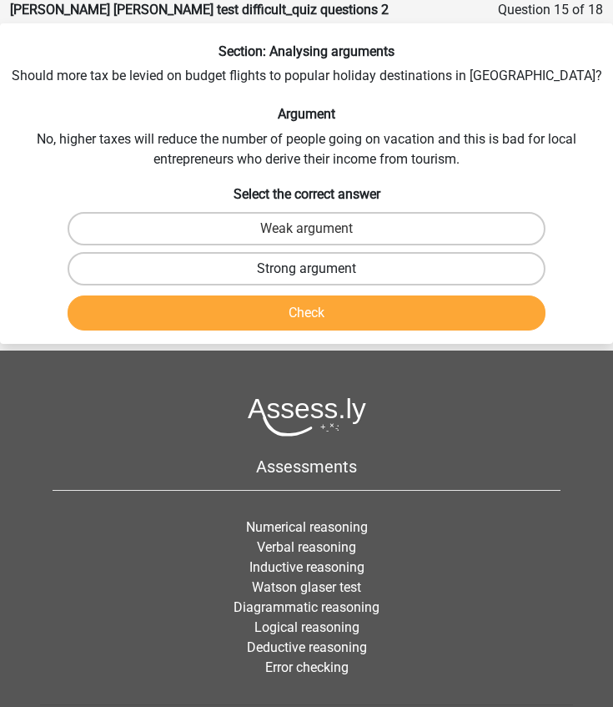
click at [259, 281] on label "Strong argument" at bounding box center [307, 268] width 479 height 33
click at [307, 279] on input "Strong argument" at bounding box center [312, 274] width 11 height 11
radio input "true"
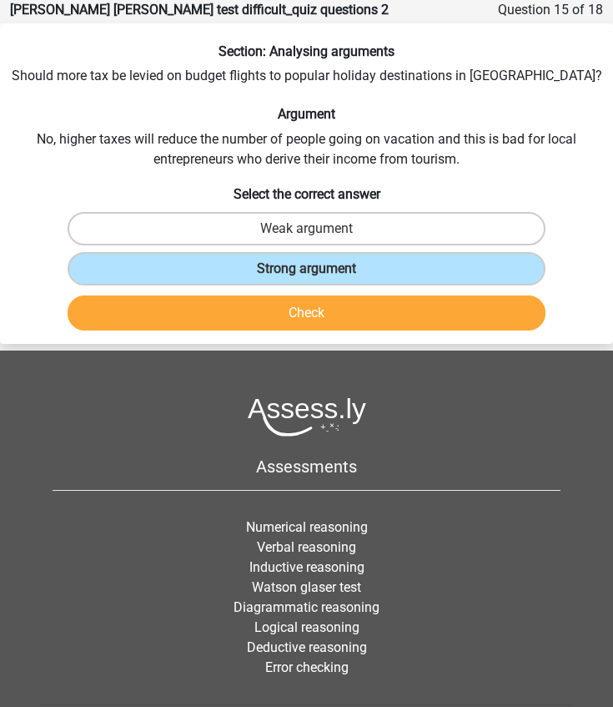
click at [263, 302] on button "Check" at bounding box center [307, 312] width 479 height 35
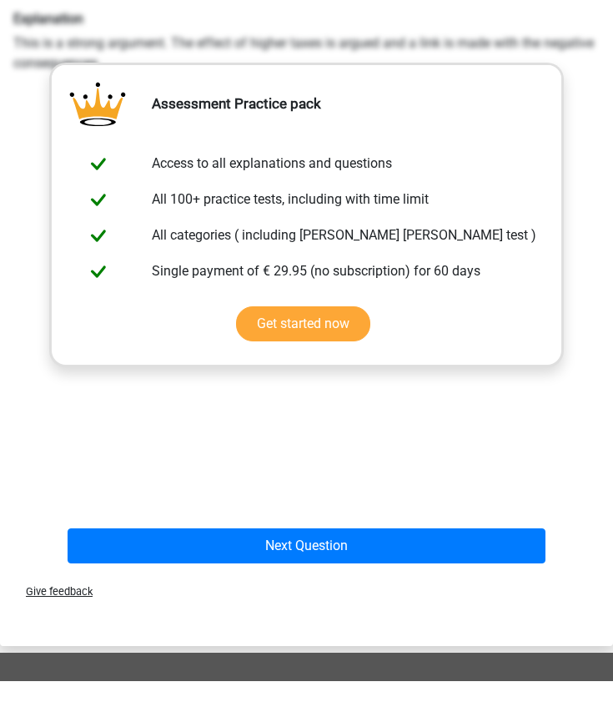
scroll to position [709, 0]
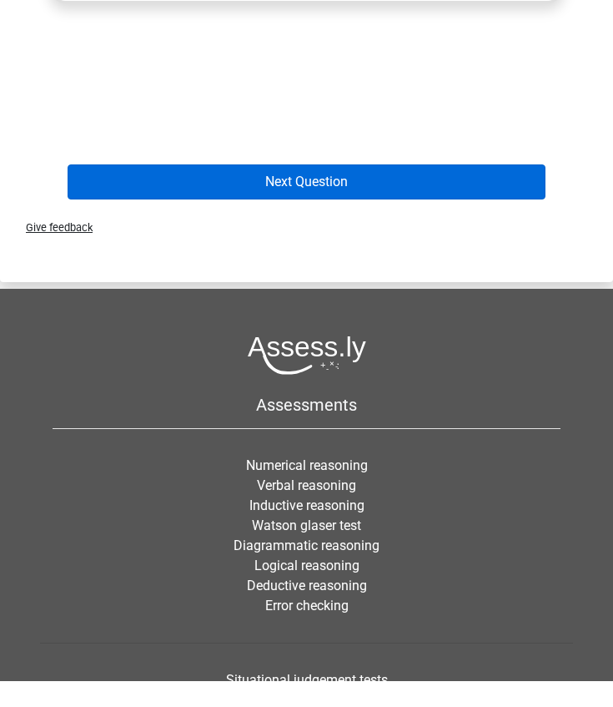
click at [281, 190] on button "Next Question" at bounding box center [307, 207] width 479 height 35
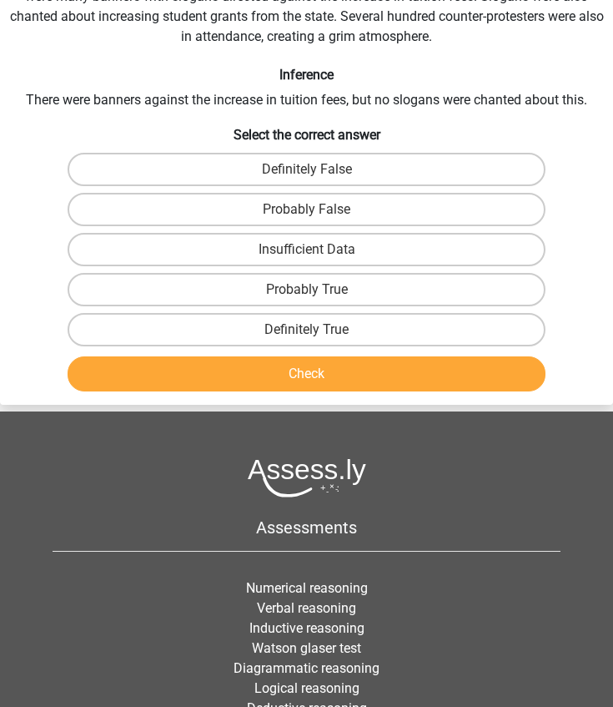
scroll to position [67, 0]
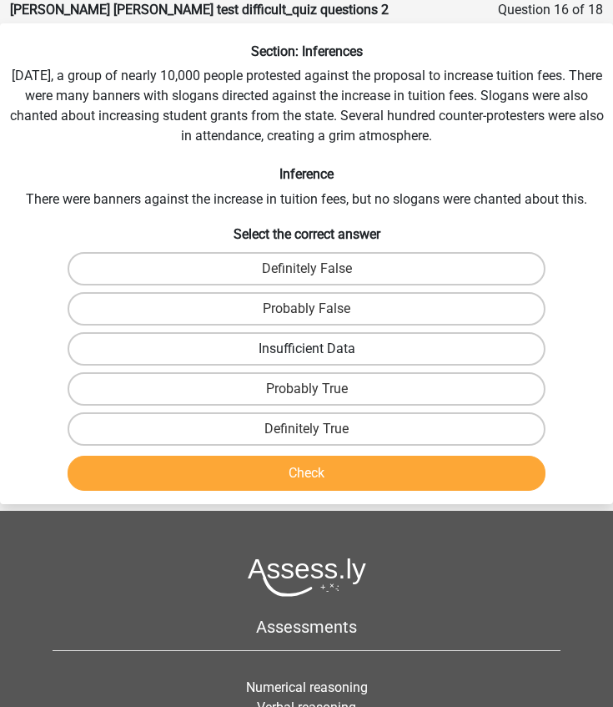
click at [284, 352] on label "Insufficient Data" at bounding box center [307, 348] width 479 height 33
click at [307, 352] on input "Insufficient Data" at bounding box center [312, 354] width 11 height 11
radio input "true"
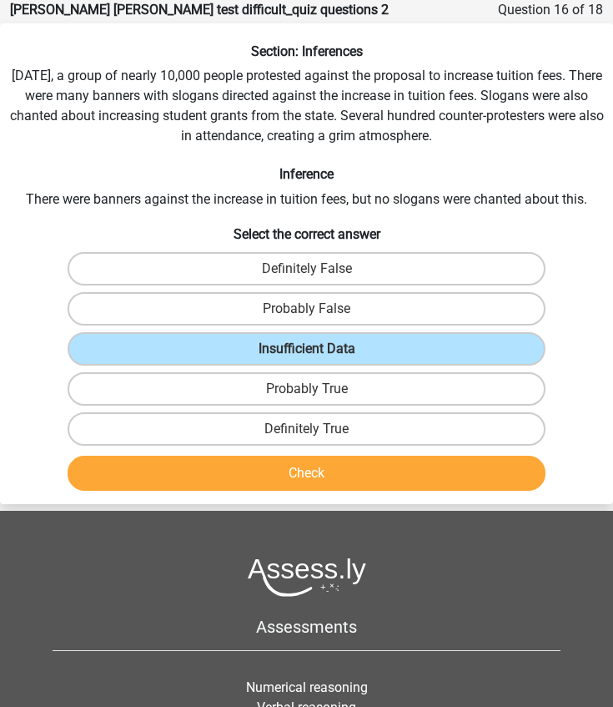
click at [261, 472] on button "Check" at bounding box center [307, 473] width 479 height 35
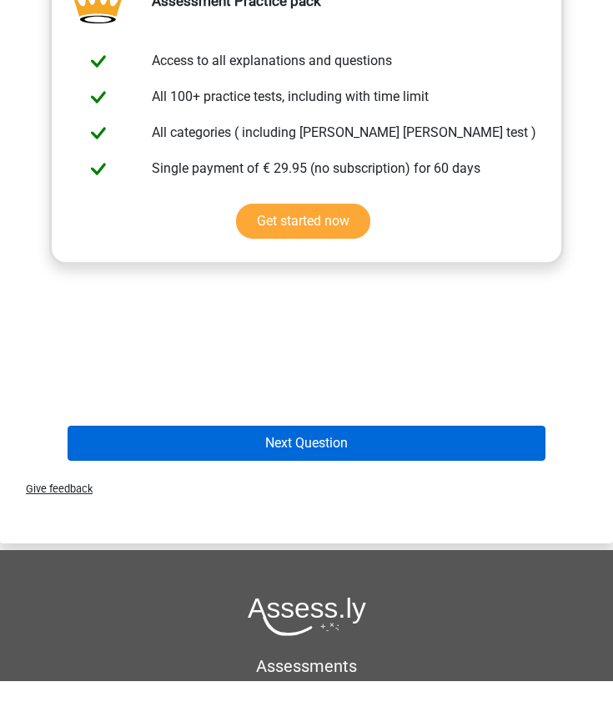
click at [287, 451] on button "Next Question" at bounding box center [307, 468] width 479 height 35
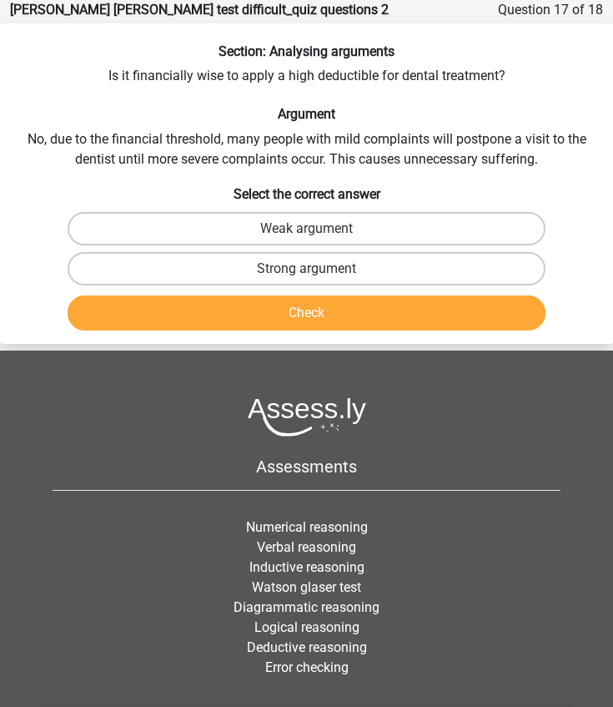
click at [248, 286] on div "Strong argument" at bounding box center [307, 269] width 612 height 40
click at [237, 252] on label "Strong argument" at bounding box center [307, 268] width 479 height 33
click at [307, 269] on input "Strong argument" at bounding box center [312, 274] width 11 height 11
radio input "true"
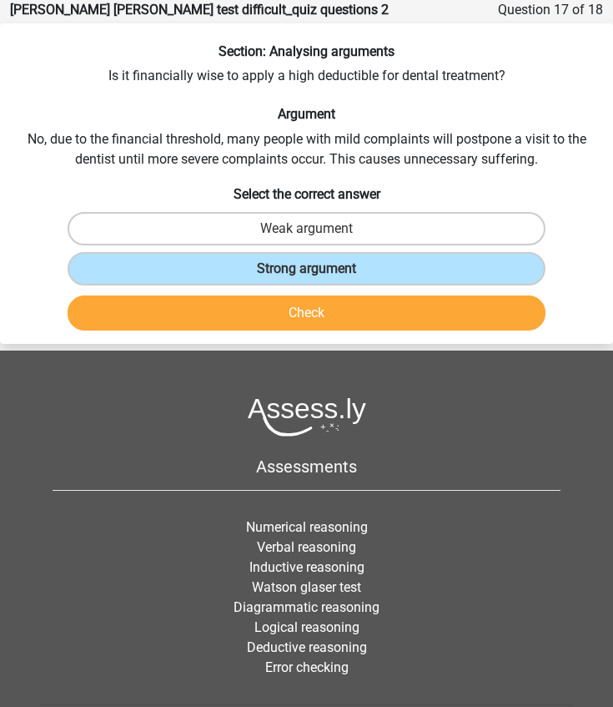
click at [249, 303] on button "Check" at bounding box center [307, 312] width 479 height 35
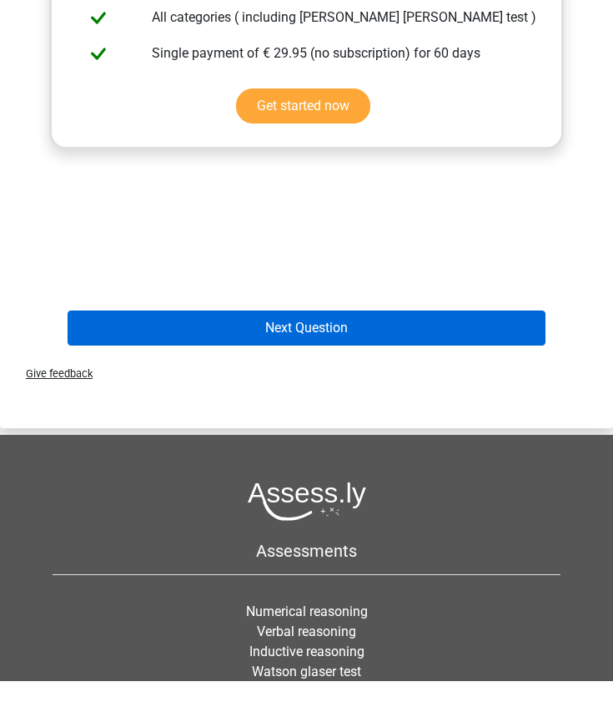
click at [290, 336] on button "Next Question" at bounding box center [307, 353] width 479 height 35
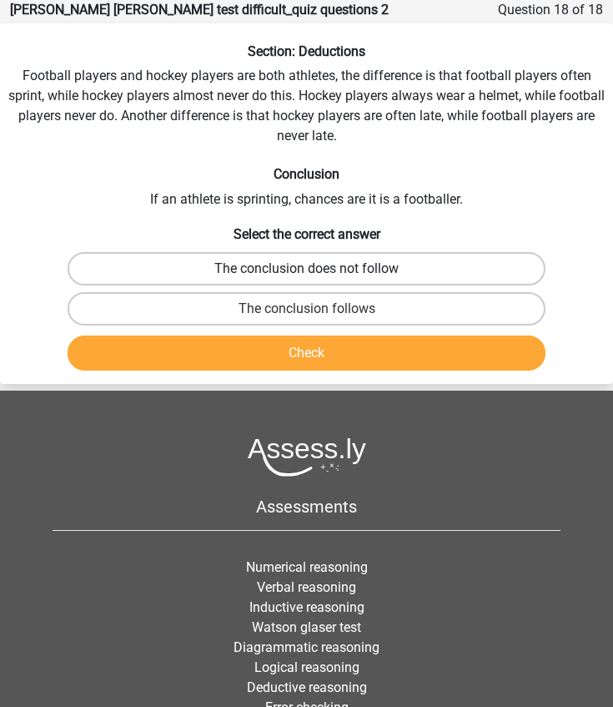
click at [233, 273] on label "The conclusion does not follow" at bounding box center [307, 268] width 479 height 33
click at [307, 273] on input "The conclusion does not follow" at bounding box center [312, 274] width 11 height 11
radio input "true"
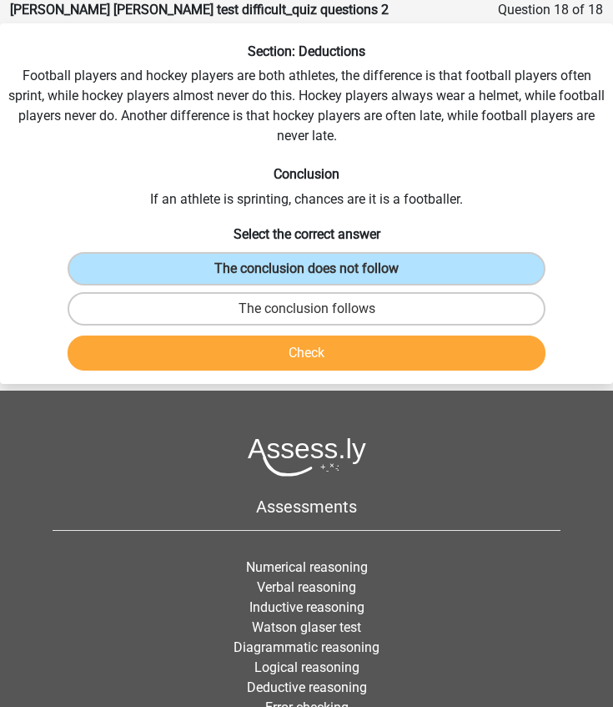
click at [235, 344] on button "Check" at bounding box center [307, 352] width 479 height 35
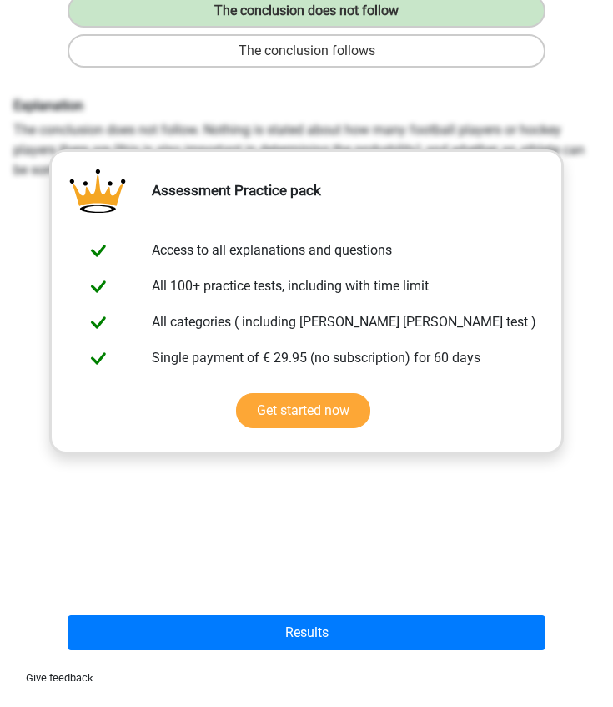
scroll to position [692, 0]
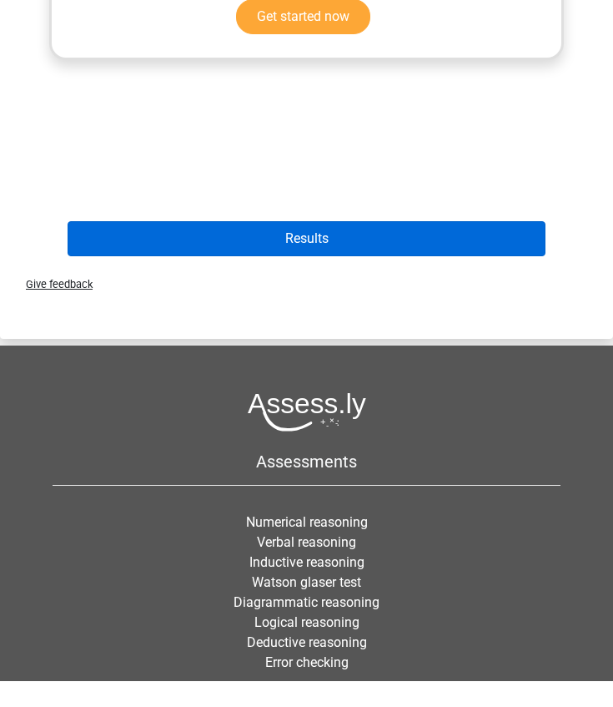
click at [278, 247] on button "Results" at bounding box center [307, 264] width 479 height 35
